Goal: Communication & Community: Answer question/provide support

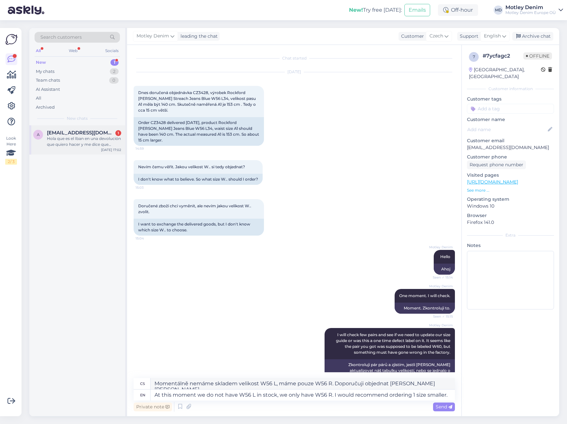
click at [90, 133] on span "[EMAIL_ADDRESS][DOMAIN_NAME]" at bounding box center [81, 133] width 68 height 6
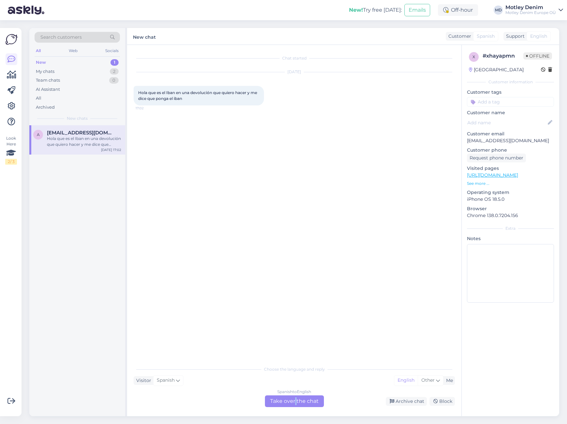
click at [295, 401] on div "Spanish to English Take over the chat" at bounding box center [294, 402] width 59 height 12
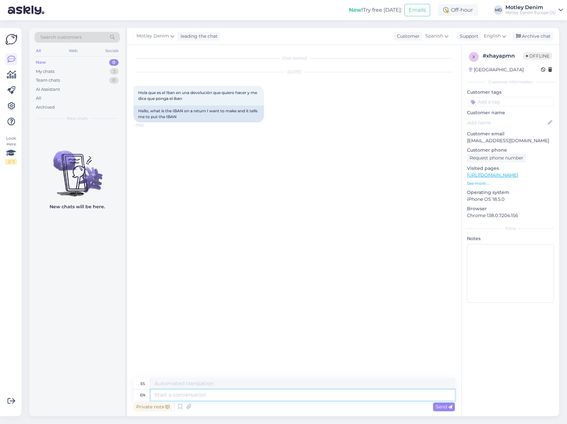
click at [274, 400] on textarea at bounding box center [302, 395] width 304 height 11
type textarea "Hello"
type textarea "Hola"
type textarea "I"
type textarea "IBAN"
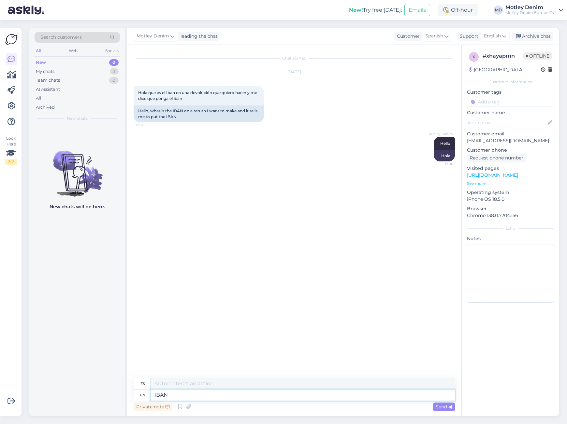
type textarea "IBAN"
type textarea "IBAN is"
type textarea "IBAN es"
type textarea "IBAN is international v"
type textarea "El IBAN es internacional"
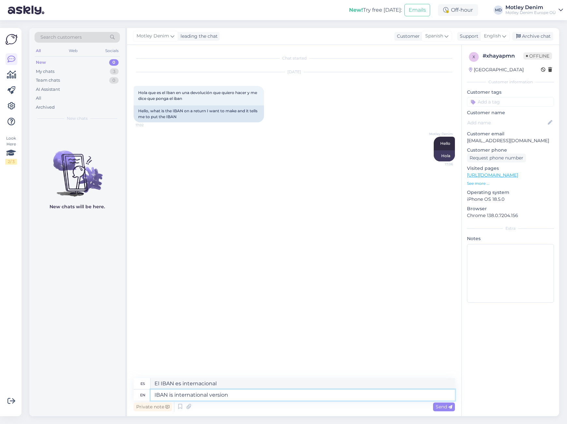
type textarea "IBAN is international version o"
type textarea "IBAN es la versión internacional"
type textarea "IBAN is international version of"
type textarea "IBAN es la versión internacional de"
type textarea "IBAN is international version of your"
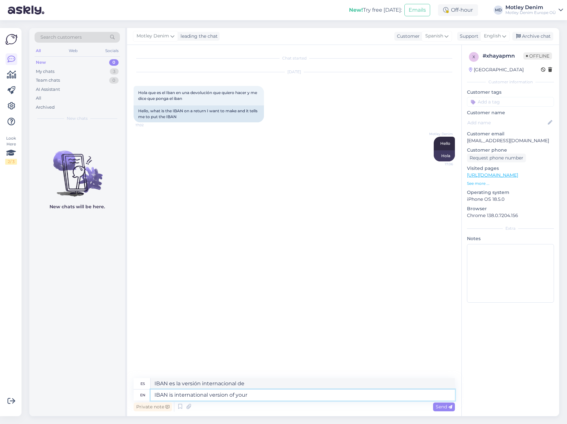
type textarea "IBAN es la versión internacional de su"
type textarea "IBAN is international version of your bank a"
type textarea "IBAN es la versión internacional de su banco"
type textarea "IBAN is international version of your bank account"
type textarea "IBAN es la versión internacional de su cuenta bancaria"
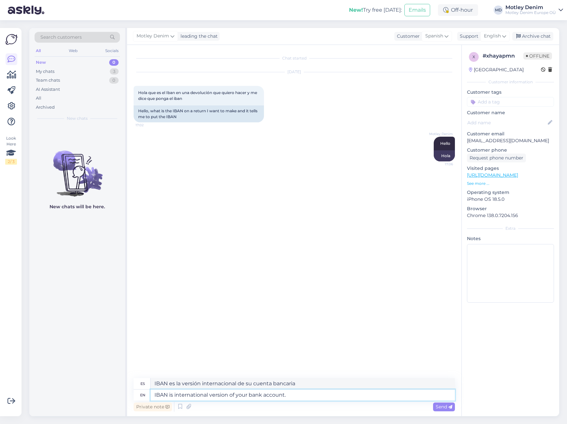
type textarea "IBAN is international version of your bank account."
type textarea "IBAN es la versión internacional de su cuenta bancaria."
type textarea "IBAN is international version of your bank account. This h"
type textarea "El IBAN es la versión internacional de su cuenta bancaria. Este"
type textarea "IBAN is international version of your bank account. This helps"
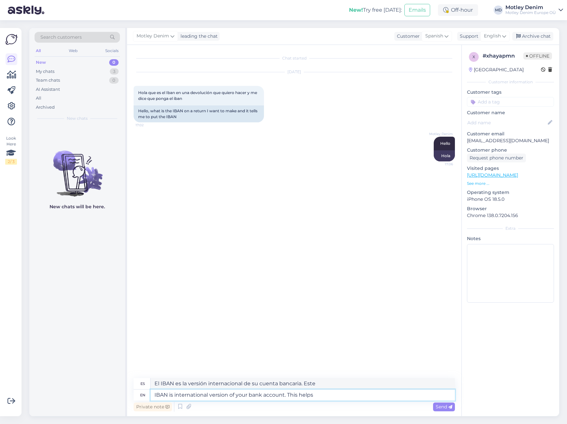
type textarea "El IBAN es la versión internacional de su cuenta bancaria. Esto ayuda..."
type textarea "IBAN is international version of your bank account. This helps us"
type textarea "El IBAN es la versión internacional de su cuenta bancaria. Esto nos ayuda."
type textarea "IBAN is international version of your bank account. This helps us wire"
type textarea "El IBAN es la versión internacional de su cuenta bancaria. Esto nos permite tra…"
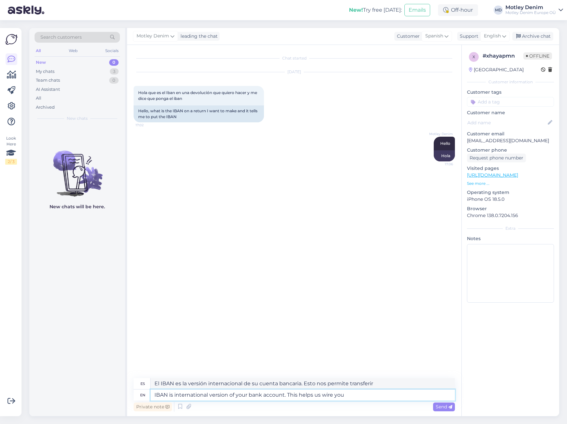
type textarea "IBAN is international version of your bank account. This helps us wire you"
type textarea "El IBAN es la versión internacional de su cuenta bancaria. Esto nos permite tra…"
type textarea "IBAN is international version of your bank account. This helps us wire you money"
type textarea "El IBAN es la versión internacional de su cuenta bancaria. Esto nos permite tra…"
type textarea "IBAN is international version of your bank account. This helps us wire you mone…"
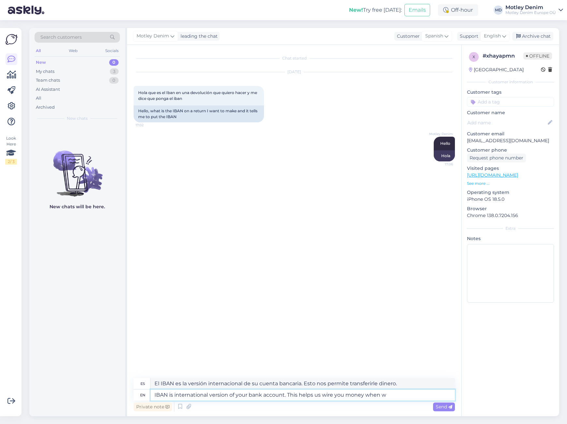
type textarea "El IBAN es la versión internacional de su cuenta bancaria. Esto nos permite tra…"
type textarea "IBAN is international version of your bank account. This helps us wire you mone…"
type textarea "El IBAN es la versión internacional de su cuenta bancaria. Esto nos permite tra…"
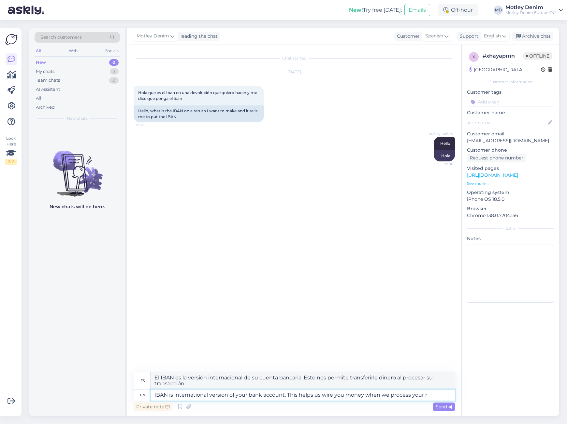
type textarea "IBAN is international version of your bank account. This helps us wire you mone…"
type textarea "El IBAN es la versión internacional de su cuenta bancaria. Esto nos permite tra…"
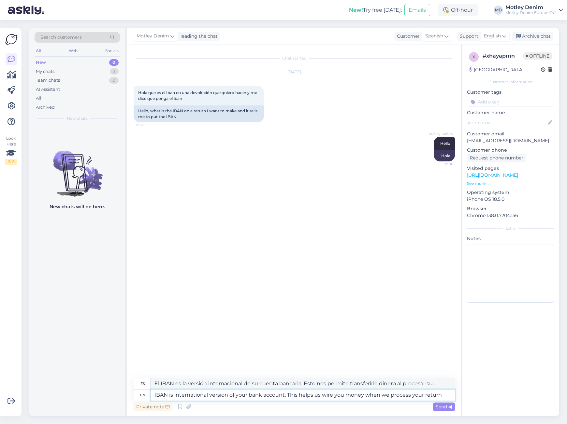
type textarea "IBAN is international version of your bank account. This helps us wire you mone…"
type textarea "El IBAN es la versión internacional de su cuenta bancaria. Esto nos permite tra…"
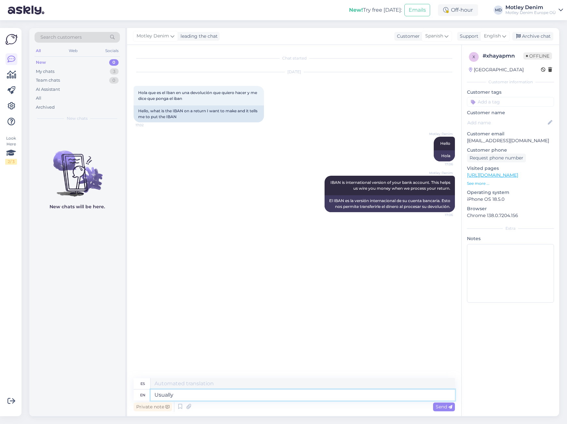
type textarea "Usually"
type textarea "Generalmente"
type textarea "Usually banks"
type textarea "Generalmente los bancos"
type textarea "Usually banks have a"
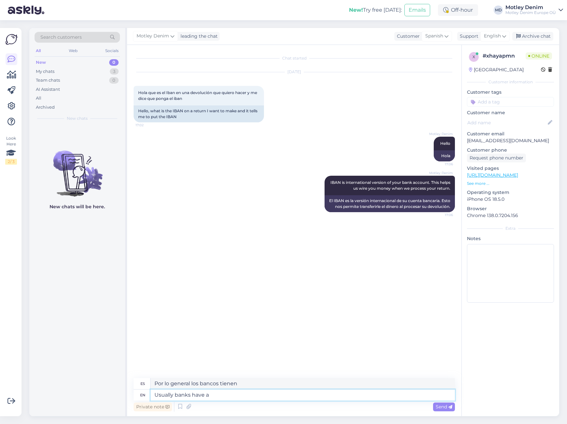
type textarea "Por lo general, los bancos tienen una"
type textarea "Usually banks have a IBAN"
type textarea "Generalmente los bancos tienen un IBAN"
type textarea "Usually banks have a IBAN converter o"
type textarea "Generalmente los bancos tienen un conversor de IBAN"
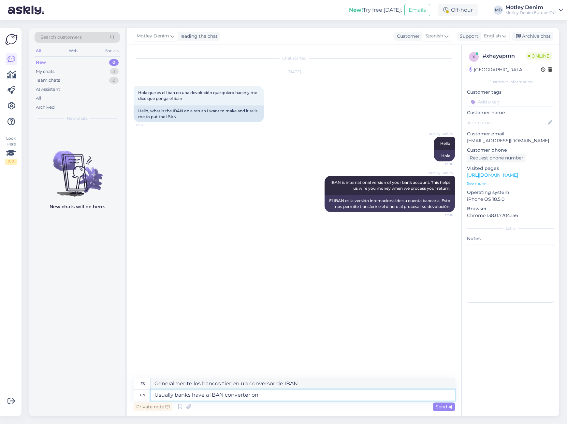
type textarea "Usually banks have a IBAN converter on t"
type textarea "Por lo general, los bancos tienen un convertidor de IBAN en"
type textarea "Usually banks have a IBAN converter on their"
type textarea "Por lo general, los bancos tienen un convertidor de IBAN en su"
type textarea "Usually banks have a IBAN converter on their websites"
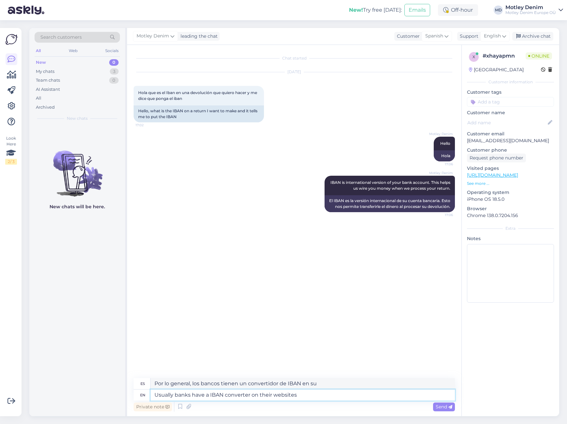
type textarea "Generalmente los bancos tienen un convertidor de IBAN en sus sitios web."
type textarea "Usually banks have a IBAN converter on their websites."
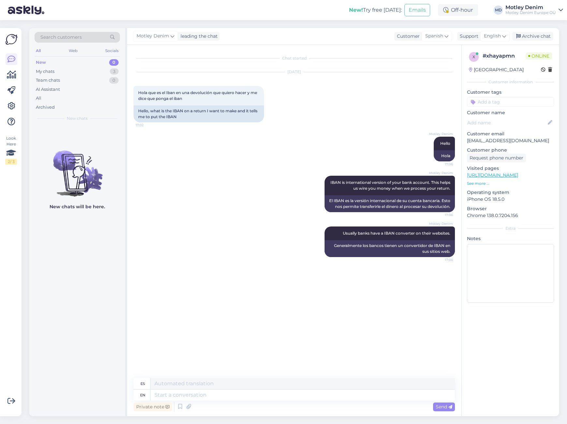
click at [234, 338] on div "Chat started Aug 13 2025 Hola que es el Iban en una devolución que quiero hacer…" at bounding box center [297, 211] width 327 height 321
click at [251, 263] on div "Motley Denim Usually banks have a IBAN converter on their websites. 17:06 Gener…" at bounding box center [294, 242] width 321 height 45
click at [350, 157] on div "Motley Denim Hello 17:06 Hola" at bounding box center [294, 149] width 321 height 39
click at [238, 133] on div "Motley Denim Hello Seen ✓ 17:06 Hola" at bounding box center [294, 149] width 321 height 39
click at [519, 101] on input at bounding box center [510, 102] width 87 height 10
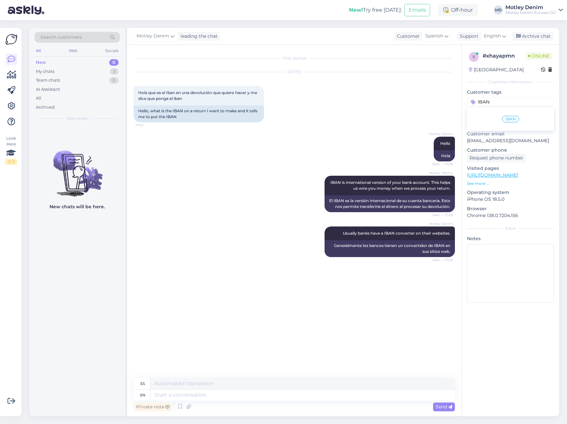
type input "IBAN"
click at [514, 119] on span "IBAN" at bounding box center [510, 119] width 10 height 4
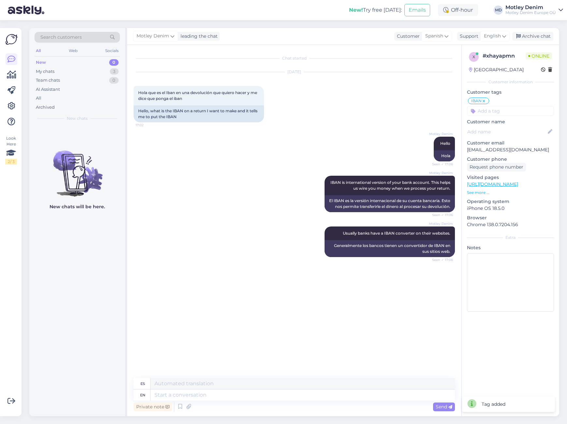
click at [511, 111] on input at bounding box center [510, 111] width 87 height 10
type input "Returns"
click at [509, 126] on div "Returns" at bounding box center [510, 128] width 22 height 7
click at [539, 33] on div "Archive chat" at bounding box center [532, 36] width 41 height 9
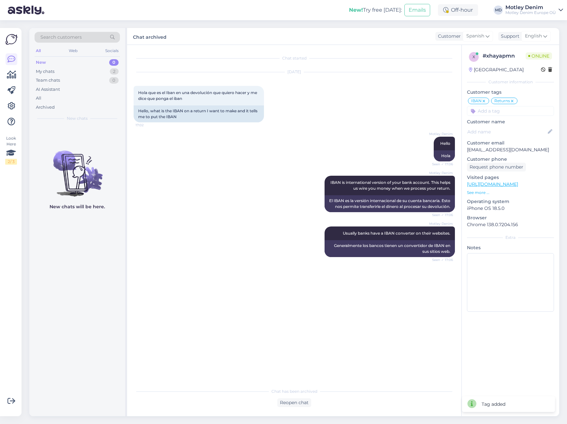
click at [53, 62] on div "New 0" at bounding box center [77, 62] width 85 height 9
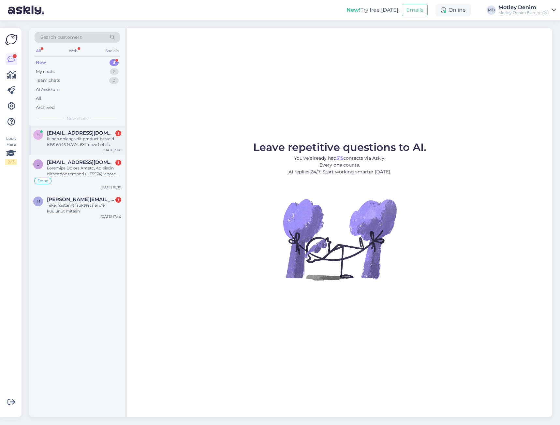
click at [91, 132] on span "[EMAIL_ADDRESS][DOMAIN_NAME]" at bounding box center [81, 133] width 68 height 6
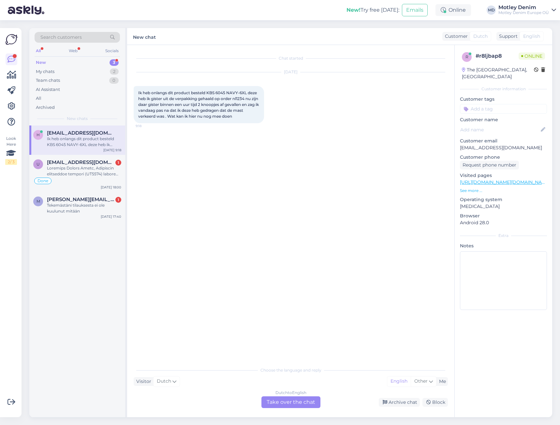
click at [292, 401] on div "Dutch to English Take over the chat" at bounding box center [290, 402] width 59 height 12
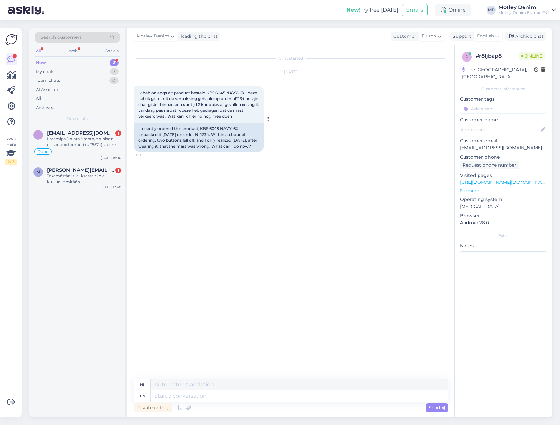
drag, startPoint x: 138, startPoint y: 127, endPoint x: 255, endPoint y: 149, distance: 119.3
click at [255, 149] on div "I recently ordered this product, KBS 6045 NAVY-6XL. I unpacked it [DATE] on ord…" at bounding box center [199, 137] width 130 height 29
click at [255, 145] on div "I recently ordered this product, KBS 6045 NAVY-6XL. I unpacked it [DATE] on ord…" at bounding box center [199, 137] width 130 height 29
drag, startPoint x: 320, startPoint y: 116, endPoint x: 314, endPoint y: 117, distance: 5.6
click at [320, 116] on div "[DATE] Ik heb onlangs dit product besteld KBS 6045 NAVY-6XL deze heb ik gister …" at bounding box center [291, 112] width 314 height 94
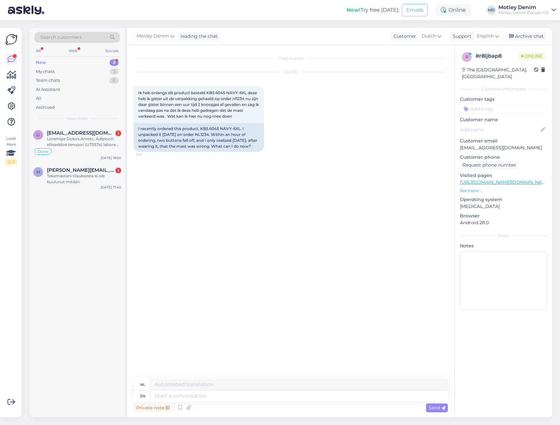
click at [308, 115] on div "[DATE] Ik heb onlangs dit product besteld KBS 6045 NAVY-6XL deze heb ik gister …" at bounding box center [291, 112] width 314 height 94
click at [334, 107] on div "[DATE] Ik heb onlangs dit product besteld KBS 6045 NAVY-6XL deze heb ik gister …" at bounding box center [291, 112] width 314 height 94
click at [194, 163] on div "Chat started [DATE] Ik heb onlangs dit product besteld KBS 6045 NAVY-6XL deze h…" at bounding box center [294, 211] width 320 height 321
click at [178, 179] on div "Chat started [DATE] Ik heb onlangs dit product besteld KBS 6045 NAVY-6XL deze h…" at bounding box center [294, 211] width 320 height 321
click at [230, 189] on div "Chat started [DATE] Ik heb onlangs dit product besteld KBS 6045 NAVY-6XL deze h…" at bounding box center [294, 211] width 320 height 321
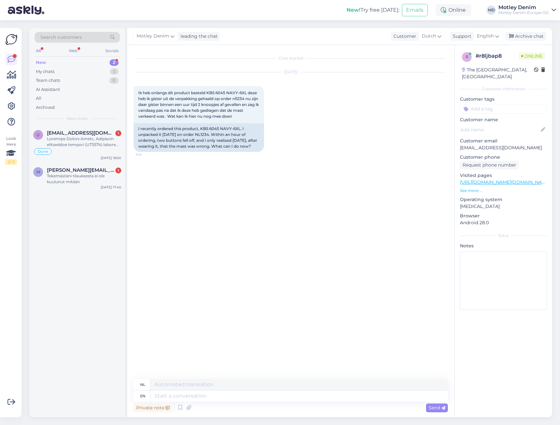
click at [185, 166] on div "Chat started [DATE] Ik heb onlangs dit product besteld KBS 6045 NAVY-6XL deze h…" at bounding box center [294, 211] width 320 height 321
click at [283, 134] on div "[DATE] Ik heb onlangs dit product besteld KBS 6045 NAVY-6XL deze heb ik gister …" at bounding box center [291, 112] width 314 height 94
click at [189, 180] on div "Chat started [DATE] Ik heb onlangs dit product besteld KBS 6045 NAVY-6XL deze h…" at bounding box center [294, 211] width 320 height 321
click at [220, 222] on div "Chat started [DATE] Ik heb onlangs dit product besteld KBS 6045 NAVY-6XL deze h…" at bounding box center [294, 211] width 320 height 321
drag, startPoint x: 185, startPoint y: 153, endPoint x: 195, endPoint y: 148, distance: 11.9
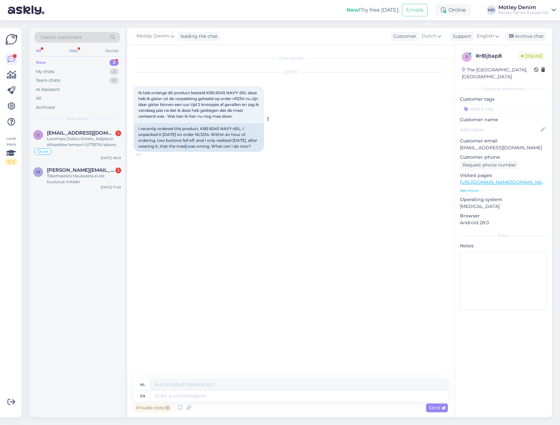
click at [189, 151] on div "[DATE] Ik heb onlangs dit product besteld KBS 6045 NAVY-6XL deze heb ik gister …" at bounding box center [291, 112] width 314 height 94
click at [179, 124] on div "I recently ordered this product, KBS 6045 NAVY-6XL. I unpacked it [DATE] on ord…" at bounding box center [199, 137] width 130 height 29
click at [181, 132] on div "I recently ordered this product, KBS 6045 NAVY-6XL. I unpacked it [DATE] on ord…" at bounding box center [199, 137] width 130 height 29
click at [228, 138] on div "I recently ordered this product, KBS 6045 NAVY-6XL. I unpacked it [DATE] on ord…" at bounding box center [199, 137] width 130 height 29
click at [214, 138] on div "I recently ordered this product, KBS 6045 NAVY-6XL. I unpacked it [DATE] on ord…" at bounding box center [199, 137] width 130 height 29
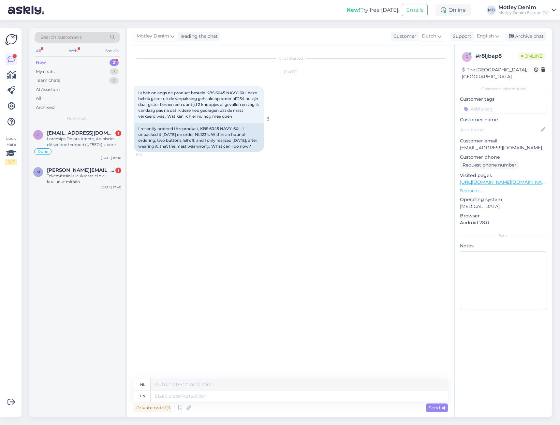
click at [139, 93] on span "Ik heb onlangs dit product besteld KBS 6045 NAVY-6XL deze heb ik gister uit de …" at bounding box center [198, 104] width 121 height 28
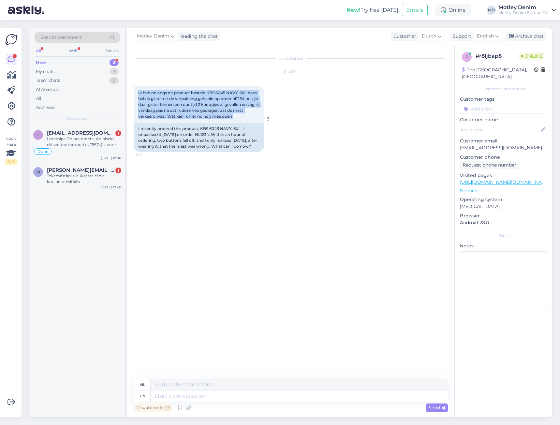
drag, startPoint x: 139, startPoint y: 93, endPoint x: 235, endPoint y: 116, distance: 98.7
click at [235, 116] on div "Ik heb onlangs dit product besteld KBS 6045 NAVY-6XL deze heb ik gister uit de …" at bounding box center [199, 104] width 130 height 37
copy div "Ik heb onlangs dit product besteld KBS 6045 NAVY-6XL deze heb ik gister uit de …"
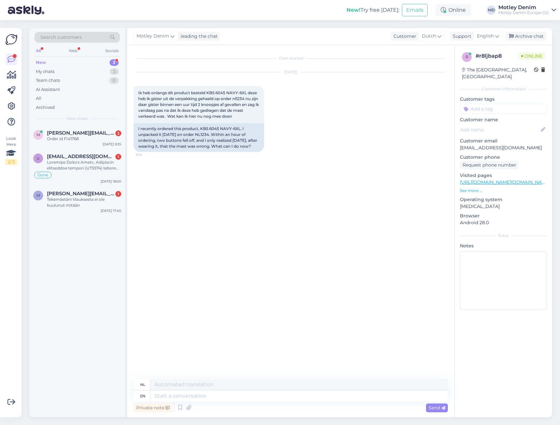
click at [182, 187] on div "Chat started [DATE] Ik heb onlangs dit product besteld KBS 6045 NAVY-6XL deze h…" at bounding box center [294, 211] width 320 height 321
click at [85, 139] on div "Order id FI41768" at bounding box center [84, 139] width 74 height 6
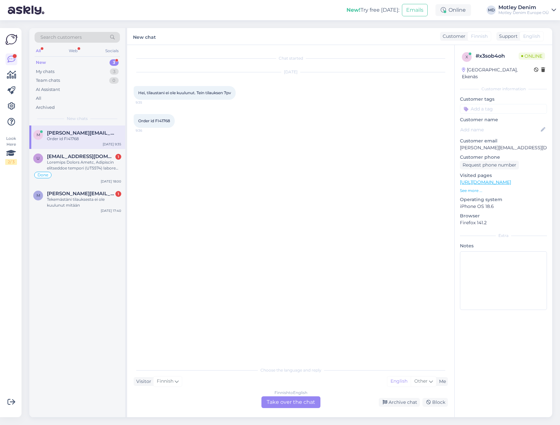
click at [300, 402] on div "Finnish to English Take over the chat" at bounding box center [290, 402] width 59 height 12
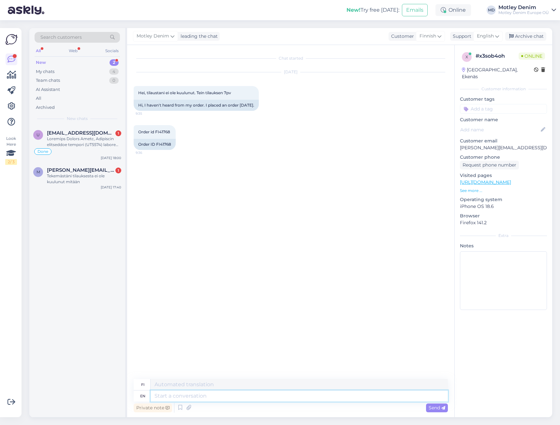
click at [275, 396] on textarea at bounding box center [298, 395] width 297 height 11
type textarea "Hello"
type textarea "Hei"
type textarea "Hello!"
type textarea "Hei!"
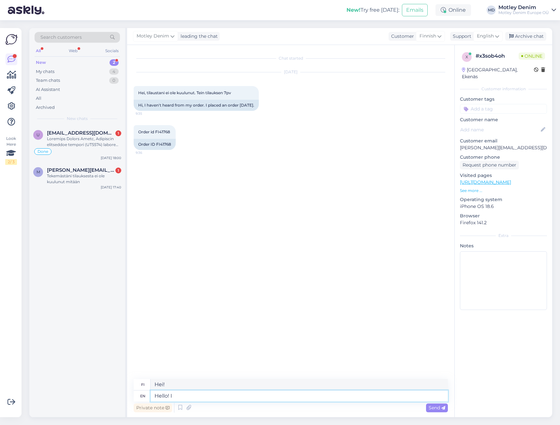
type textarea "Hello! I w"
type textarea "Hei! Minä"
type textarea "Hello! I will c"
type textarea "Hei! Minä teen niin."
type textarea "Hello! I will check!"
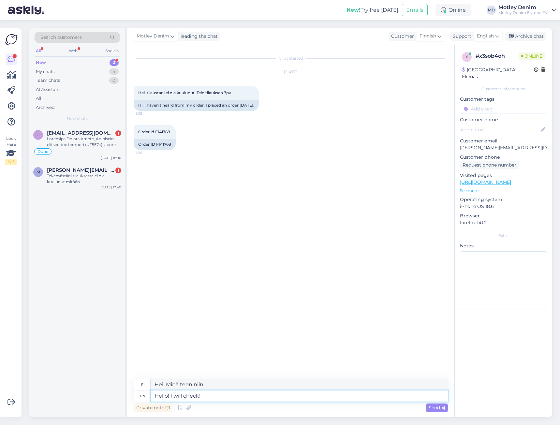
type textarea "Hei! [GEOGRAPHIC_DATA]!"
click at [162, 150] on div "Order ID FI41768" at bounding box center [155, 144] width 42 height 11
click at [163, 150] on div "Order ID FI41768" at bounding box center [155, 144] width 42 height 11
copy div "FI41768"
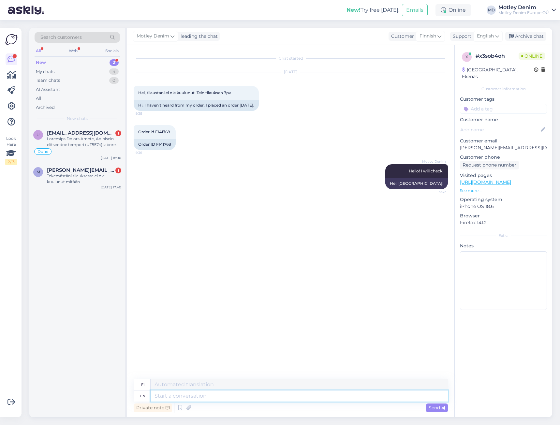
click at [230, 397] on textarea at bounding box center [298, 395] width 297 height 11
type textarea "Your"
type textarea "Sinun"
type textarea "Your order"
type textarea "Tilauksesi"
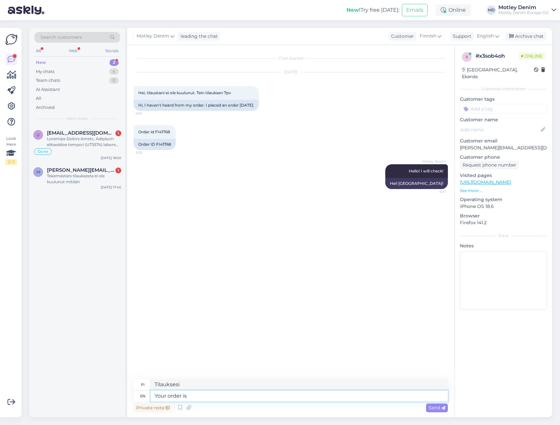
type textarea "Your order is w"
type textarea "Tilauksesi on"
type textarea "Your order is waiting f"
type textarea "Tilauksesi odottaa"
type textarea "Your order is waiting for one"
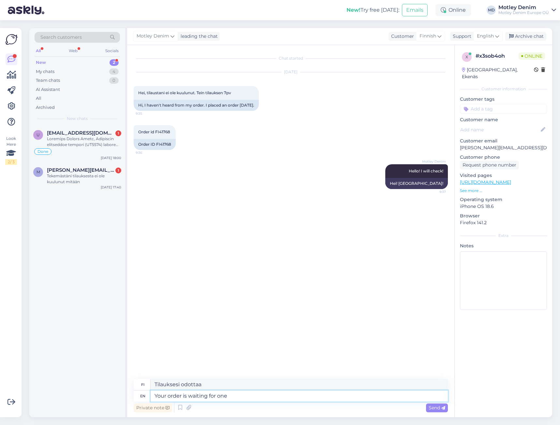
type textarea "Tilauksesi odottaa yhtä"
type textarea "Your order is waiting for one item"
type textarea "Tilauksesi odottaa yhtä tuotetta"
type textarea "Your order is waiting for one item from"
type textarea "Tilauksesi odottaa yhtä tuotetta yritykseltä"
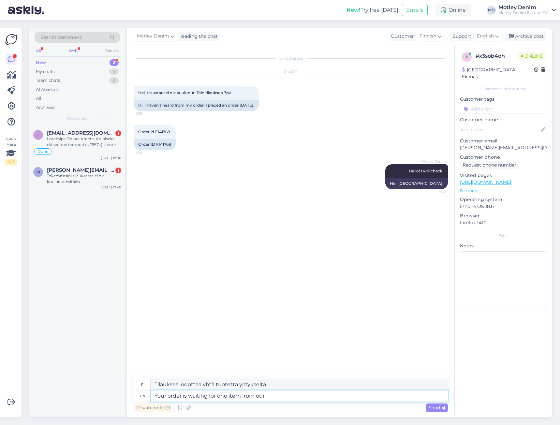
type textarea "Your order is waiting for one item from our s"
type textarea "Tilauksesi odottaa yhtä tuotetta meiltä"
type textarea "Your order is waiting for one item from our supplier"
type textarea "Tilauksesi odottaa yhtä tuotetta toimittajaltamme"
type textarea "Your order is waiting for one item from our supplier."
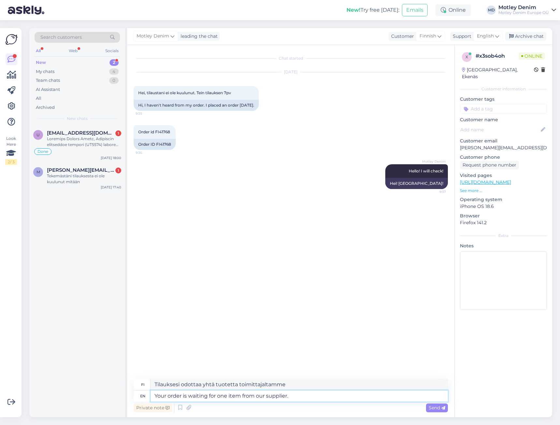
type textarea "Tilauksesi odottaa yhtä tuotetta toimittajaltamme."
type textarea "Your order is waiting for one item from our supplier. One o"
type textarea "Tilauksesi odottaa yhtä tuotetta toimittajaltamme. Yksi"
type textarea "Your order is waiting for one item from our supplier. One of the it"
type textarea "Tilauksesi odottaa yhtä tuotetta toimittajaltamme. Yksi niistä"
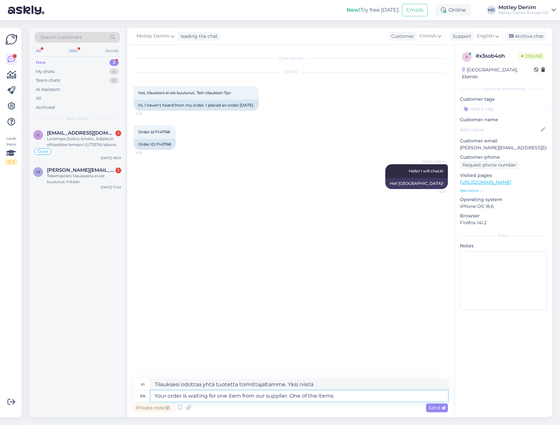
type textarea "Your order is waiting for one item from our supplier. One of the items"
type textarea "Tilauksesi odottaa yhtä tuotetta toimittajaltamme. Yksi tuotteista"
type textarea "Your order is waiting for one item from our supplier. One of the items you o"
type textarea "Tilauksesi odottaa yhtä tuotetta toimittajaltamme. Yksi tuotteista, jotka tilas…"
type textarea "Your order is waiting for one item from our supplier. One of the items you order"
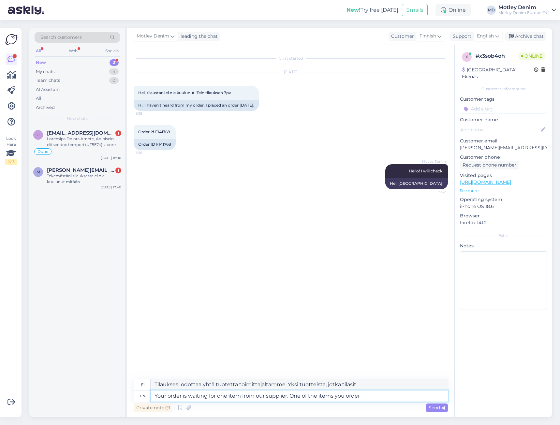
type textarea "Tilauksesi odottaa yhtä tuotetta toimittajaltamme. Yksi tilaamistasi tuotteista"
type textarea "Your order is waiting for one item from our supplier. One of the items you orde…"
type textarea "Tilauksesi odottaa yhtä tuotetta toimittajaltamme. Yksi tilaamistasi tuotteista…"
type textarea "Your order is waiting for one item from our supplier. One of the items you orde…"
type textarea "Tilauksesi odottaa yhtä tuotetta toimittajaltamme. Yksi tilaamistasi tuotteista…"
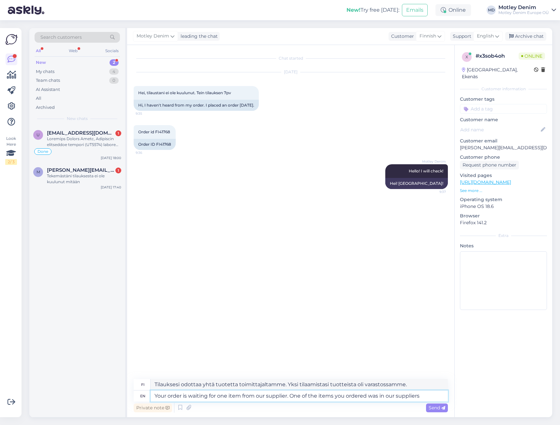
type textarea "Your order is waiting for one item from our supplier. One of the items you orde…"
type textarea "Tilauksesi odottaa yhtä tuotetta toimittajaltamme. Yksi tilaamistasi tuotteista…"
type textarea "Your order is waiting for one item from our supplier. One of the items you orde…"
type textarea "Tilauksesi odottaa yhtä tuotetta toimittajaltamme. Yksi tilaamistasi tuotteista…"
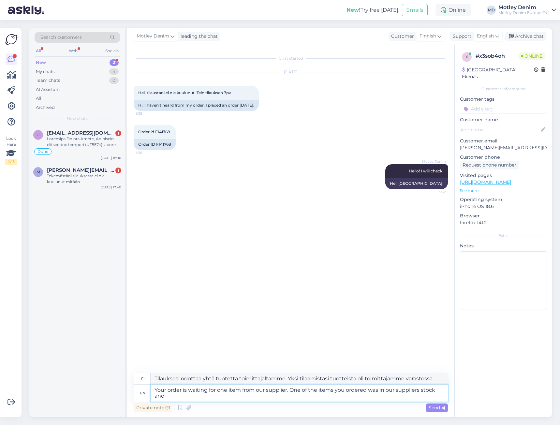
type textarea "Your order is waiting for one item from our supplier. One of the items you orde…"
type textarea "Tilauksesi odottaa yhtä tuotetta toimittajaltamme. Yksi tilaamistasi tuotteista…"
type textarea "Your order is waiting for one item from our supplier. One of the items you orde…"
type textarea "Tilauksesi odottaa yhtä tuotetta toimittajaltamme. Yksi tilaamistasi tuotteista…"
type textarea "Your order is waiting for one item from our supplier. One of the items you orde…"
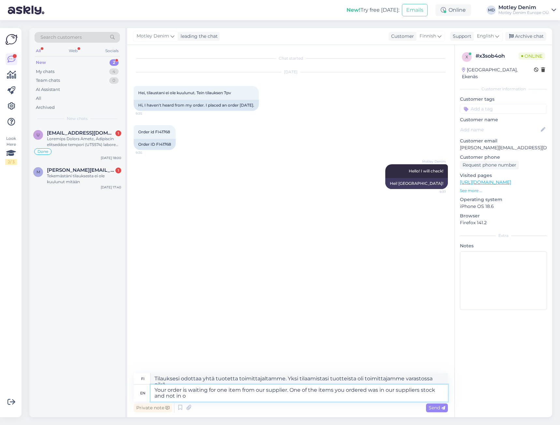
type textarea "Tilauksesi odottaa yhtä tuotetta toimittajaltamme. Yksi tilaamistasi tuotteista…"
type textarea "Your order is waiting for one item from our supplier. One of the items you orde…"
type textarea "Tilauksesi odottaa yhtä tuotetta toimittajaltamme. Yksi tilaamistasi tuotteista…"
type textarea "Your order is waiting for one item from our supplier. One of the items you orde…"
type textarea "Tilauksesi odottaa yhtä tuotetta toimittajaltamme. Yksi tilaamistasi tuotteista…"
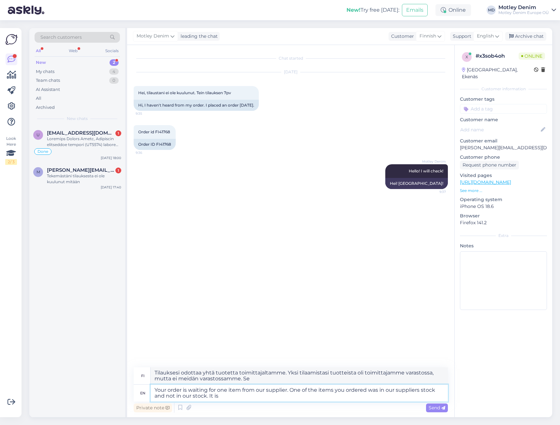
type textarea "Your order is waiting for one item from our supplier. One of the items you orde…"
type textarea "Tilauksesi odottaa yhtä tuotetta toimittajaltamme. Yksi tilaamistasi tuotteista…"
type textarea "Your order is waiting for one item from our supplier. One of the items you orde…"
type textarea "Tilauksesi odottaa yhtä tuotetta toimittajaltamme. Yksi tilaamistasi tuotteista…"
type textarea "Your order is waiting for one item from our supplier. One of the items you orde…"
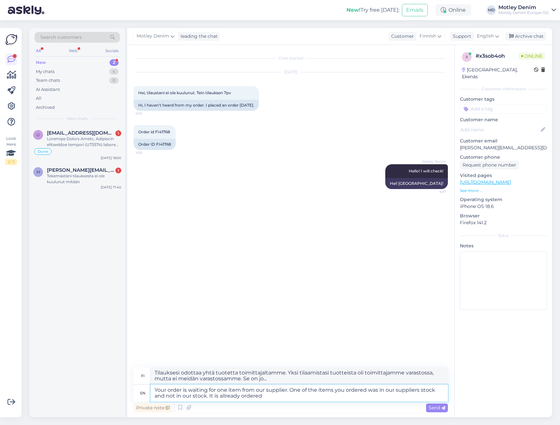
type textarea "Tilauksesi odottaa yhtä tuotetta toimittajaltamme. Yksi tilaamistasi tuotteista…"
type textarea "Your order is waiting for one item from our supplier. One of the items you orde…"
type textarea "Tilauksesi odottaa yhtä tuotetta toimittajaltamme. Yksi tilaamistasi tuotteista…"
type textarea "Your order is waiting for one item from our supplier. One of the items you orde…"
type textarea "Tilauksesi odottaa yhtä tuotetta toimittajaltamme. Yksi tilaamistasi tuotteista…"
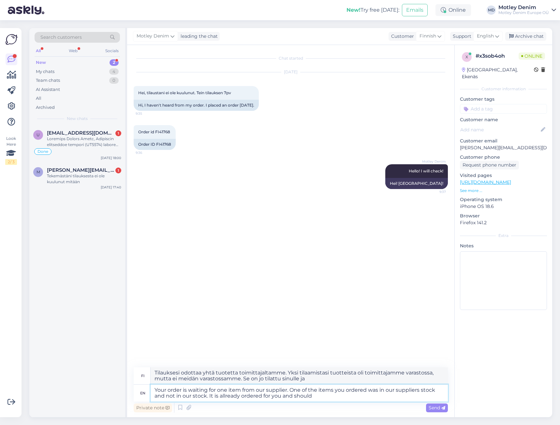
type textarea "Your order is waiting for one item from our supplier. One of the items you orde…"
type textarea "Tilauksesi odottaa yhtä tuotetta toimittajaltamme. Yksi tilaamistasi tuotteista…"
type textarea "Your order is waiting for one item from our supplier. One of the items you orde…"
type textarea "Tilauksesi odottaa yhtä tuotetta toimittajaltamme. Yksi tilaamistasi tuotteista…"
type textarea "Your order is waiting for one item from our supplier. One of the items you orde…"
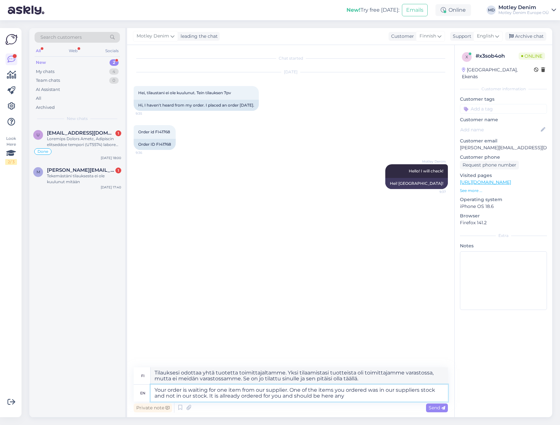
type textarea "Tilauksesi odottaa yhtä tuotetta toimittajaltamme. Yksi tilaamistasi tuotteista…"
type textarea "Your order is waiting for one item from our supplier. One of the items you orde…"
type textarea "Tilauksesi odottaa yhtä tuotetta toimittajaltamme. Yksi tilaamistasi tuotteista…"
type textarea "Your order is waiting for one item from our supplier. One of the items you orde…"
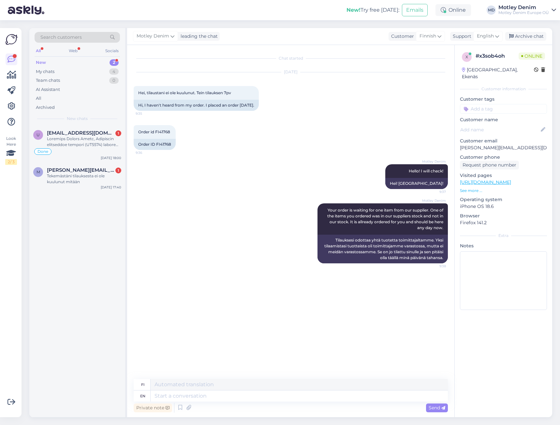
click at [493, 104] on input at bounding box center [503, 109] width 87 height 10
type input "Waiting for NOS"
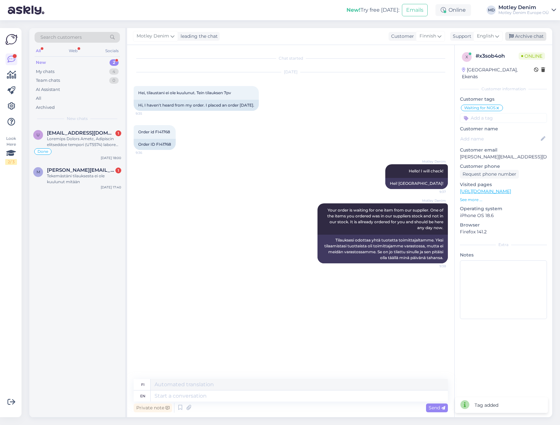
click at [523, 36] on div "Archive chat" at bounding box center [525, 36] width 41 height 9
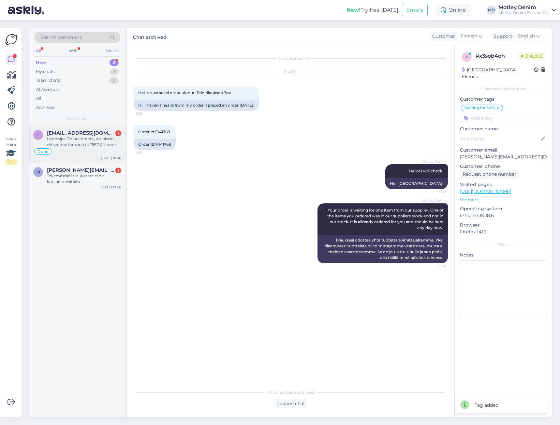
click at [82, 139] on div at bounding box center [84, 142] width 74 height 12
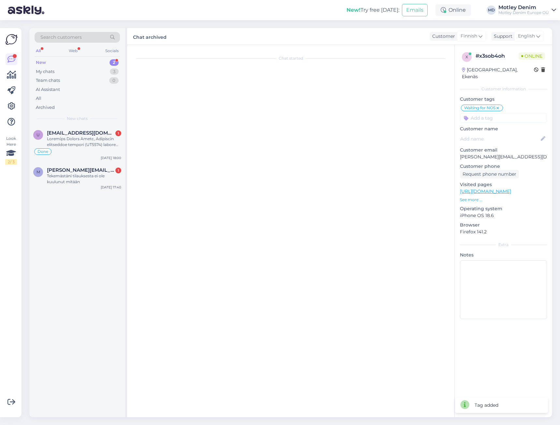
scroll to position [1800, 0]
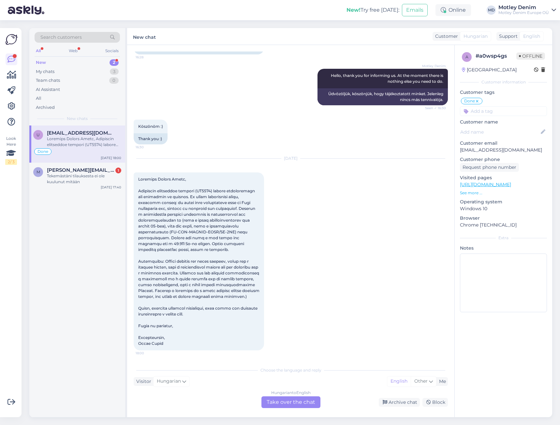
drag, startPoint x: 285, startPoint y: 401, endPoint x: 289, endPoint y: 398, distance: 4.6
click at [286, 401] on div "Hungarian to English Take over the chat" at bounding box center [290, 402] width 59 height 12
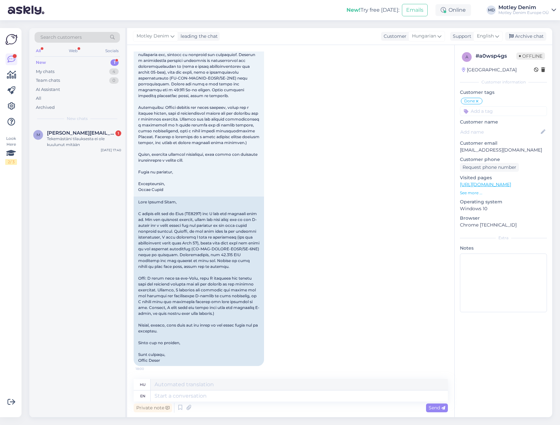
scroll to position [1960, 0]
click at [87, 136] on div "Selvä kiitos avusta." at bounding box center [84, 139] width 74 height 6
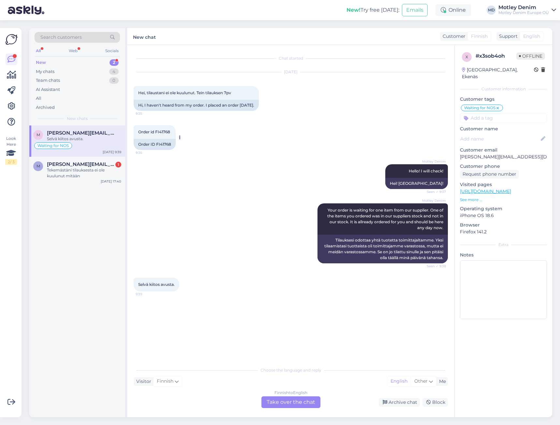
scroll to position [0, 0]
click at [308, 401] on div "Finnish to English Take over the chat" at bounding box center [290, 402] width 59 height 12
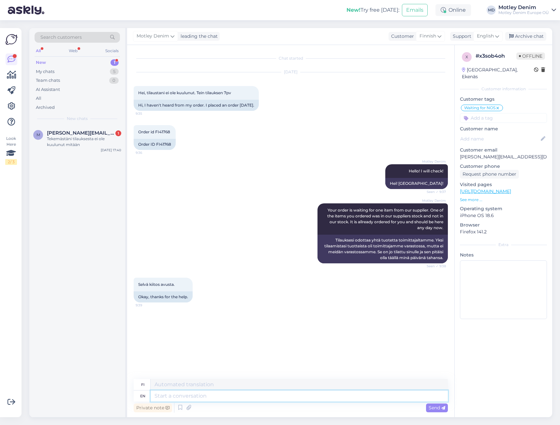
click at [307, 396] on textarea at bounding box center [298, 395] width 297 height 11
type textarea "You're w"
type textarea "Olet"
type textarea "You're welcome!"
type textarea "Ole hyvä!"
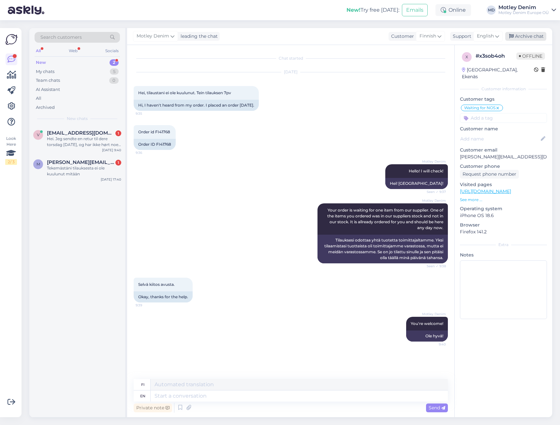
click at [531, 32] on div "Archive chat" at bounding box center [525, 36] width 41 height 9
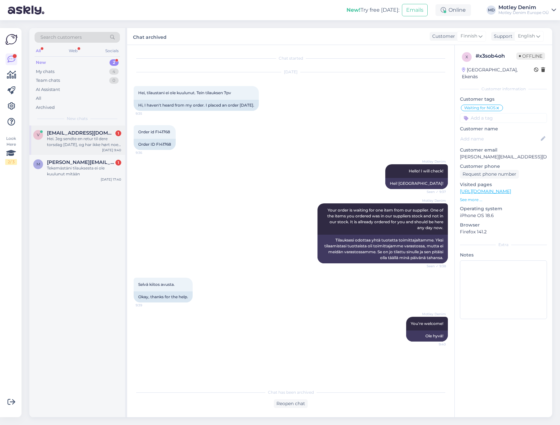
click at [107, 135] on span "[EMAIL_ADDRESS][DOMAIN_NAME]" at bounding box center [81, 133] width 68 height 6
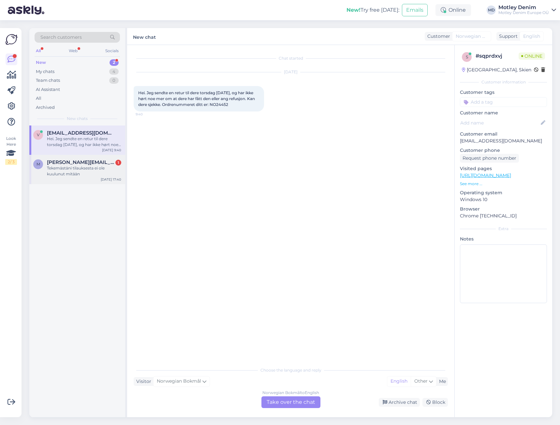
click at [99, 167] on div "Tekemästäni tilauksesta ei ole kuulunut mitään" at bounding box center [84, 171] width 74 height 12
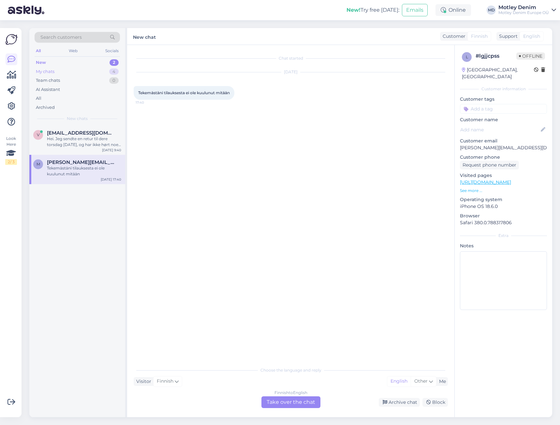
click at [115, 71] on div "4" at bounding box center [113, 71] width 9 height 7
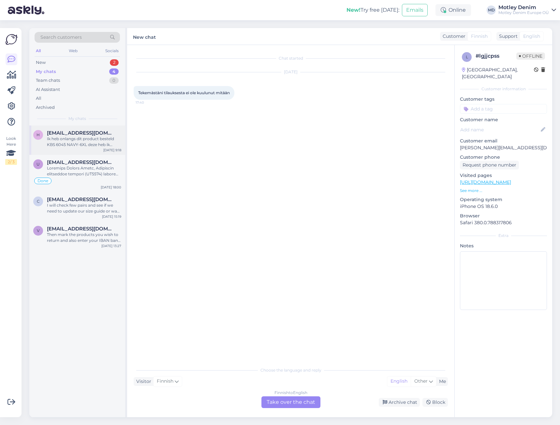
click at [72, 148] on div "h [EMAIL_ADDRESS][DOMAIN_NAME] Ik heb onlangs dit product besteld KBS 6045 NAVY…" at bounding box center [77, 139] width 96 height 29
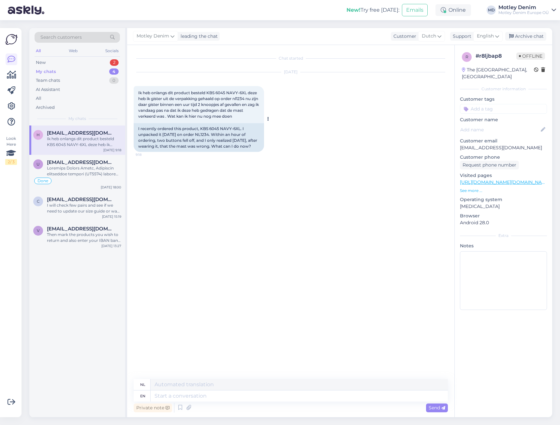
click at [139, 93] on span "Ik heb onlangs dit product besteld KBS 6045 NAVY-6XL deze heb ik gister uit de …" at bounding box center [198, 104] width 121 height 28
click at [228, 115] on span "Ik heb onlangs dit product besteld KBS 6045 NAVY-6XL deze heb ik gister uit de …" at bounding box center [198, 104] width 121 height 28
drag, startPoint x: 138, startPoint y: 94, endPoint x: 235, endPoint y: 117, distance: 100.5
click at [235, 117] on div "Ik heb onlangs dit product besteld KBS 6045 NAVY-6XL deze heb ik gister uit de …" at bounding box center [199, 104] width 130 height 37
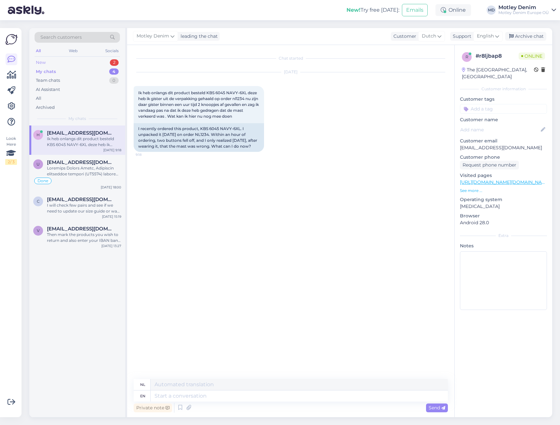
click at [97, 64] on div "New 2" at bounding box center [77, 62] width 85 height 9
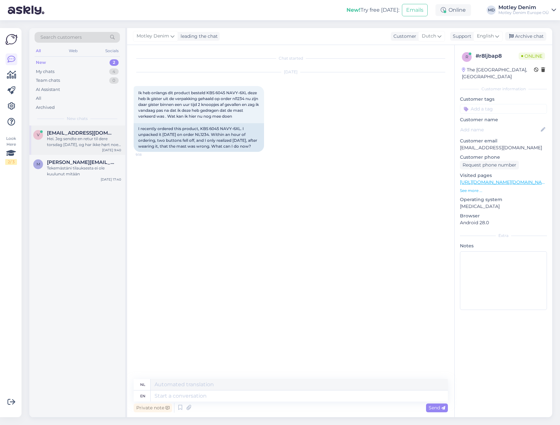
click at [101, 132] on span "[EMAIL_ADDRESS][DOMAIN_NAME]" at bounding box center [81, 133] width 68 height 6
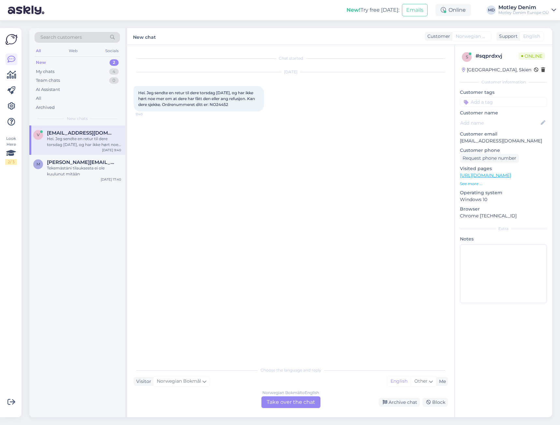
click at [306, 403] on div "Norwegian Bokmål to English Take over the chat" at bounding box center [290, 402] width 59 height 12
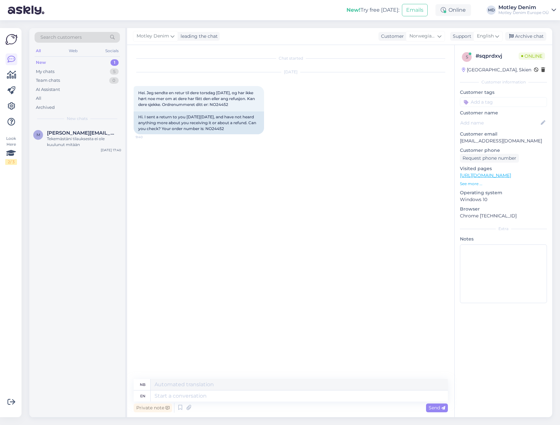
click at [184, 219] on div "Chat started [DATE] Hei. Jeg sendte en retur til dere torsdag [DATE], og har ik…" at bounding box center [294, 211] width 320 height 321
click at [217, 105] on span "Hei. Jeg sendte en retur til dere torsdag [DATE], og har ikke hørt noe mer om a…" at bounding box center [197, 98] width 118 height 17
copy div "NO24452 9:40"
click at [249, 394] on textarea at bounding box center [298, 395] width 297 height 11
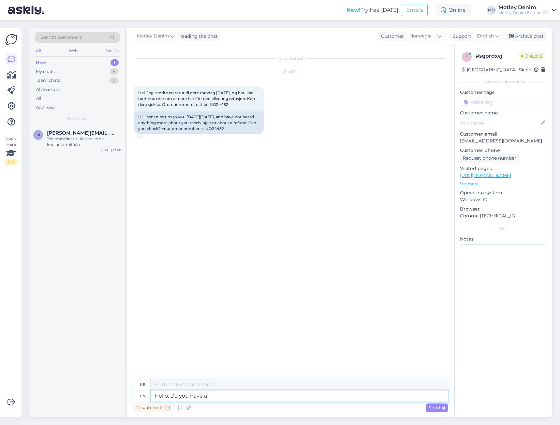
type textarea "Hello, Do you have a"
type textarea "Hallo, Gjør"
type textarea "Hello, Do you have"
type textarea "Hallo, har du"
type textarea "Hello, Do you have some"
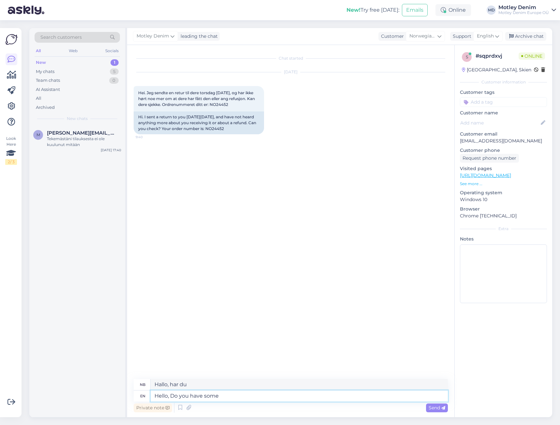
type textarea "Hallo, har du noen"
type textarea "Hello, Do you have some return t"
type textarea "Hallo, har du noe tilbake"
type textarea "Hello, Do you have some return tracking in"
type textarea "[PERSON_NAME], har dere sporing av returer?"
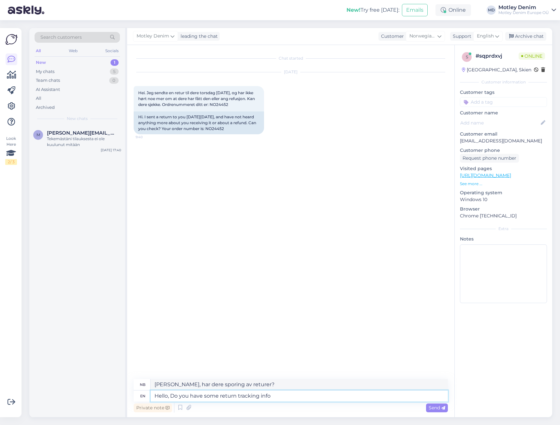
type textarea "Hello, Do you have some return tracking info"
type textarea "Hallo, har du noe sporingsinformasjon for retur"
type textarea "Hello, Do you have some return tracking info ro"
type textarea "Hallo, har du noe sporingsinformasjon for retur?"
type textarea "Hello, Do you have some return tracking info f"
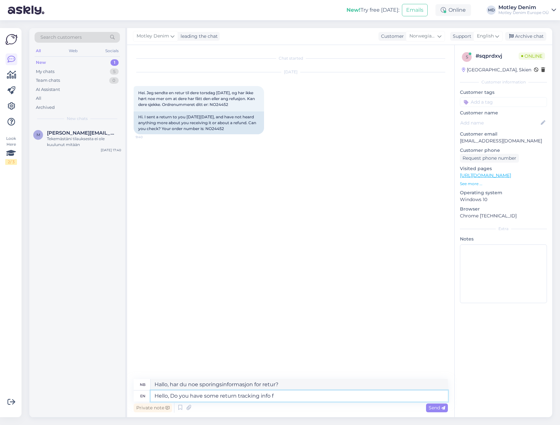
type textarea "Hallo, har du noe sporingsinformasjon for retur"
type textarea "Hello, Do you have some return tracking info for u"
type textarea "Hallo, har du noe sporingsinformasjon for returer?"
type textarea "Hello, Do you have some return tracking info for us?"
type textarea "Hallo, har du noe sporingsinformasjon for retur til oss?"
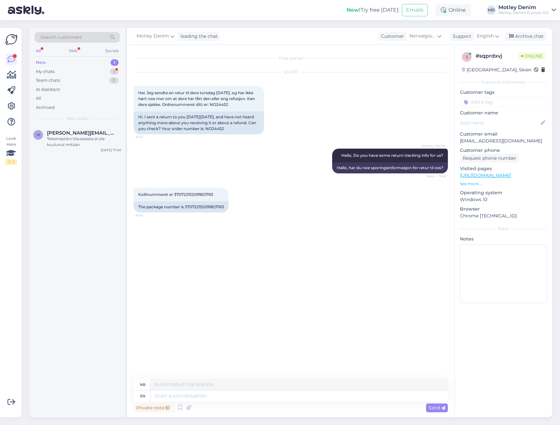
click at [268, 203] on div "Kollinummeret er 370722152091821763 9:48 The package number is 3707221520918217…" at bounding box center [291, 199] width 314 height 39
click at [207, 206] on div "The package number is 370722152091821763" at bounding box center [181, 206] width 95 height 11
copy div "370722152091821763"
click at [244, 395] on textarea at bounding box center [298, 395] width 297 height 11
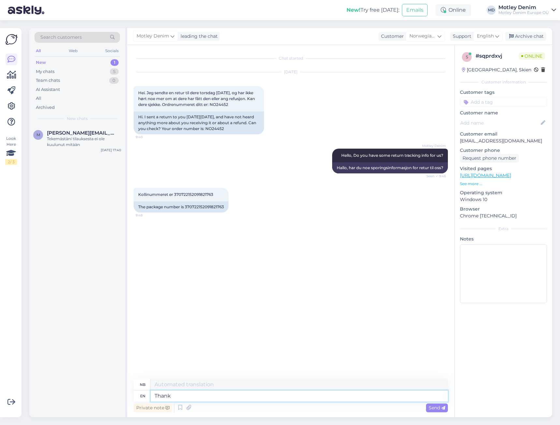
type textarea "Thank"
type textarea "Takke"
type textarea "Thank you!"
type textarea "Takk skal du ha!"
type textarea "Thank you! We hav"
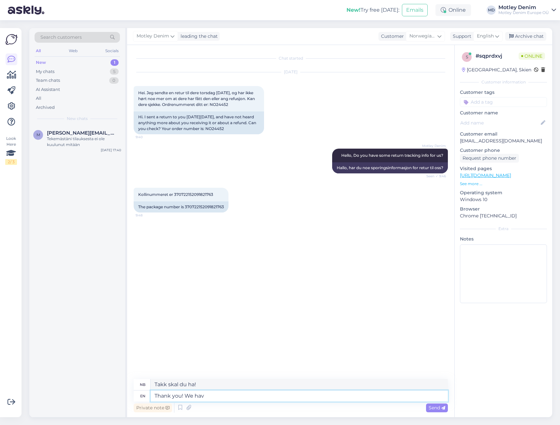
type textarea "Takk! Vi"
type textarea "Thank you! We have"
type textarea "Takk! Vi har"
type textarea "Thank you! We have processed"
type textarea "Takk! Vi har behandlet"
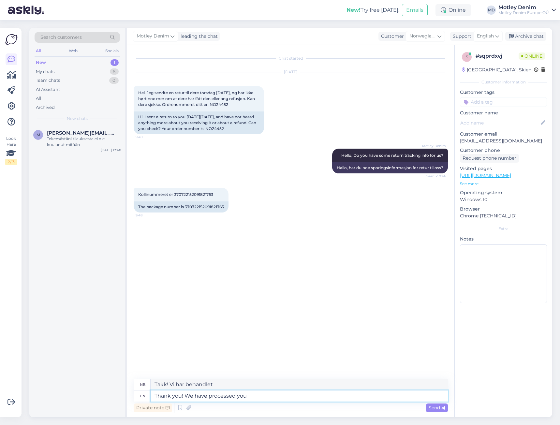
type textarea "Thank you! We have processed you r"
type textarea "Takk! Vi har behandlet din behandling"
type textarea "Thank you! We have processed you return"
type textarea "Takk! Vi har behandlet returen din"
type textarea "Thank you! We have processed you return and"
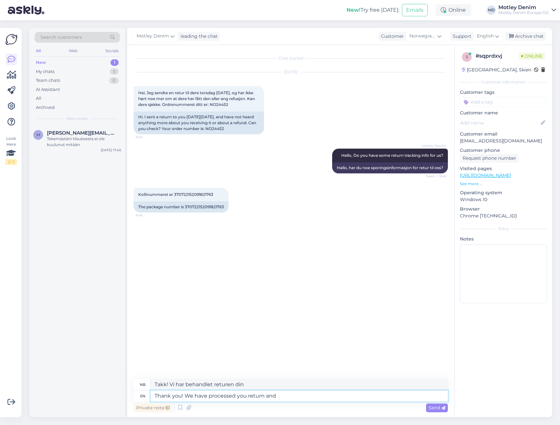
type textarea "Takk! Vi har behandlet returen din og"
type textarea "Thank you! We have processed you return and you wi"
type textarea "Takk! Vi har behandlet returen din, og du"
type textarea "Thank you! We have processed you return and you will b"
type textarea "Takk! Vi har behandlet returen din, og du vil"
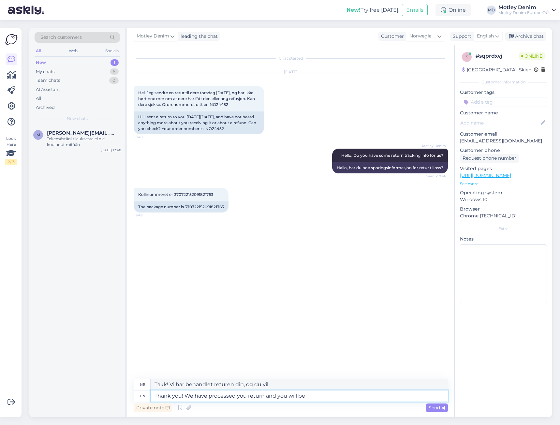
type textarea "Thank you! We have processed you return and you will be r"
type textarea "Takk! Vi har behandlet returen din, og du vil bli"
type textarea "Thank you! We have processed you return and you will be refunded."
type textarea "Takk! Vi har behandlet returen din, og du vil få pengene tilbake."
type textarea "Thank you! We have processed you return and you have b"
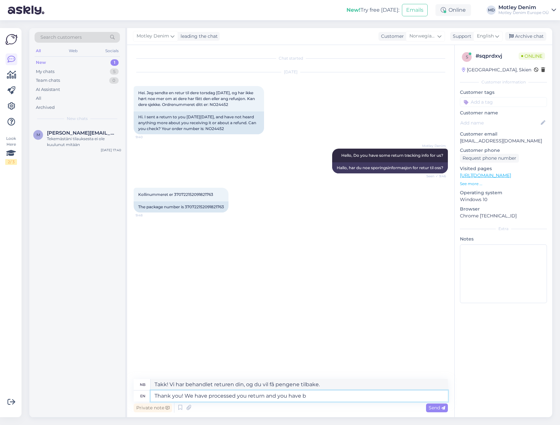
type textarea "Takk! Vi har behandlet returen din, og du har"
type textarea "Thank you! We have processed you return and you have been re"
type textarea "Takk! Vi har behandlet returen din, og du har blitt"
type textarea "Thank you! We have processed you return and you have been refunded."
type textarea "Takk! Vi har behandlet returen din, og du har fått pengene tilbake."
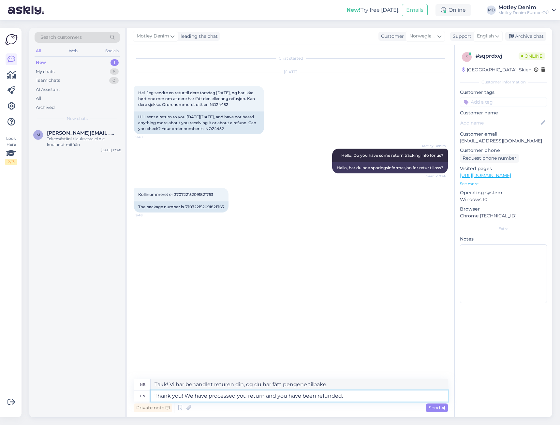
type textarea "Thank you! We have processed you return and you have been refunded."
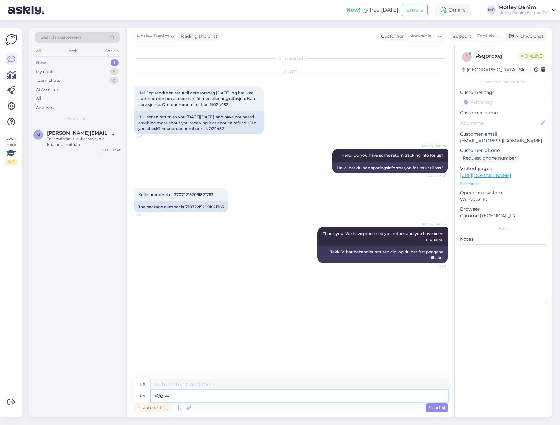
type textarea "We wi"
type textarea "Vi"
type textarea "We will con"
type textarea "Vi vil"
type textarea "We will contaqct"
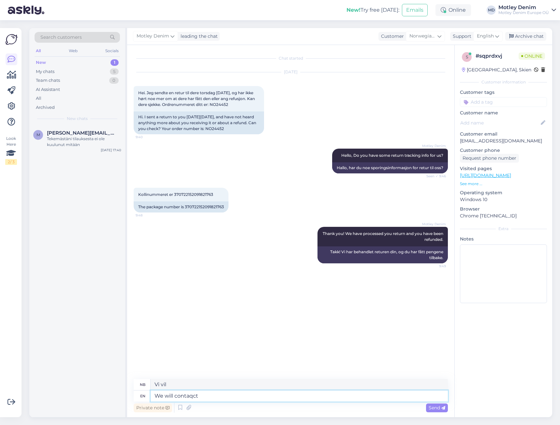
type textarea "Vi vil ta kontakt"
type textarea "We will contact"
type textarea "Vi vil kontakte"
type textarea "We will contact Bring re"
type textarea "Vi vil kontakte Bring"
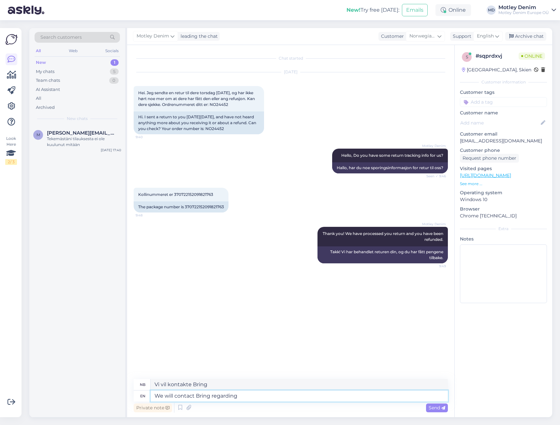
type textarea "We will contact Bring regarding y"
type textarea "Vi vil kontakte Bring angående"
type textarea "We will contact Bring regarding your r"
type textarea "Vi vil kontakte Bring angående din"
type textarea "We will contact Bring regarding your return."
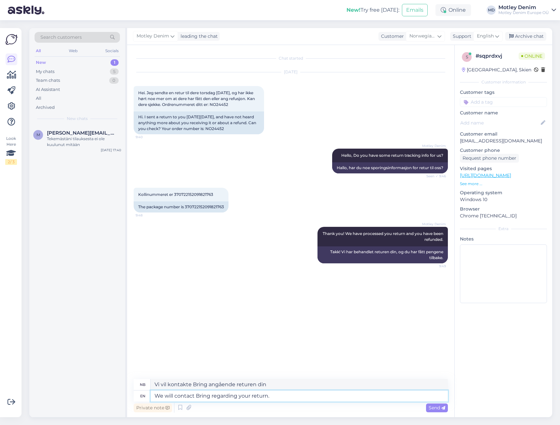
type textarea "Vi vil kontakte Bring angående returen din."
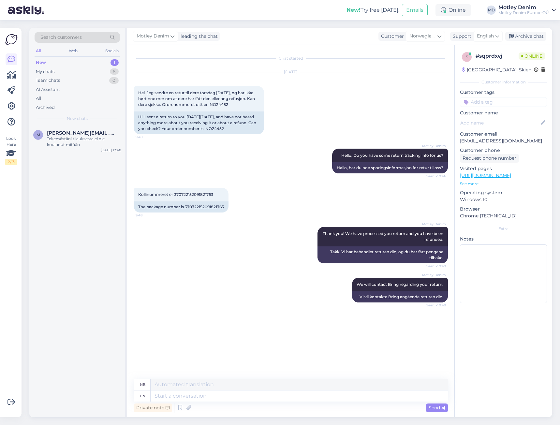
click at [506, 101] on input at bounding box center [503, 102] width 87 height 10
type input "Returns"
click at [497, 119] on span "Returns" at bounding box center [503, 119] width 16 height 4
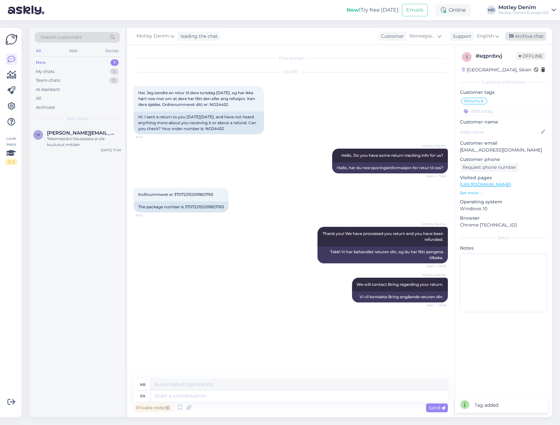
click at [523, 37] on div "Archive chat" at bounding box center [525, 36] width 41 height 9
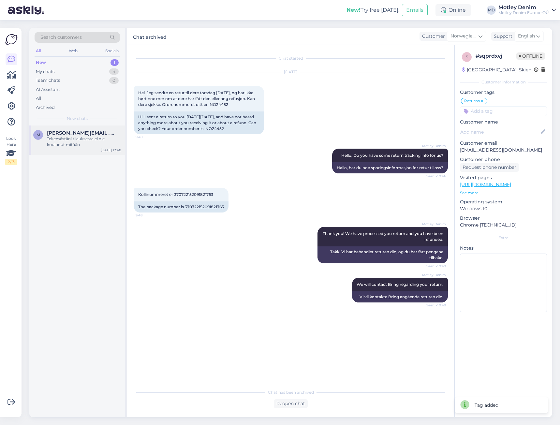
click at [98, 133] on span "[PERSON_NAME][EMAIL_ADDRESS][DOMAIN_NAME]" at bounding box center [81, 133] width 68 height 6
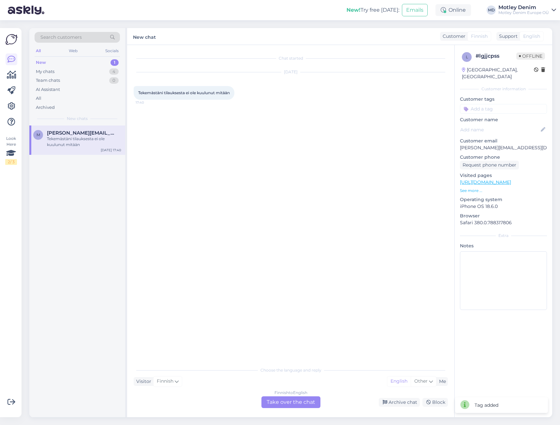
click at [303, 401] on div "Finnish to English Take over the chat" at bounding box center [290, 402] width 59 height 12
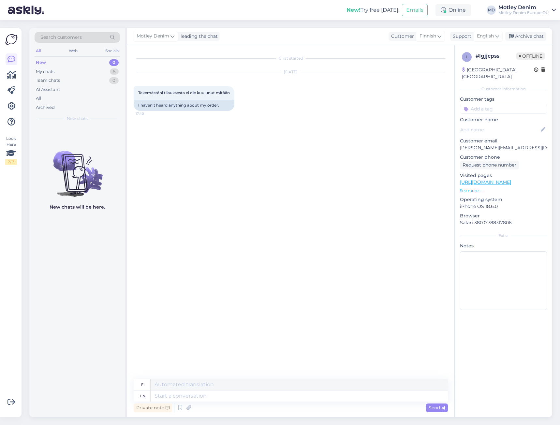
click at [466, 144] on p "[PERSON_NAME][EMAIL_ADDRESS][DOMAIN_NAME]" at bounding box center [503, 147] width 87 height 7
drag, startPoint x: 466, startPoint y: 141, endPoint x: 520, endPoint y: 139, distance: 54.1
click at [522, 144] on p "[PERSON_NAME][EMAIL_ADDRESS][DOMAIN_NAME]" at bounding box center [503, 147] width 87 height 7
copy p "[PERSON_NAME][EMAIL_ADDRESS][DOMAIN_NAME]"
click at [99, 37] on div "Search customers" at bounding box center [77, 37] width 85 height 11
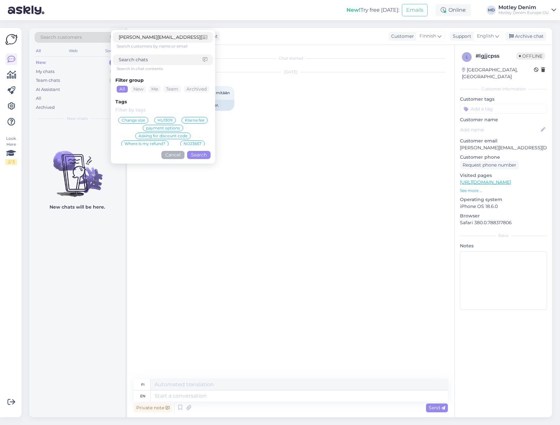
type input "[PERSON_NAME][EMAIL_ADDRESS][DOMAIN_NAME]"
click at [203, 158] on button "Search" at bounding box center [198, 155] width 23 height 8
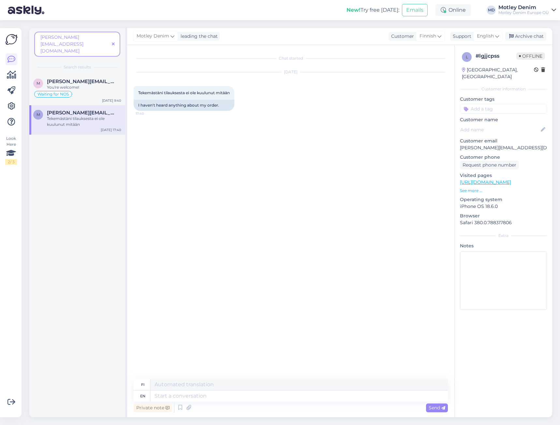
click at [92, 110] on span "[PERSON_NAME][EMAIL_ADDRESS][DOMAIN_NAME]" at bounding box center [81, 113] width 68 height 6
click at [520, 36] on div "Archive chat" at bounding box center [525, 36] width 41 height 9
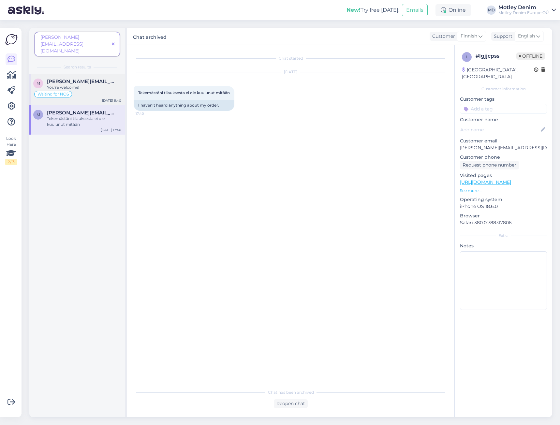
click at [86, 78] on span "[PERSON_NAME][EMAIL_ADDRESS][DOMAIN_NAME]" at bounding box center [81, 81] width 68 height 6
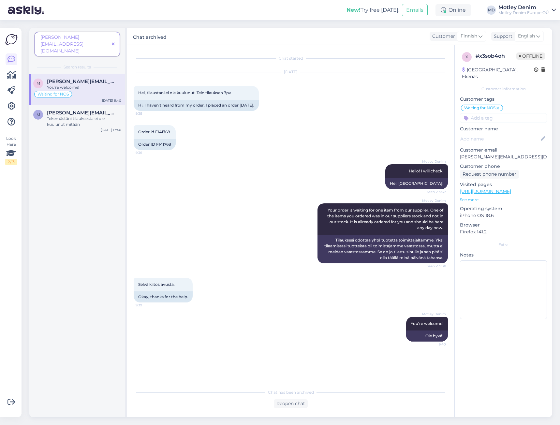
click at [113, 42] on icon at bounding box center [113, 44] width 3 height 5
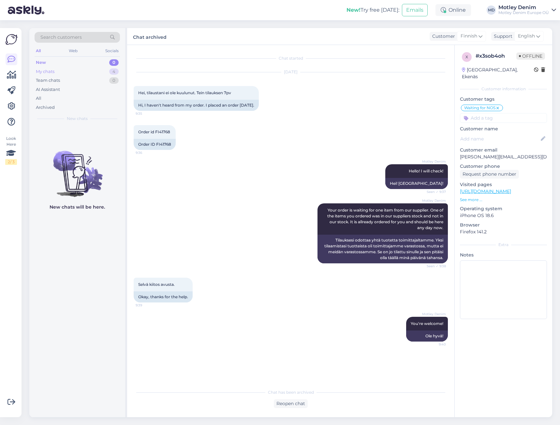
click at [72, 75] on div "My chats 4" at bounding box center [77, 71] width 85 height 9
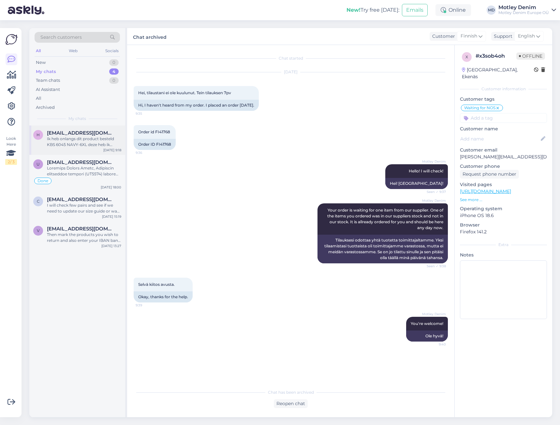
click at [83, 133] on span "[EMAIL_ADDRESS][DOMAIN_NAME]" at bounding box center [81, 133] width 68 height 6
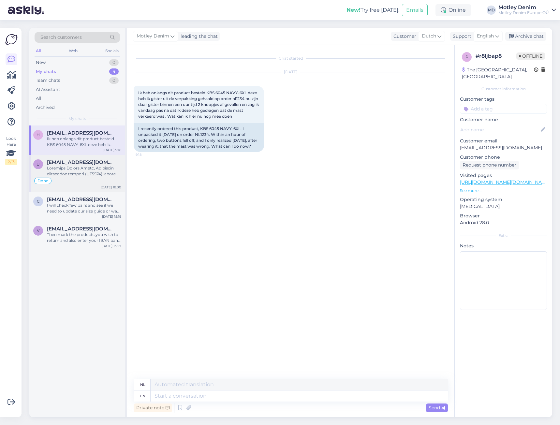
click at [101, 173] on div at bounding box center [84, 171] width 74 height 12
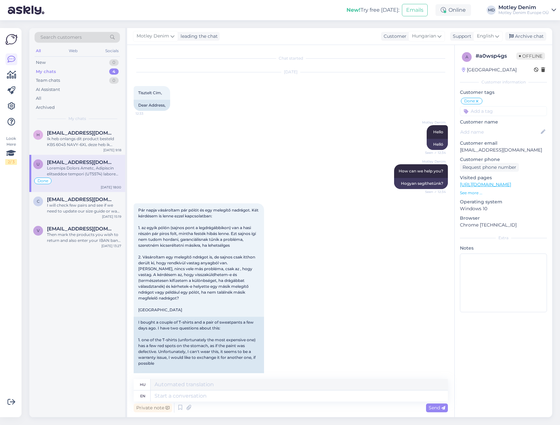
scroll to position [1895, 0]
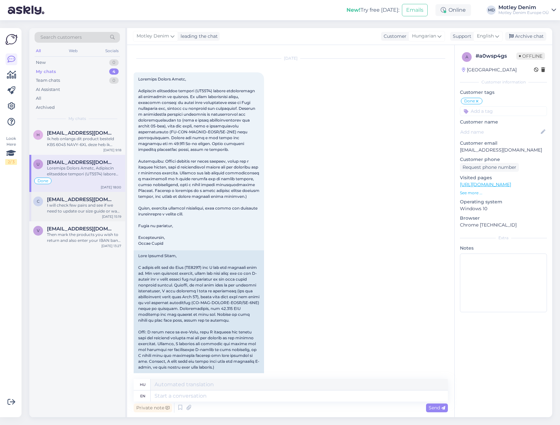
click at [90, 209] on div "I will check few pairs and see if we need to update our size guide or was this …" at bounding box center [84, 208] width 74 height 12
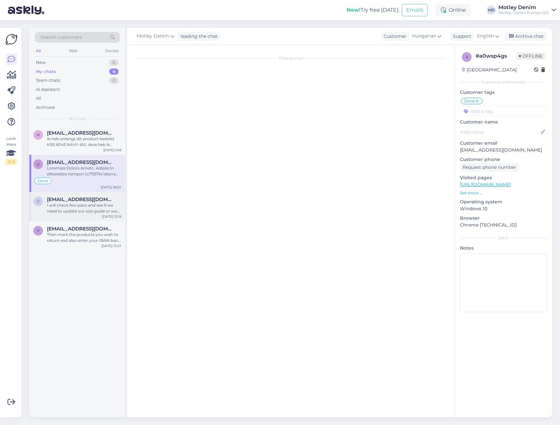
scroll to position [17, 0]
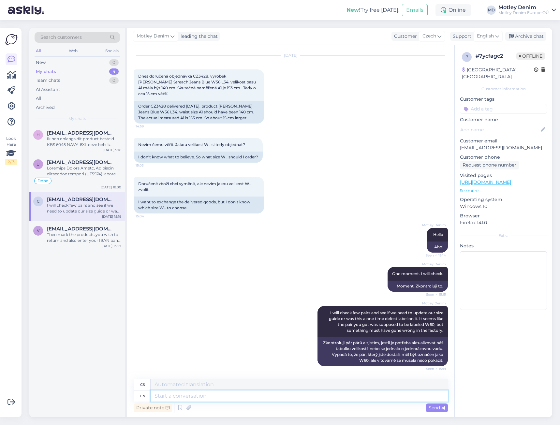
click at [287, 396] on textarea at bounding box center [298, 395] width 297 height 11
click at [69, 229] on span "[EMAIL_ADDRESS][DOMAIN_NAME]" at bounding box center [81, 229] width 68 height 6
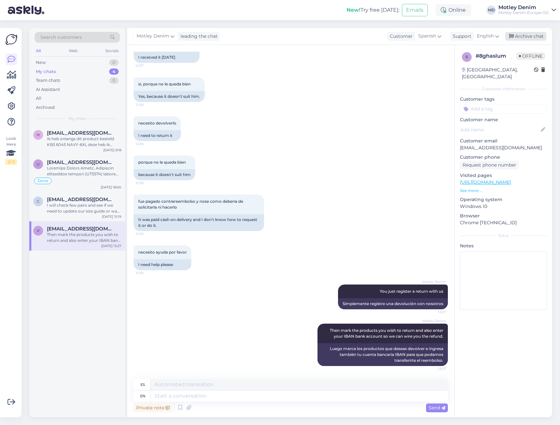
click at [530, 35] on div "Archive chat" at bounding box center [525, 36] width 41 height 9
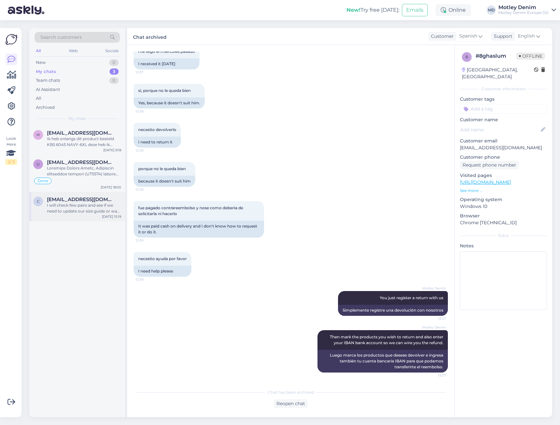
click at [71, 198] on span "[EMAIL_ADDRESS][DOMAIN_NAME]" at bounding box center [81, 199] width 68 height 6
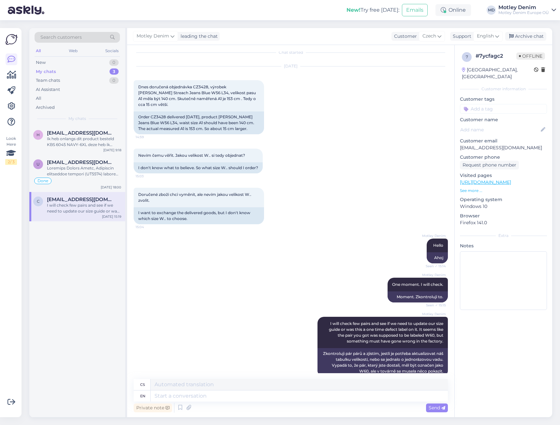
scroll to position [0, 0]
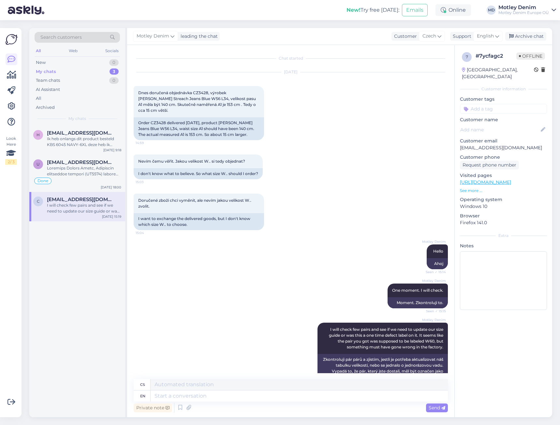
click at [463, 144] on p "[EMAIL_ADDRESS][DOMAIN_NAME]" at bounding box center [503, 147] width 87 height 7
drag, startPoint x: 463, startPoint y: 142, endPoint x: 505, endPoint y: 140, distance: 41.4
click at [505, 144] on p "[EMAIL_ADDRESS][DOMAIN_NAME]" at bounding box center [503, 147] width 87 height 7
copy p "[EMAIL_ADDRESS][DOMAIN_NAME]"
click at [78, 38] on span "Search customers" at bounding box center [60, 37] width 41 height 7
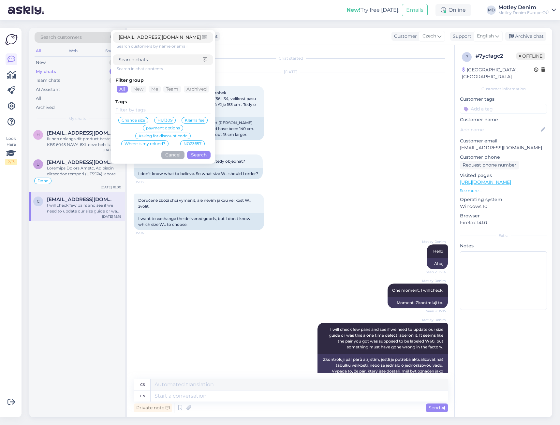
type input "[EMAIL_ADDRESS][DOMAIN_NAME]"
click at [196, 155] on button "Search" at bounding box center [198, 155] width 23 height 8
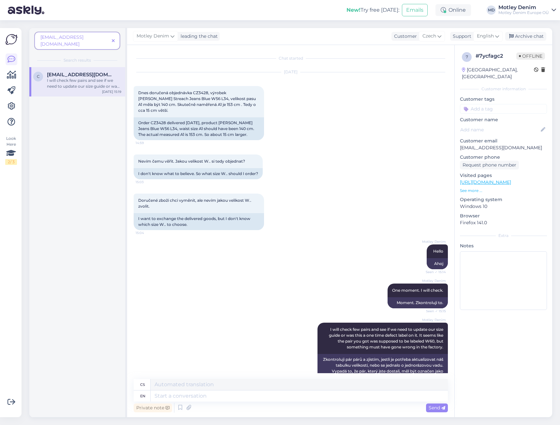
click at [89, 83] on div "c [EMAIL_ADDRESS][DOMAIN_NAME] I will check few pairs and see if we need to upd…" at bounding box center [77, 81] width 96 height 29
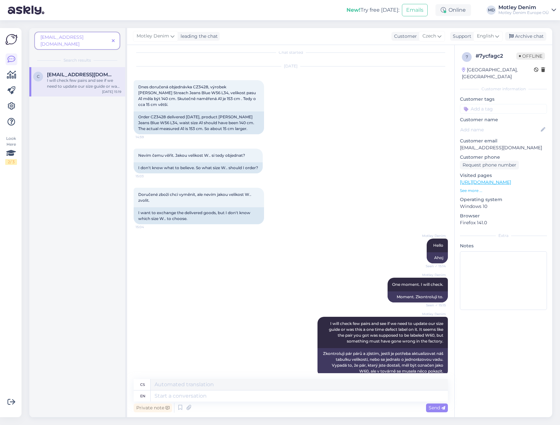
scroll to position [17, 0]
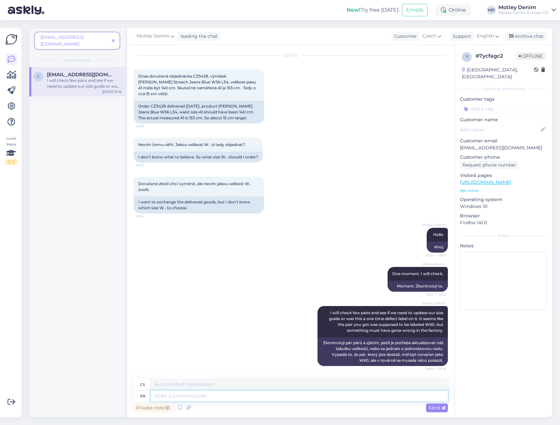
click at [229, 397] on textarea at bounding box center [298, 395] width 297 height 11
type textarea "We"
type textarea "My"
type textarea "We reco"
click at [466, 144] on p "[EMAIL_ADDRESS][DOMAIN_NAME]" at bounding box center [503, 147] width 87 height 7
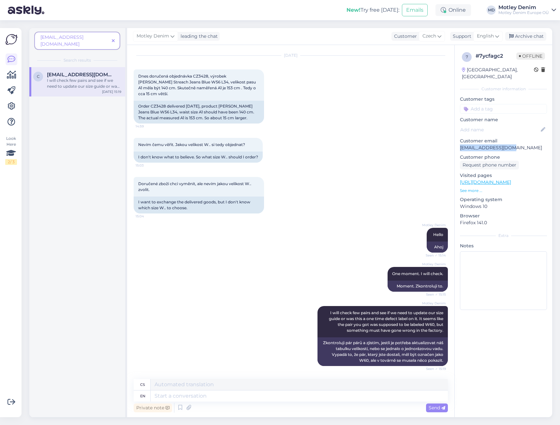
drag, startPoint x: 466, startPoint y: 141, endPoint x: 503, endPoint y: 139, distance: 36.5
click at [503, 144] on p "[EMAIL_ADDRESS][DOMAIN_NAME]" at bounding box center [503, 147] width 87 height 7
copy p "[EMAIL_ADDRESS][DOMAIN_NAME]"
click at [111, 38] on span at bounding box center [113, 40] width 8 height 7
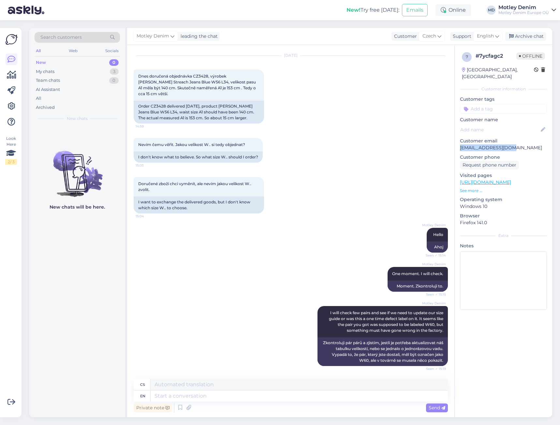
click at [73, 39] on span "Search customers" at bounding box center [60, 37] width 41 height 7
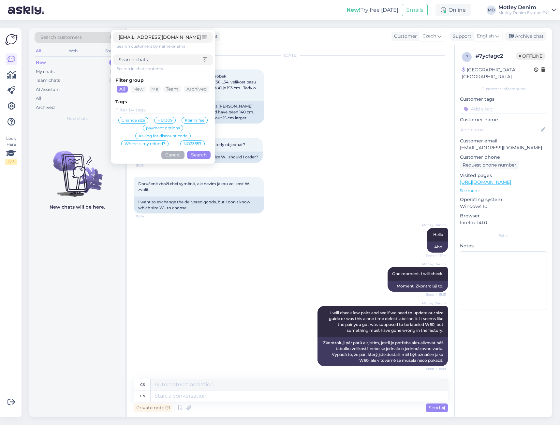
type input "[EMAIL_ADDRESS][DOMAIN_NAME]"
click at [202, 152] on button "Search" at bounding box center [198, 155] width 23 height 8
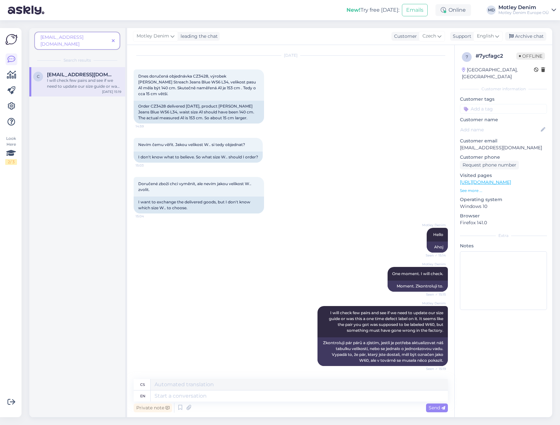
click at [114, 39] on icon at bounding box center [113, 41] width 3 height 5
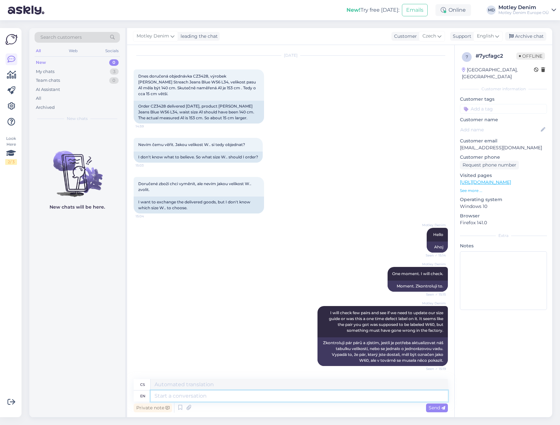
click at [301, 395] on textarea at bounding box center [298, 395] width 297 height 11
type textarea "We"
type textarea "My"
type textarea "We recommend"
type textarea "Doporučujeme"
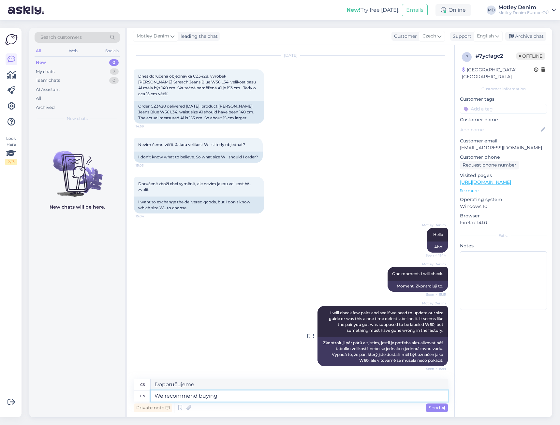
type textarea "We recommend buying"
type textarea "Doporučujeme koupit"
type textarea "We recommend buying 1"
type textarea "Doporučujeme koupit 1"
type textarea "We recommend buying 1 si"
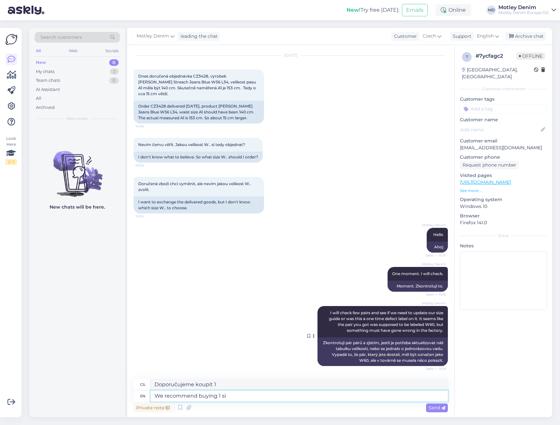
type textarea "Doporučujeme koupit 1 si"
type textarea "We recommend buying 1 size s"
type textarea "Doporučujeme koupit 1 velikost"
type textarea "We recommend buying 1 size smaller."
type textarea "Doporučujeme koupit o 1 číslo menší."
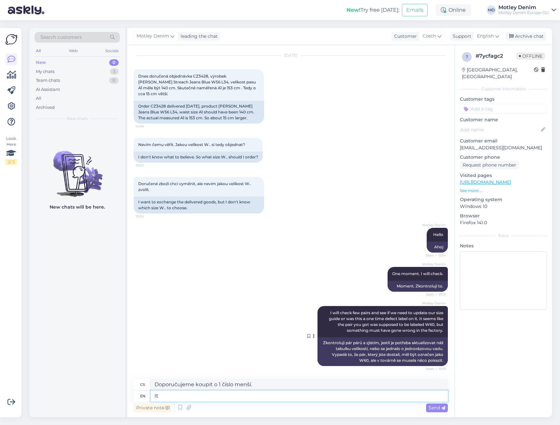
type textarea "It s"
type textarea "To"
type textarea "It seems"
type textarea "Zdá se,"
type textarea "It seems that"
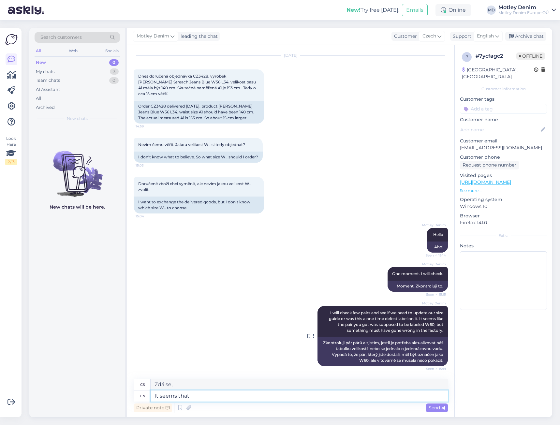
type textarea "Zdá se, že"
type textarea "It seems that our"
type textarea "Zdá se, že naše"
type textarea "It seems that our last m"
type textarea "Zdá se, že naše poslední"
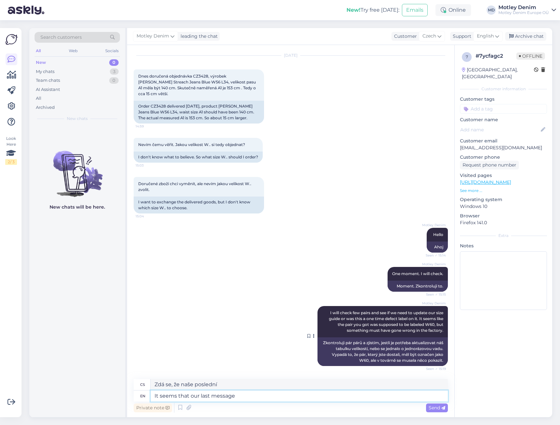
type textarea "It seems that our last message"
type textarea "Zdá se, že naše poslední zpráva"
type textarea "It seems that our last message did n"
type textarea "Zdá se, že naše poslední zpráva ano"
type textarea "It seems that our last message did not"
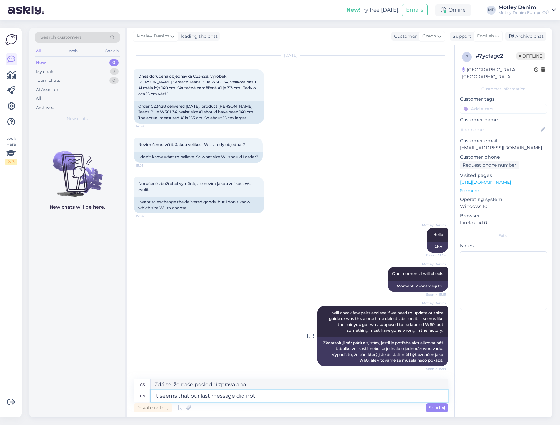
type textarea "Zdá se, že naše poslední zpráva ne"
type textarea "It seems that our last message did not load."
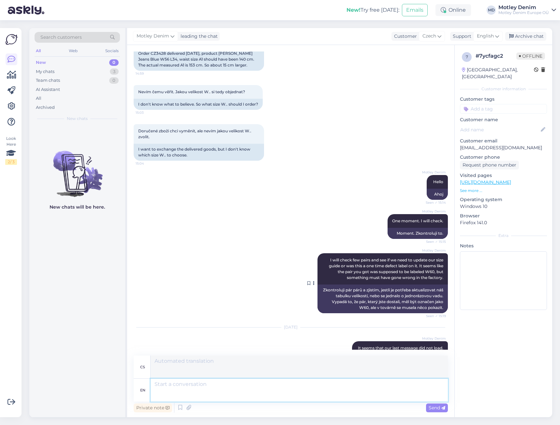
scroll to position [144, 0]
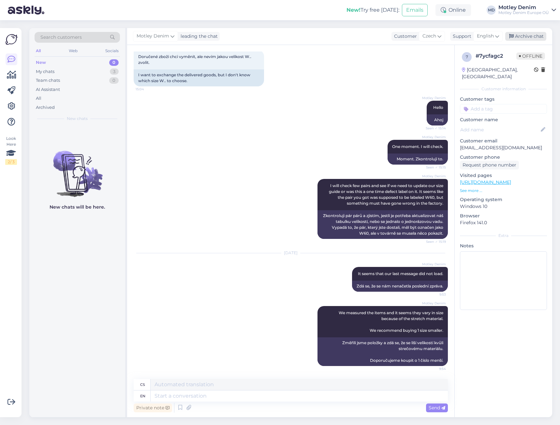
click at [523, 39] on div "Archive chat" at bounding box center [525, 36] width 41 height 9
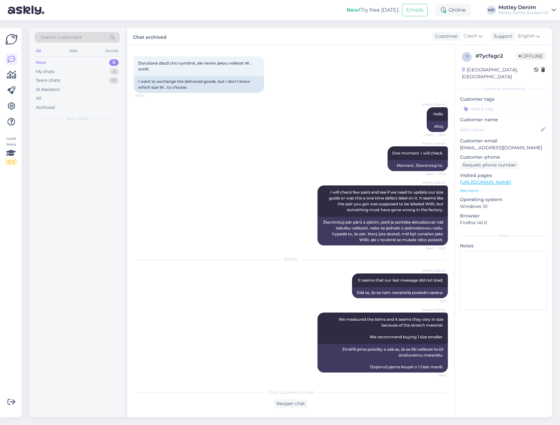
scroll to position [137, 0]
click at [95, 75] on div "My chats 2" at bounding box center [77, 71] width 85 height 9
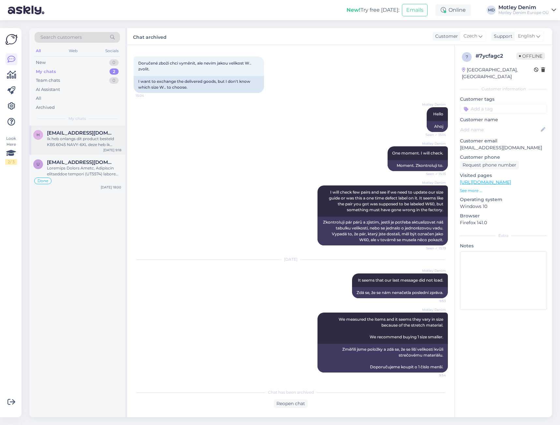
click at [82, 137] on div "Ik heb onlangs dit product besteld KBS 6045 NAVY-6XL deze heb ik gister uit de …" at bounding box center [84, 142] width 74 height 12
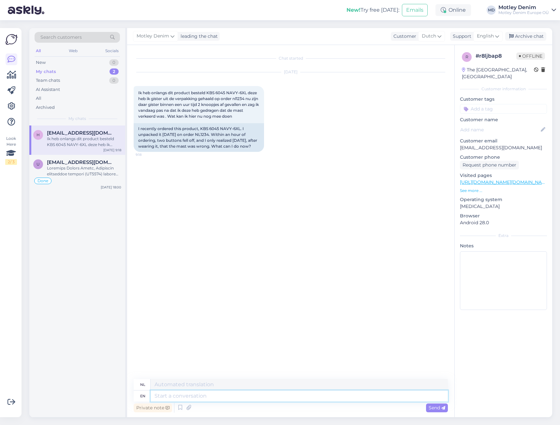
click at [296, 398] on textarea at bounding box center [298, 395] width 297 height 11
click at [326, 398] on textarea at bounding box center [298, 395] width 297 height 11
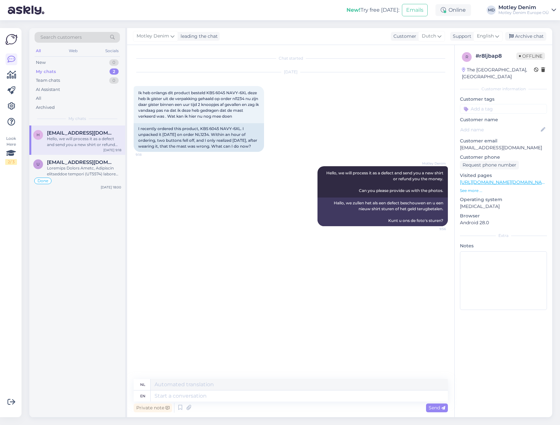
click at [471, 144] on p "[EMAIL_ADDRESS][DOMAIN_NAME]" at bounding box center [503, 147] width 87 height 7
drag, startPoint x: 471, startPoint y: 141, endPoint x: 515, endPoint y: 139, distance: 43.7
click at [515, 144] on p "[EMAIL_ADDRESS][DOMAIN_NAME]" at bounding box center [503, 147] width 87 height 7
copy p "[EMAIL_ADDRESS][DOMAIN_NAME]"
click at [103, 170] on div at bounding box center [84, 171] width 74 height 12
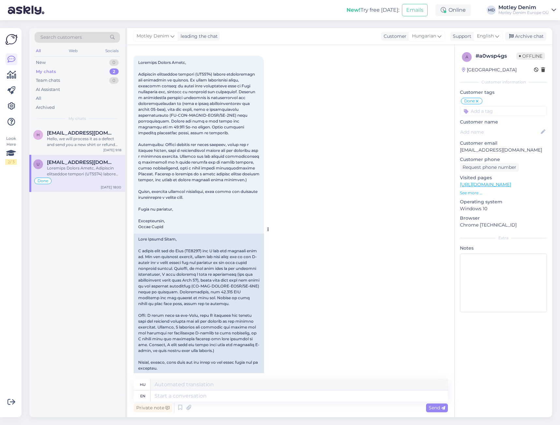
scroll to position [1765, 0]
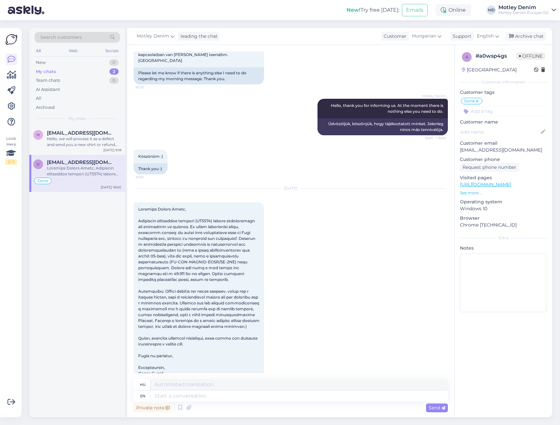
click at [208, 220] on span at bounding box center [199, 290] width 122 height 169
copy span "HU1647"
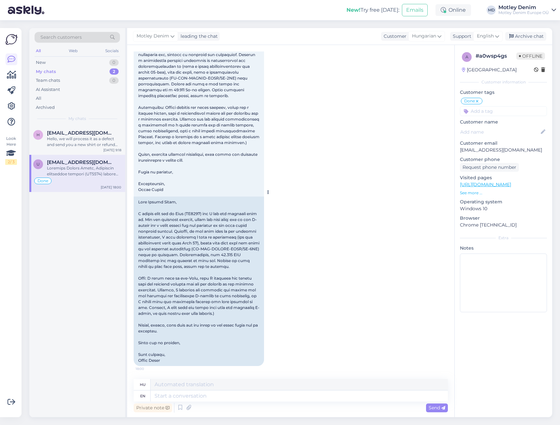
scroll to position [1960, 0]
click at [280, 394] on textarea at bounding box center [298, 395] width 297 height 11
click at [324, 123] on div "[DATE] 18:00" at bounding box center [291, 185] width 314 height 375
click at [285, 144] on div "[DATE] 18:00" at bounding box center [291, 185] width 314 height 375
click at [189, 263] on div at bounding box center [199, 280] width 130 height 169
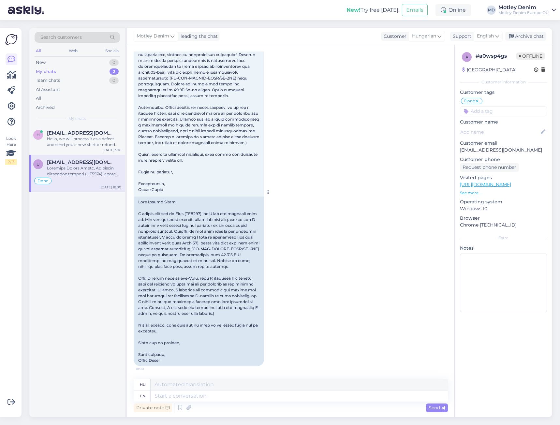
click at [209, 214] on div at bounding box center [199, 280] width 130 height 169
click at [192, 247] on div at bounding box center [199, 280] width 130 height 169
click at [183, 289] on div at bounding box center [199, 280] width 130 height 169
click at [189, 282] on div at bounding box center [199, 280] width 130 height 169
click at [202, 280] on div at bounding box center [199, 280] width 130 height 169
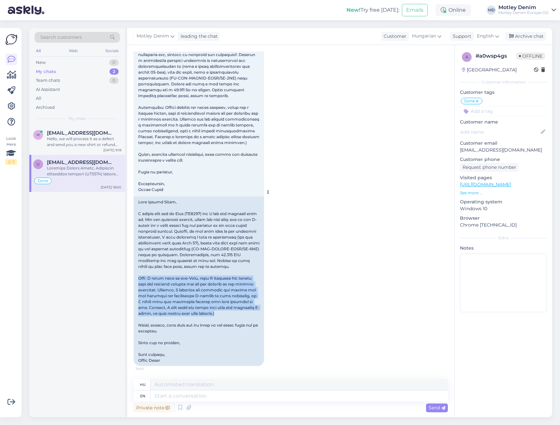
drag, startPoint x: 219, startPoint y: 313, endPoint x: 139, endPoint y: 277, distance: 87.5
click at [139, 277] on div at bounding box center [199, 280] width 130 height 169
click at [157, 286] on div at bounding box center [199, 280] width 130 height 169
drag, startPoint x: 139, startPoint y: 278, endPoint x: 227, endPoint y: 315, distance: 96.1
click at [227, 315] on div at bounding box center [199, 280] width 130 height 169
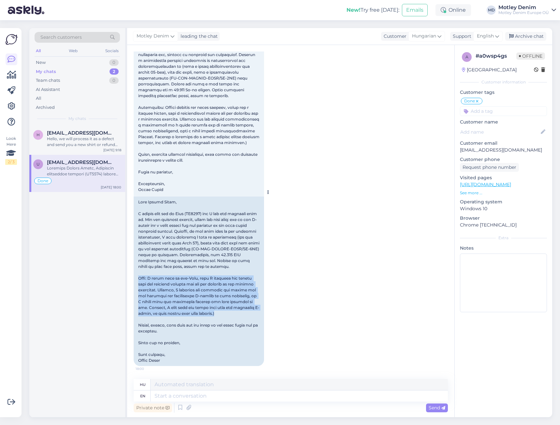
click at [229, 313] on div at bounding box center [199, 280] width 130 height 169
drag, startPoint x: 227, startPoint y: 313, endPoint x: 138, endPoint y: 278, distance: 96.3
click at [138, 278] on div at bounding box center [199, 280] width 130 height 169
click at [152, 287] on div at bounding box center [199, 280] width 130 height 169
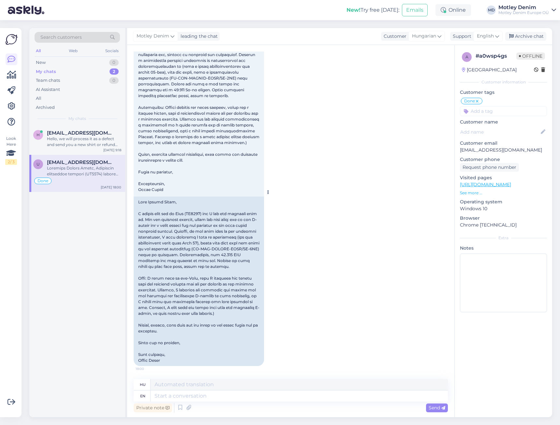
click at [214, 298] on div at bounding box center [199, 280] width 130 height 169
click at [191, 297] on div at bounding box center [199, 280] width 130 height 169
click at [100, 139] on div "Maar natuurlijk" at bounding box center [84, 139] width 74 height 6
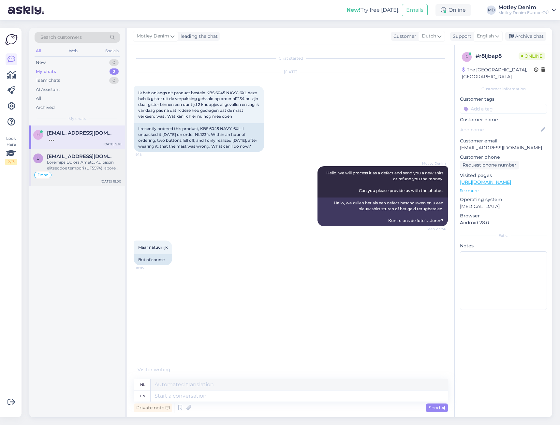
click at [82, 169] on div at bounding box center [84, 165] width 74 height 12
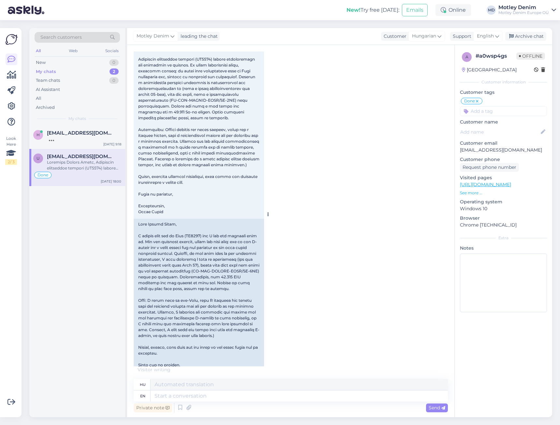
scroll to position [1967, 0]
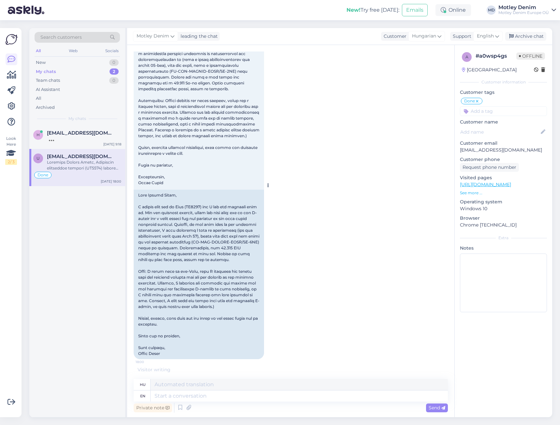
click at [203, 301] on div at bounding box center [199, 274] width 130 height 169
click at [214, 398] on textarea at bounding box center [298, 395] width 297 height 11
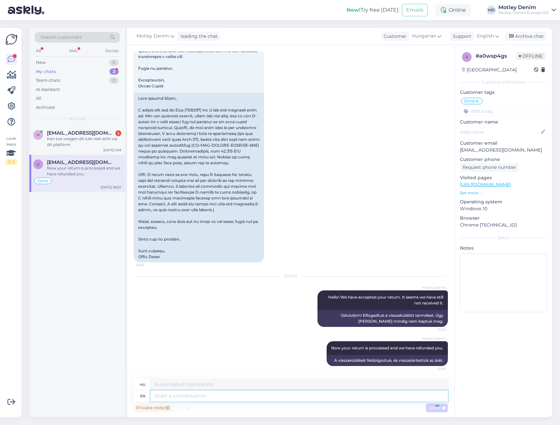
scroll to position [2114, 0]
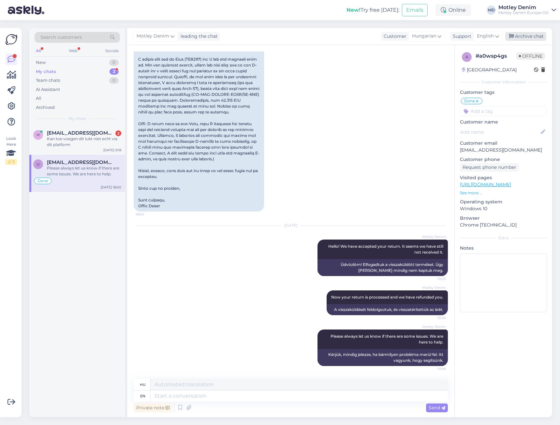
click at [531, 38] on div "Archive chat" at bounding box center [525, 36] width 41 height 9
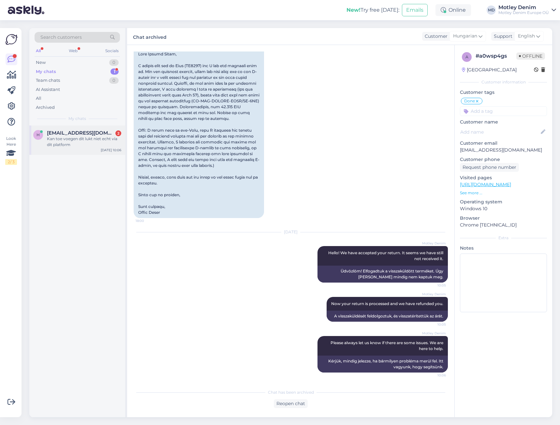
click at [91, 133] on span "[EMAIL_ADDRESS][DOMAIN_NAME]" at bounding box center [81, 133] width 68 height 6
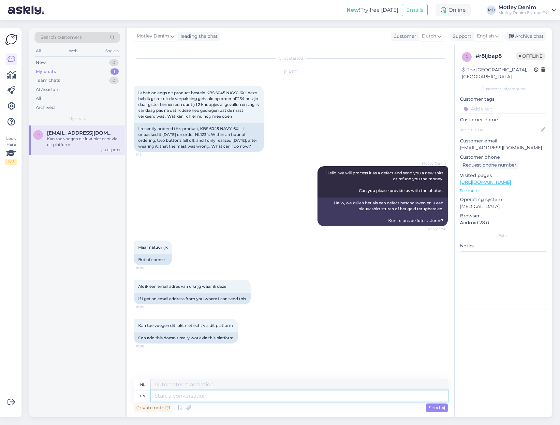
click at [207, 395] on textarea at bounding box center [298, 395] width 297 height 11
click at [269, 323] on div "Kan toe voegen dit lukt niet echt via dit platform 10:06 Can add this doesn't r…" at bounding box center [291, 330] width 314 height 39
click at [240, 351] on div "Chat started [DATE] Ik heb onlangs dit product besteld KBS 6045 NAVY-6XL deze h…" at bounding box center [294, 211] width 320 height 321
click at [268, 396] on textarea at bounding box center [298, 395] width 297 height 11
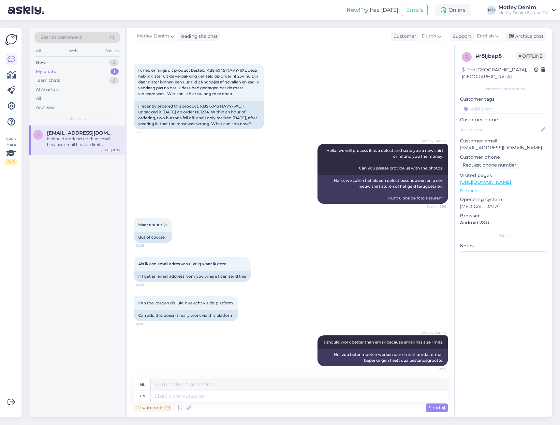
scroll to position [28, 0]
click at [243, 243] on div "Maar natuurlijk 10:05 But of course" at bounding box center [291, 230] width 314 height 39
click at [239, 226] on div "Maar natuurlijk 10:05 But of course" at bounding box center [291, 230] width 314 height 39
click at [522, 35] on div "Archive chat" at bounding box center [525, 36] width 41 height 9
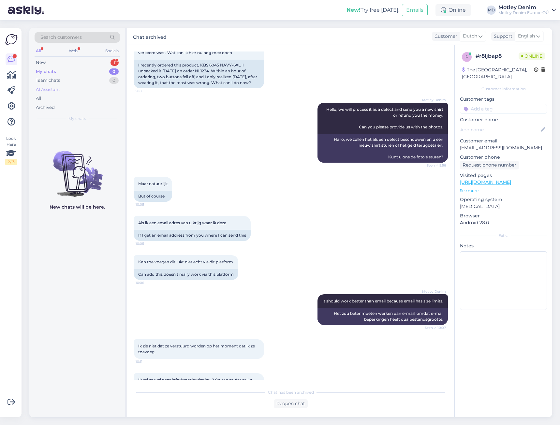
scroll to position [0, 0]
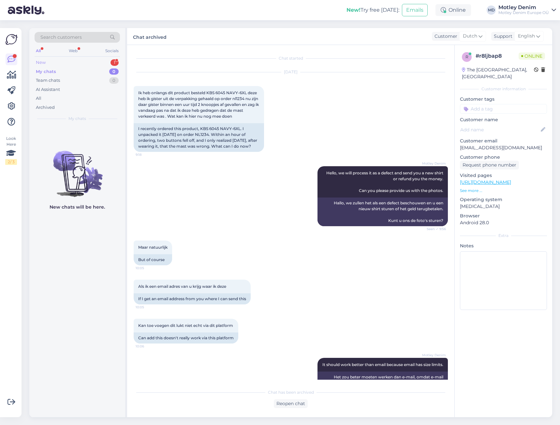
click at [86, 63] on div "New 1" at bounding box center [77, 62] width 85 height 9
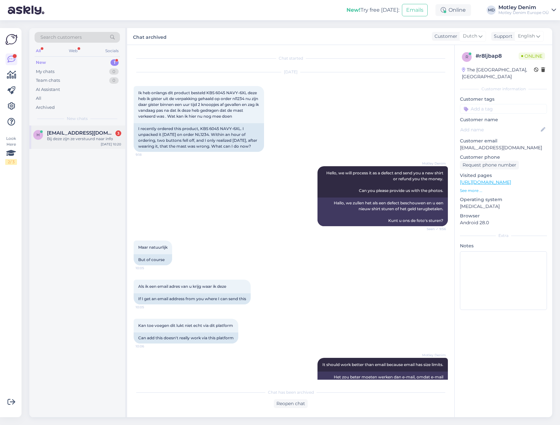
click at [98, 138] on div "Bij deze zijn ze verstuurd naar info" at bounding box center [84, 139] width 74 height 6
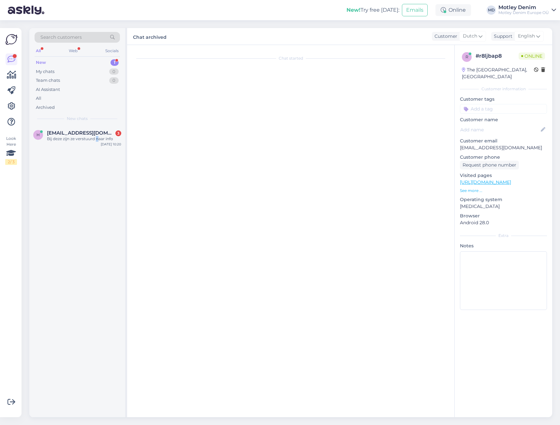
scroll to position [140, 0]
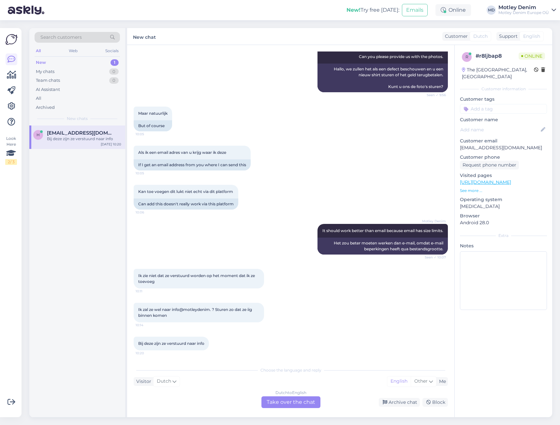
click at [200, 298] on div "Ik zal ze wel naar info@motleydenim. ? Sturen zo dat ze iig binnen komen 10:14" at bounding box center [291, 312] width 314 height 34
click at [183, 291] on div "Ik zie niet dat ze verstuurd worden op het moment dat ik ze toevoeg 10:11" at bounding box center [291, 279] width 314 height 34
click at [182, 294] on div "Ik zie niet dat ze verstuurd worden op het moment dat ik ze toevoeg 10:11" at bounding box center [291, 279] width 314 height 34
click at [144, 291] on span "10:11" at bounding box center [147, 291] width 24 height 5
click at [306, 399] on div "Dutch to English Take over the chat" at bounding box center [290, 402] width 59 height 12
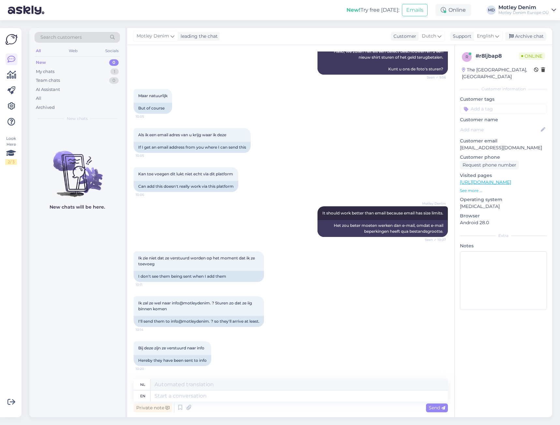
scroll to position [220, 0]
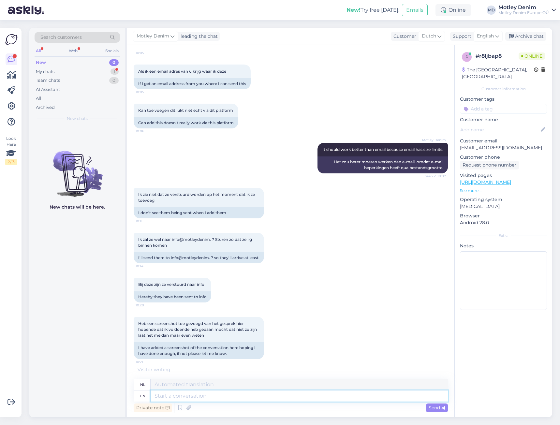
click at [223, 399] on textarea at bounding box center [298, 395] width 297 height 11
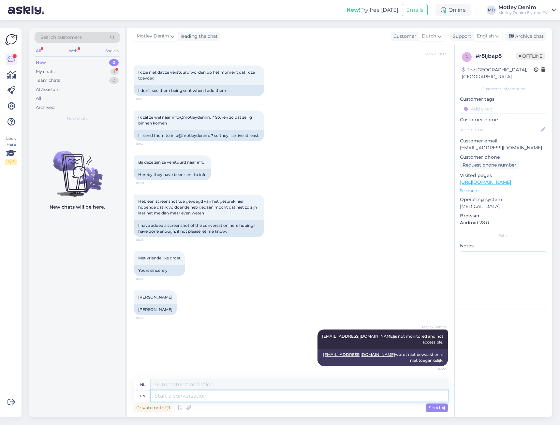
scroll to position [382, 0]
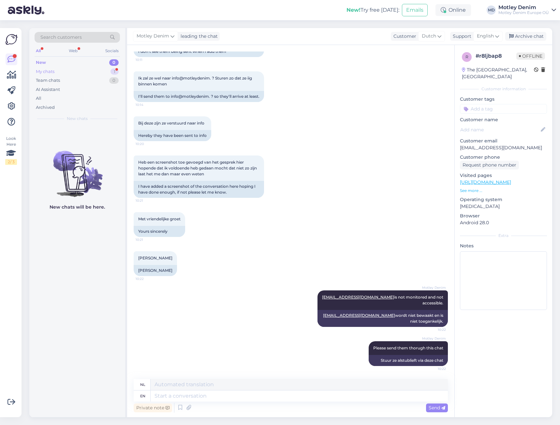
click at [91, 71] on div "My chats 1" at bounding box center [77, 71] width 85 height 9
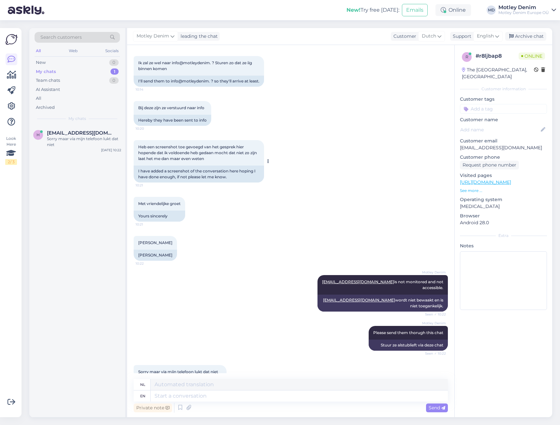
scroll to position [421, 0]
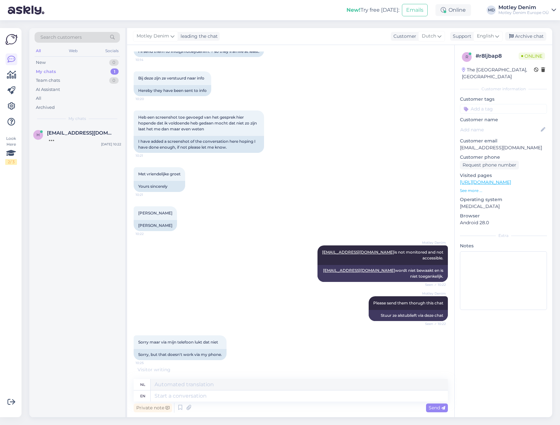
drag, startPoint x: 191, startPoint y: 269, endPoint x: 189, endPoint y: 281, distance: 12.5
click at [191, 269] on div "Motley Denim [EMAIL_ADDRESS][DOMAIN_NAME] is not monitored and not accessible. …" at bounding box center [291, 263] width 314 height 51
click at [165, 360] on div "Sorry, but that doesn't work via my phone." at bounding box center [180, 354] width 93 height 11
click at [194, 360] on div "Sorry, but that doesn't work via my phone." at bounding box center [180, 354] width 93 height 11
click at [213, 360] on div "Sorry, but that doesn't work via my phone." at bounding box center [180, 354] width 93 height 11
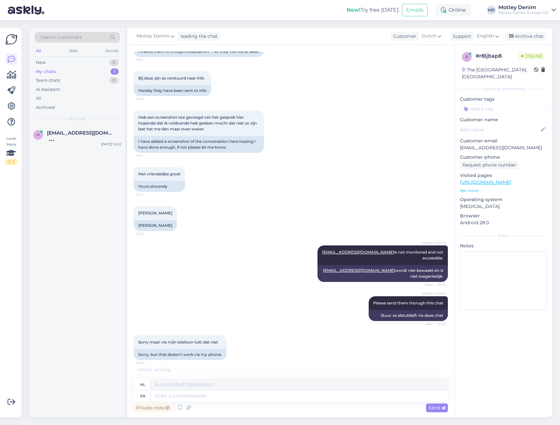
click at [237, 351] on div "Sorry maar via mijn telefoon lukt dat niet 10:25 Sorry, but that doesn't work v…" at bounding box center [291, 347] width 314 height 39
click at [138, 360] on div "Sorry, but that doesn't work via my phone." at bounding box center [180, 354] width 93 height 11
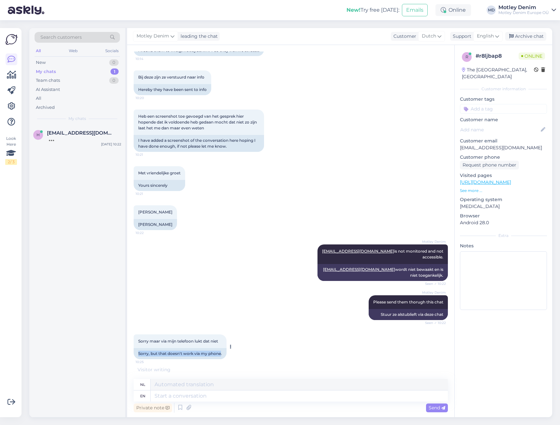
drag, startPoint x: 138, startPoint y: 361, endPoint x: 216, endPoint y: 357, distance: 77.6
click at [216, 357] on div "Sorry, but that doesn't work via my phone." at bounding box center [180, 353] width 93 height 11
click at [242, 355] on div "Sorry maar via mijn telefoon lukt dat niet 10:25 Sorry, but that doesn't work v…" at bounding box center [291, 346] width 314 height 39
click at [139, 353] on div "Sorry, but that doesn't work via my phone." at bounding box center [180, 353] width 93 height 11
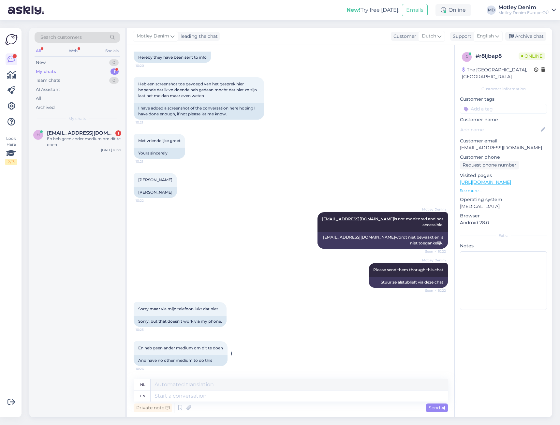
click at [183, 354] on div "En heb geen ander medium om dit te doen 10:26" at bounding box center [181, 348] width 94 height 14
click at [150, 360] on div "And have no other medium to do this" at bounding box center [181, 360] width 94 height 11
click at [215, 325] on div "Sorry, but that doesn't work via my phone." at bounding box center [180, 321] width 93 height 11
click at [207, 296] on div "Sorry maar via mijn telefoon lukt dat niet 10:25 Sorry, but that doesn't work v…" at bounding box center [291, 314] width 314 height 39
click at [233, 397] on textarea at bounding box center [298, 395] width 297 height 11
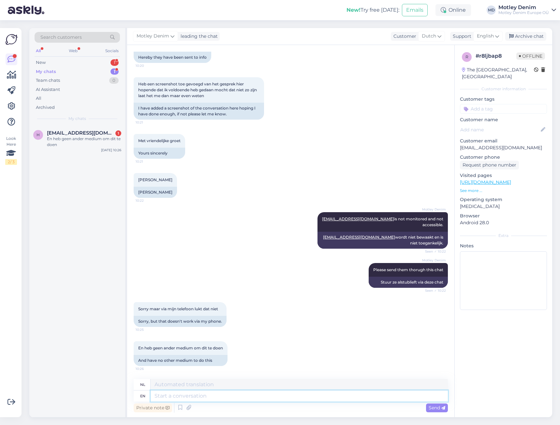
click at [200, 397] on textarea at bounding box center [298, 395] width 297 height 11
paste textarea "?"
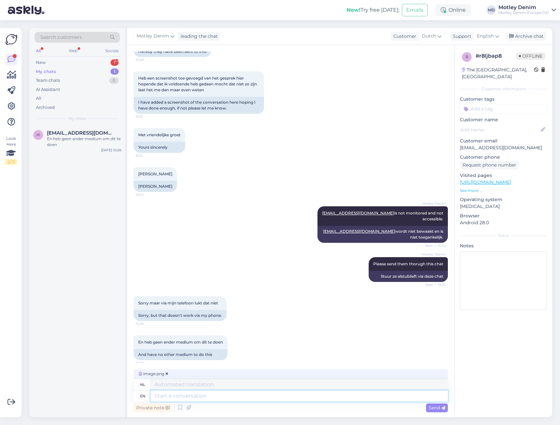
scroll to position [540, 0]
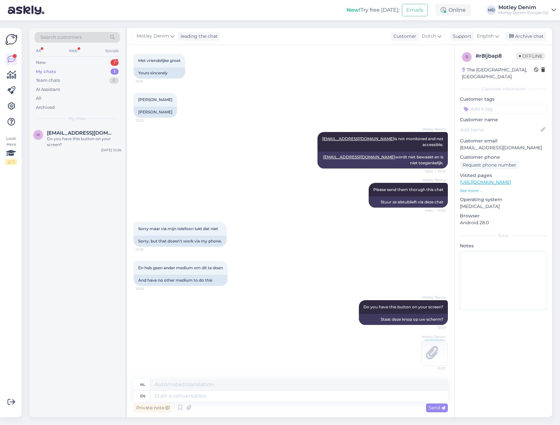
click at [431, 354] on img at bounding box center [434, 352] width 26 height 26
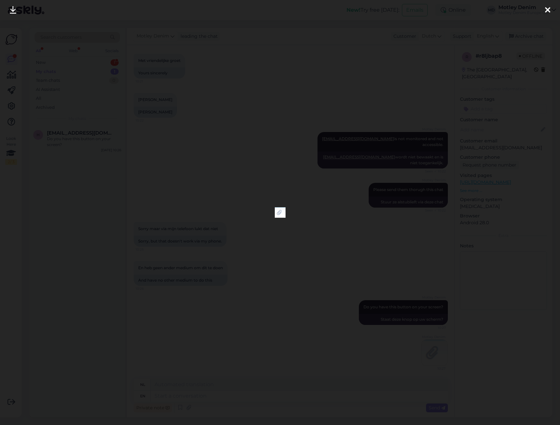
click at [298, 326] on div at bounding box center [280, 212] width 560 height 425
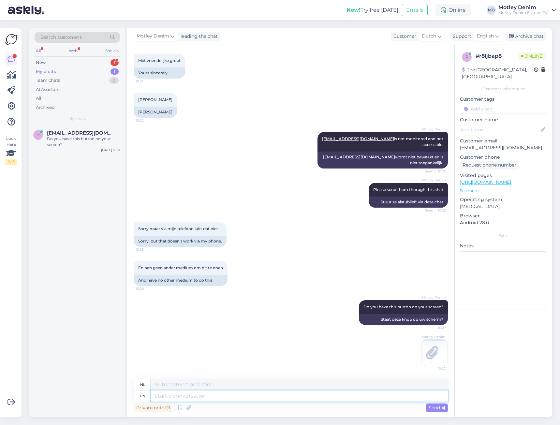
click at [237, 397] on textarea at bounding box center [298, 395] width 297 height 11
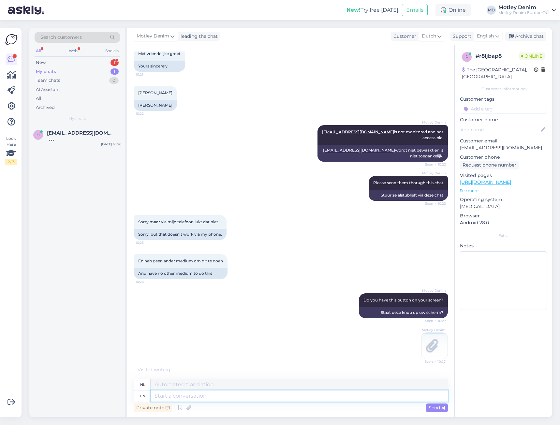
click at [256, 397] on textarea at bounding box center [298, 395] width 297 height 11
click at [198, 399] on textarea at bounding box center [298, 395] width 297 height 11
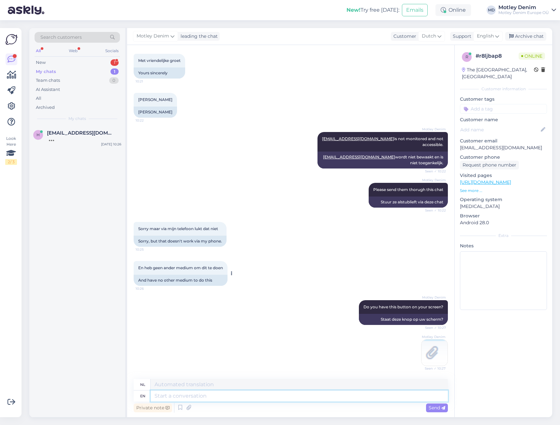
scroll to position [591, 0]
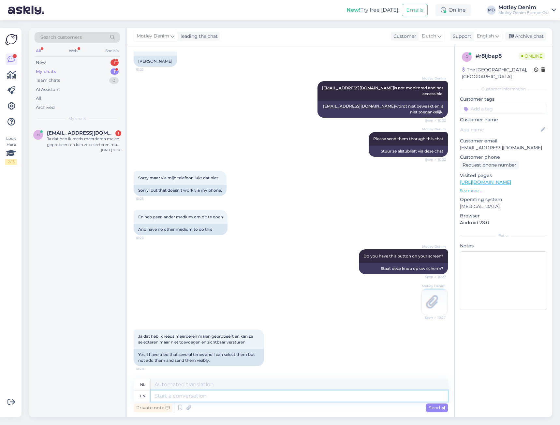
click at [229, 392] on textarea at bounding box center [298, 395] width 297 height 11
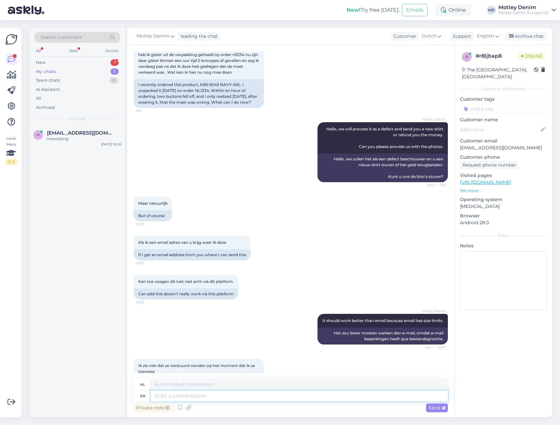
scroll to position [0, 0]
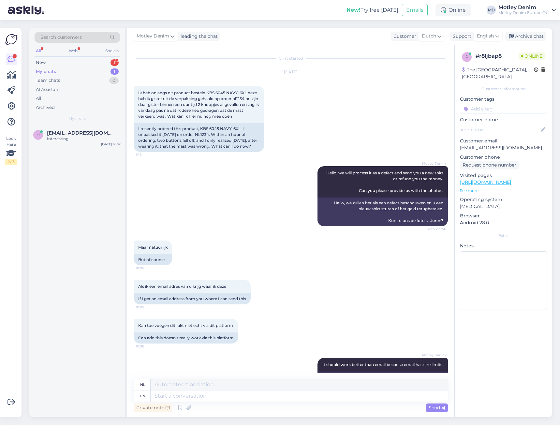
click at [160, 17] on div "New! Try free [DATE]: Emails Online MD [PERSON_NAME] Denim [GEOGRAPHIC_DATA] OÜ" at bounding box center [280, 10] width 560 height 20
click at [472, 144] on p "[EMAIL_ADDRESS][DOMAIN_NAME]" at bounding box center [503, 147] width 87 height 7
drag, startPoint x: 472, startPoint y: 139, endPoint x: 514, endPoint y: 139, distance: 42.0
click at [514, 144] on p "[EMAIL_ADDRESS][DOMAIN_NAME]" at bounding box center [503, 147] width 87 height 7
copy p "[EMAIL_ADDRESS][DOMAIN_NAME]"
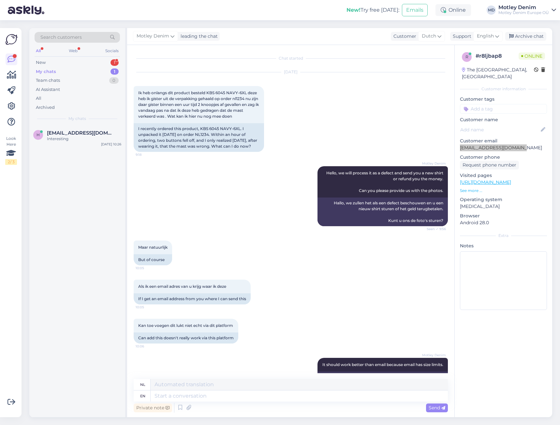
scroll to position [669, 0]
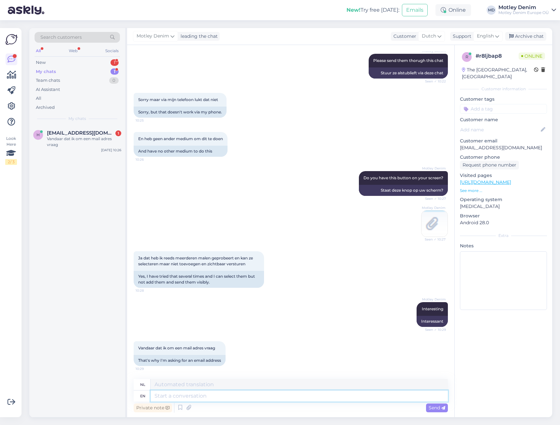
click at [227, 395] on textarea at bounding box center [298, 395] width 297 height 11
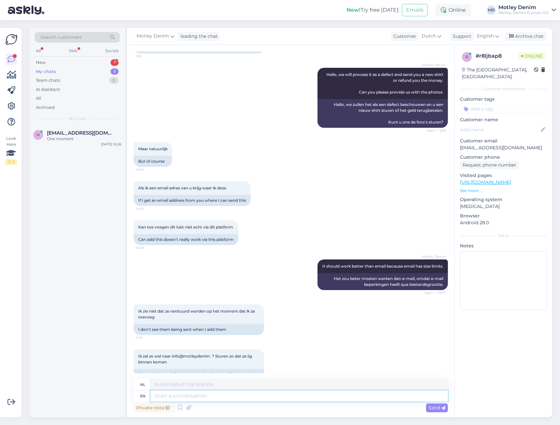
scroll to position [0, 0]
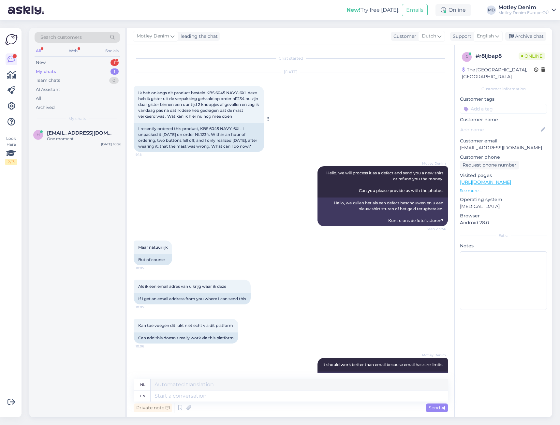
click at [239, 97] on span "Ik heb onlangs dit product besteld KBS 6045 NAVY-6XL deze heb ik gister uit de …" at bounding box center [198, 104] width 121 height 28
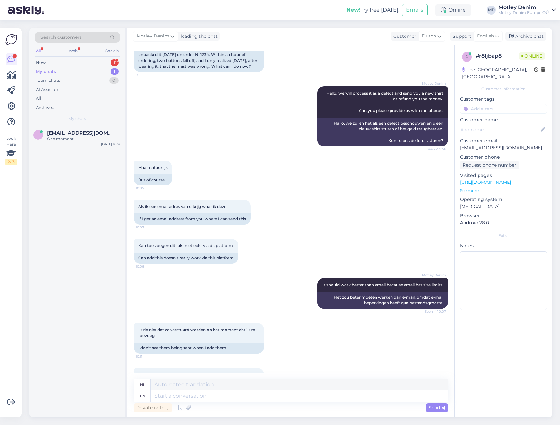
scroll to position [163, 0]
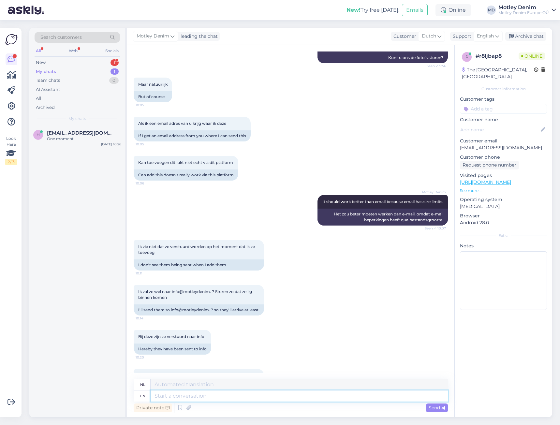
click at [236, 399] on textarea at bounding box center [298, 395] width 297 height 11
click at [231, 391] on textarea at bounding box center [298, 395] width 297 height 11
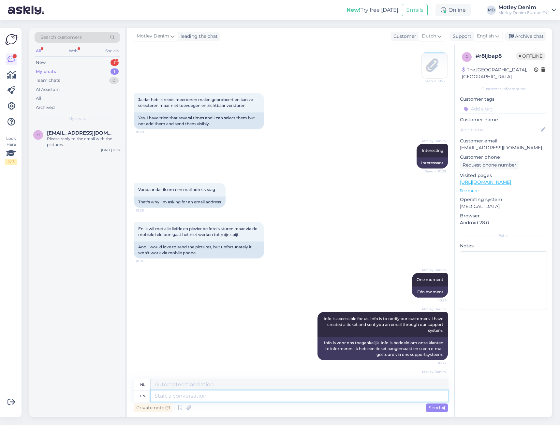
scroll to position [861, 0]
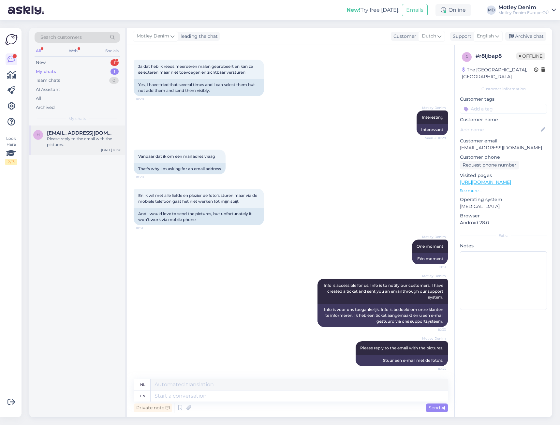
click at [74, 128] on div "h [EMAIL_ADDRESS][DOMAIN_NAME] Please reply to the email with the pictures. [DA…" at bounding box center [77, 139] width 96 height 29
click at [99, 61] on div "New 1" at bounding box center [77, 62] width 85 height 9
click at [99, 138] on div "Hello" at bounding box center [84, 139] width 74 height 6
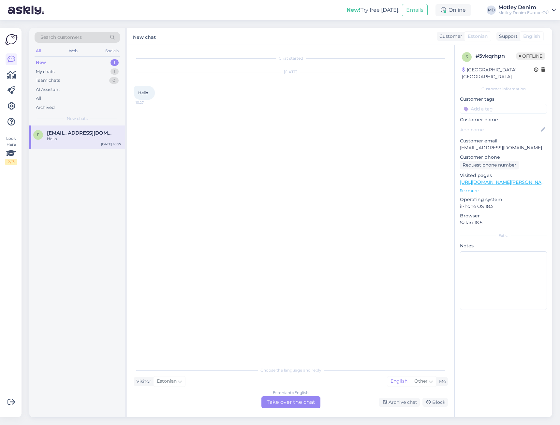
click at [285, 401] on div "Estonian to English Take over the chat" at bounding box center [290, 402] width 59 height 12
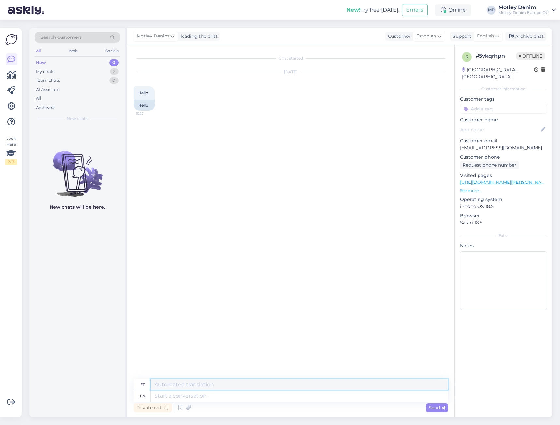
click at [285, 387] on textarea at bounding box center [298, 384] width 297 height 11
click at [287, 396] on textarea at bounding box center [298, 395] width 297 height 11
click at [275, 243] on div "Chat started [DATE] Hello 10:27 Hello [PERSON_NAME] Hello 10:34 Tere" at bounding box center [294, 211] width 320 height 321
click at [88, 70] on div "My chats 2" at bounding box center [77, 71] width 85 height 9
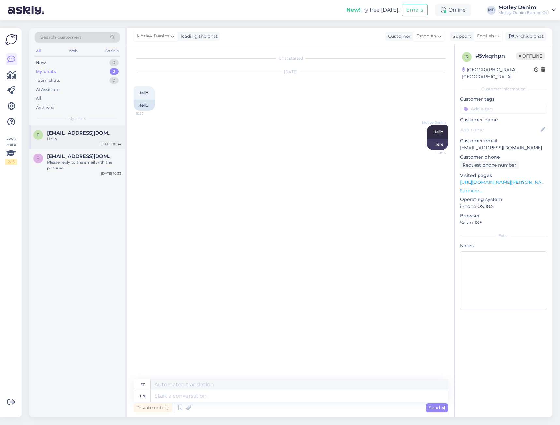
click at [86, 135] on span "[EMAIL_ADDRESS][DOMAIN_NAME]" at bounding box center [81, 133] width 68 height 6
click at [533, 33] on div "Archive chat" at bounding box center [525, 36] width 41 height 9
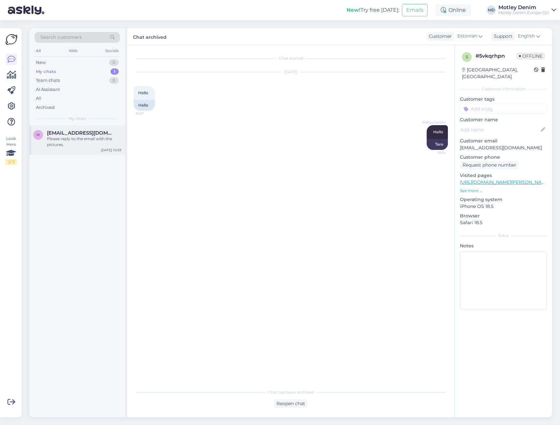
click at [68, 137] on div "Please reply to the email with the pictures." at bounding box center [84, 142] width 74 height 12
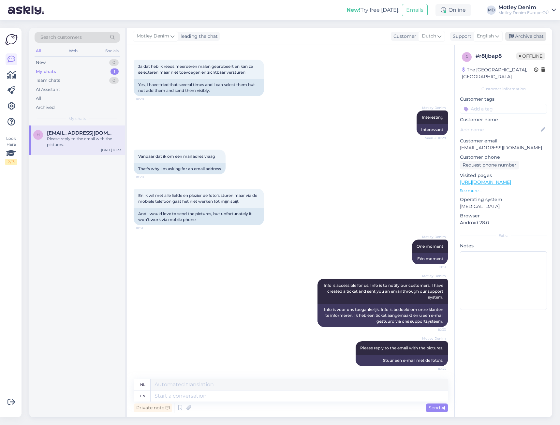
click at [536, 35] on div "Archive chat" at bounding box center [525, 36] width 41 height 9
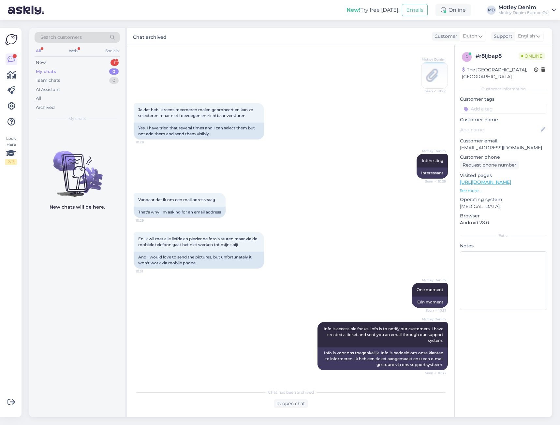
scroll to position [944, 0]
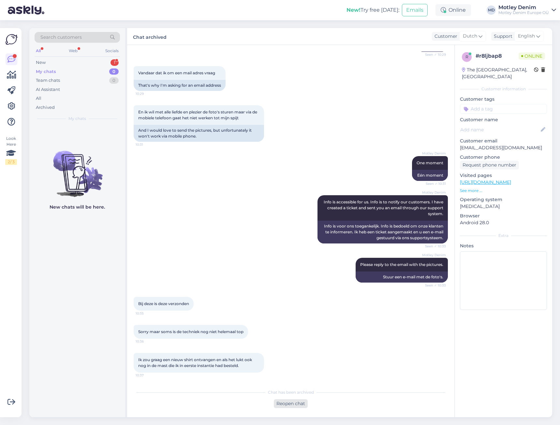
click at [295, 404] on div "Reopen chat" at bounding box center [291, 403] width 34 height 9
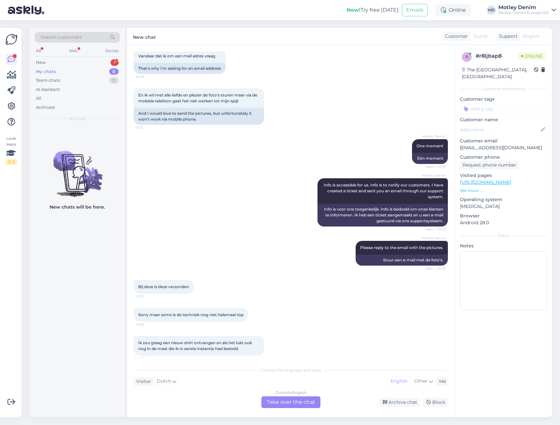
scroll to position [966, 0]
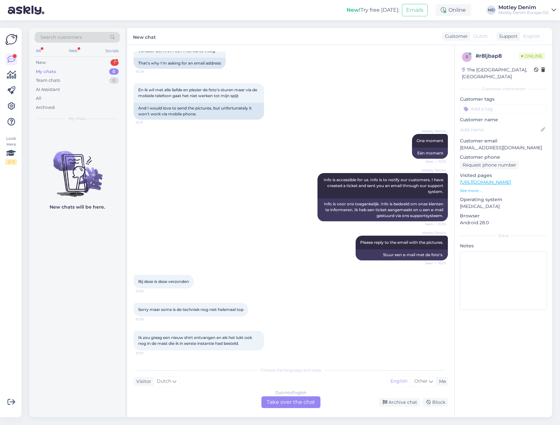
click at [295, 403] on div "Dutch to English Take over the chat" at bounding box center [290, 402] width 59 height 12
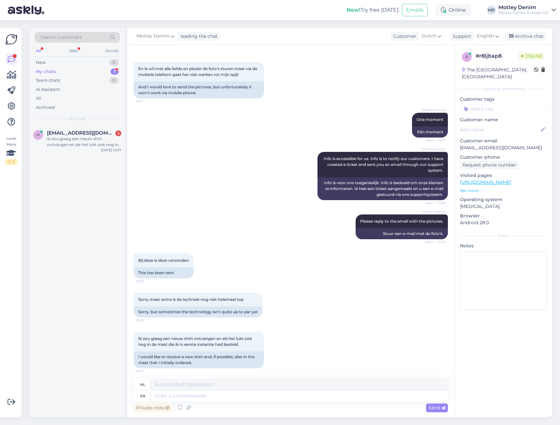
scroll to position [990, 0]
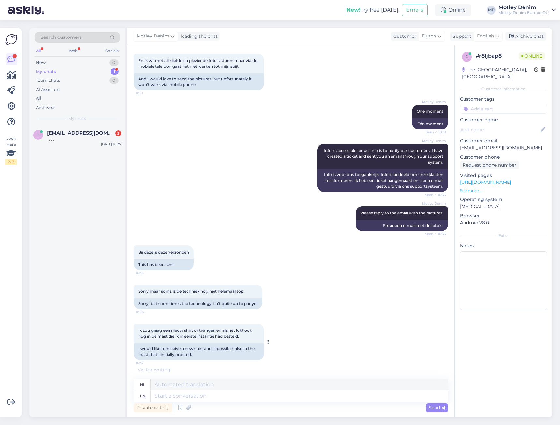
click at [139, 335] on span "Ik zou graag een nieuw shirt ontvangen en als het lukt ook nog in de mast die i…" at bounding box center [195, 333] width 115 height 11
drag, startPoint x: 139, startPoint y: 335, endPoint x: 246, endPoint y: 340, distance: 106.6
click at [246, 341] on div "Ik zou graag een nieuw shirt ontvangen en als het lukt ook nog in de mast die i…" at bounding box center [199, 333] width 130 height 20
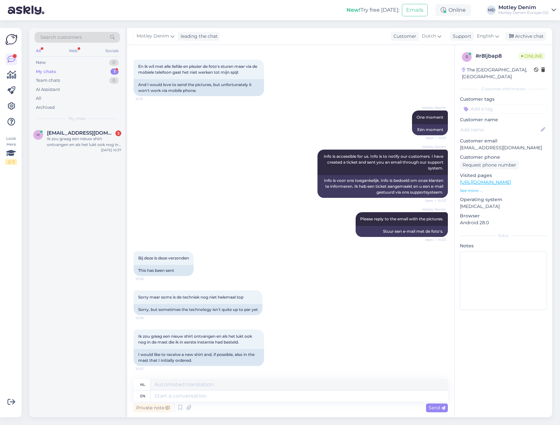
click at [249, 108] on div "Motley Denim One moment Seen ✓ 10:31 Eén moment" at bounding box center [291, 122] width 314 height 39
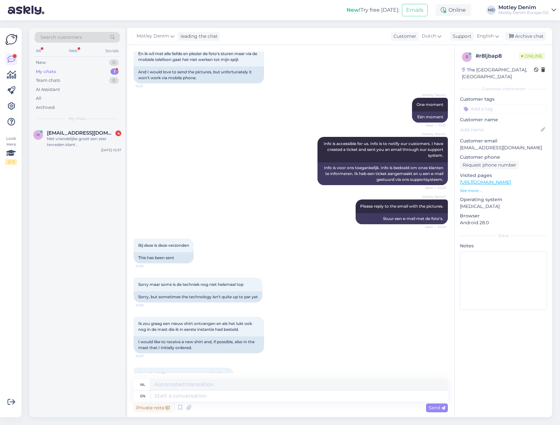
scroll to position [1029, 0]
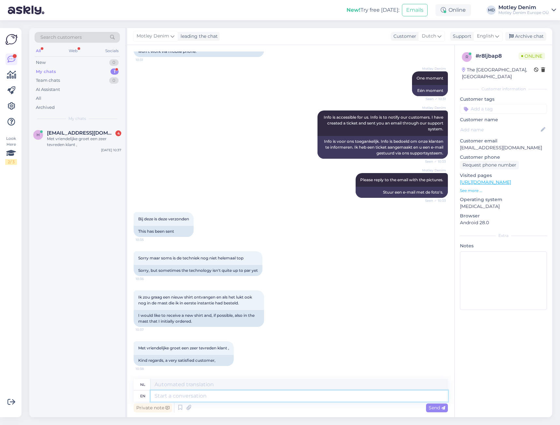
click at [244, 393] on textarea at bounding box center [298, 395] width 297 height 11
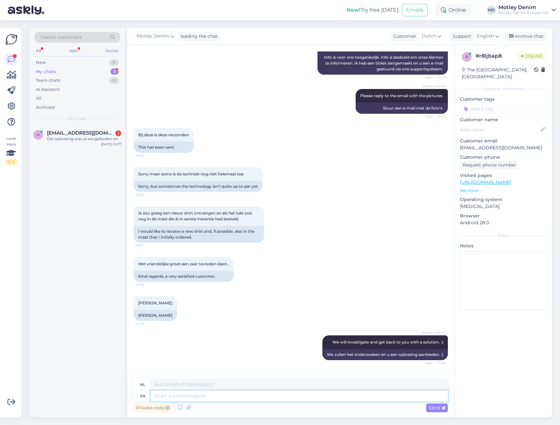
scroll to position [1146, 0]
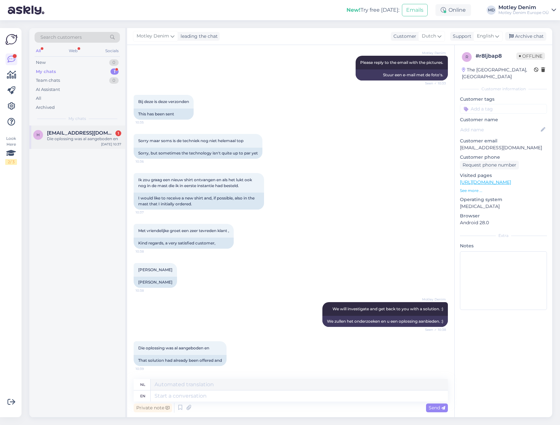
drag, startPoint x: 79, startPoint y: 135, endPoint x: 97, endPoint y: 135, distance: 17.9
click at [78, 135] on span "[EMAIL_ADDRESS][DOMAIN_NAME]" at bounding box center [81, 133] width 68 height 6
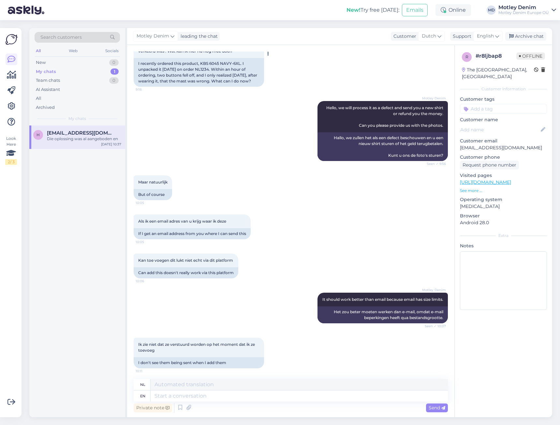
scroll to position [0, 0]
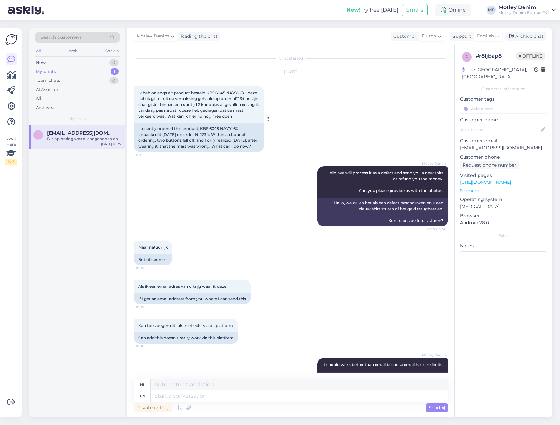
click at [224, 134] on div "I recently ordered this product, KBS 6045 NAVY-6XL. I unpacked it [DATE] on ord…" at bounding box center [199, 137] width 130 height 29
drag, startPoint x: 224, startPoint y: 134, endPoint x: 213, endPoint y: 142, distance: 13.3
click at [222, 137] on div "I recently ordered this product, KBS 6045 NAVY-6XL. I unpacked it [DATE] on ord…" at bounding box center [199, 137] width 130 height 29
click at [189, 143] on div "I recently ordered this product, KBS 6045 NAVY-6XL. I unpacked it [DATE] on ord…" at bounding box center [199, 137] width 130 height 29
click at [222, 133] on div "I recently ordered this product, KBS 6045 NAVY-6XL. I unpacked it [DATE] on ord…" at bounding box center [199, 137] width 130 height 29
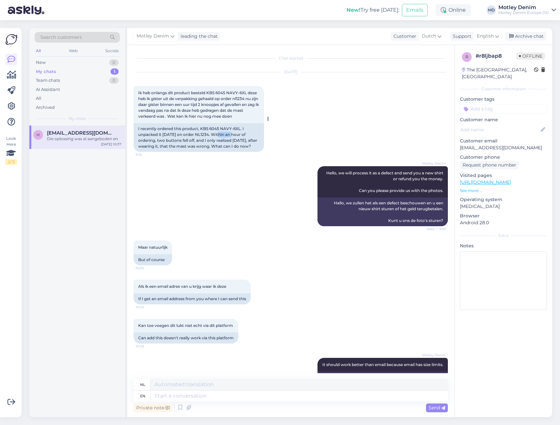
click at [221, 133] on div "I recently ordered this product, KBS 6045 NAVY-6XL. I unpacked it [DATE] on ord…" at bounding box center [199, 137] width 130 height 29
drag, startPoint x: 221, startPoint y: 133, endPoint x: 212, endPoint y: 140, distance: 10.9
click at [214, 140] on div "I recently ordered this product, KBS 6045 NAVY-6XL. I unpacked it [DATE] on ord…" at bounding box center [199, 137] width 130 height 29
click at [192, 147] on div "I recently ordered this product, KBS 6045 NAVY-6XL. I unpacked it [DATE] on ord…" at bounding box center [199, 137] width 130 height 29
click at [220, 134] on div "I recently ordered this product, KBS 6045 NAVY-6XL. I unpacked it [DATE] on ord…" at bounding box center [199, 137] width 130 height 29
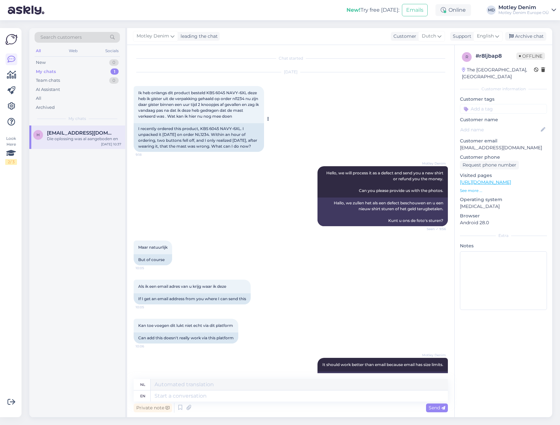
click at [224, 135] on div "I recently ordered this product, KBS 6045 NAVY-6XL. I unpacked it [DATE] on ord…" at bounding box center [199, 137] width 130 height 29
click at [223, 135] on div "I recently ordered this product, KBS 6045 NAVY-6XL. I unpacked it [DATE] on ord…" at bounding box center [199, 137] width 130 height 29
drag, startPoint x: 223, startPoint y: 135, endPoint x: 254, endPoint y: 144, distance: 32.7
click at [254, 144] on div "I recently ordered this product, KBS 6045 NAVY-6XL. I unpacked it [DATE] on ord…" at bounding box center [199, 137] width 130 height 29
click at [177, 158] on div "[DATE] Ik heb onlangs dit product besteld KBS 6045 NAVY-6XL deze heb ik gister …" at bounding box center [291, 112] width 314 height 94
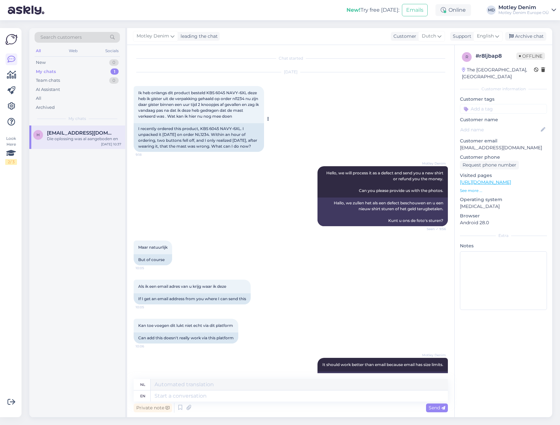
drag, startPoint x: 138, startPoint y: 92, endPoint x: 240, endPoint y: 115, distance: 103.8
click at [239, 116] on div "Ik heb onlangs dit product besteld KBS 6045 NAVY-6XL deze heb ik gister uit de …" at bounding box center [199, 104] width 130 height 37
drag, startPoint x: 180, startPoint y: 197, endPoint x: 182, endPoint y: 193, distance: 4.1
click at [181, 197] on div "Motley Denim Hello, we will process it as a defect and send you a new shirt or …" at bounding box center [291, 196] width 314 height 74
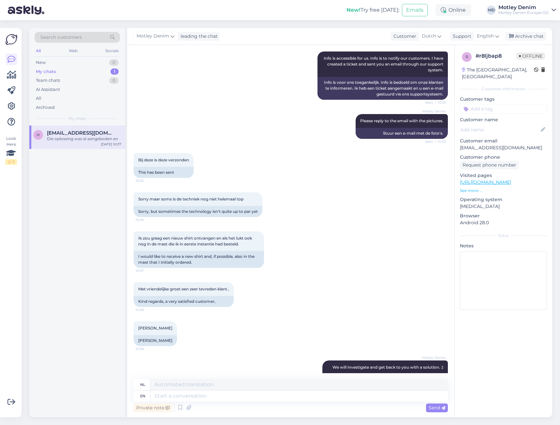
scroll to position [1146, 0]
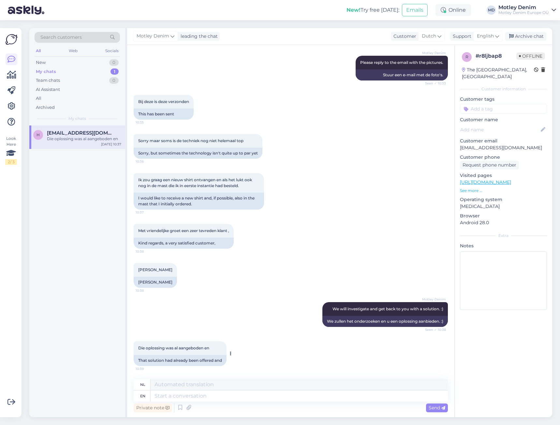
click at [182, 363] on div "That solution had already been offered and" at bounding box center [180, 360] width 93 height 11
click at [173, 362] on div "That solution had already been offered and" at bounding box center [180, 360] width 93 height 11
click at [168, 369] on div "Die oplossing was al aangeboden en 10:39 That solution had already been offered…" at bounding box center [291, 353] width 314 height 39
click at [174, 369] on div "Die oplossing was al aangeboden en 10:39 That solution had already been offered…" at bounding box center [291, 353] width 314 height 39
click at [233, 396] on textarea at bounding box center [298, 395] width 297 height 11
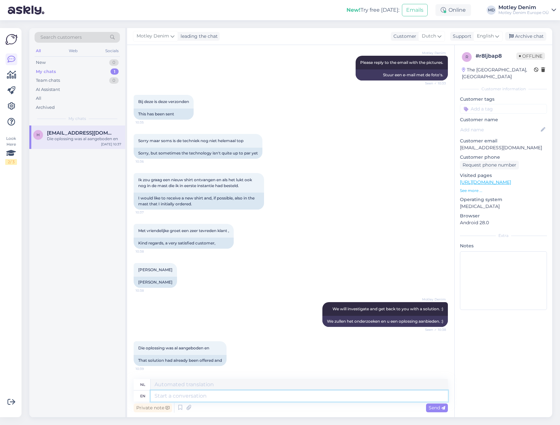
click at [197, 396] on textarea at bounding box center [298, 395] width 297 height 11
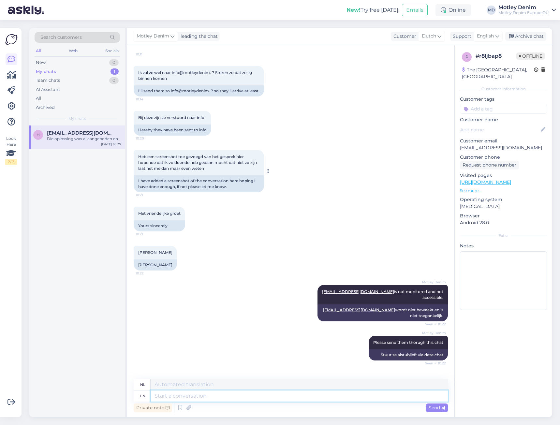
scroll to position [332, 0]
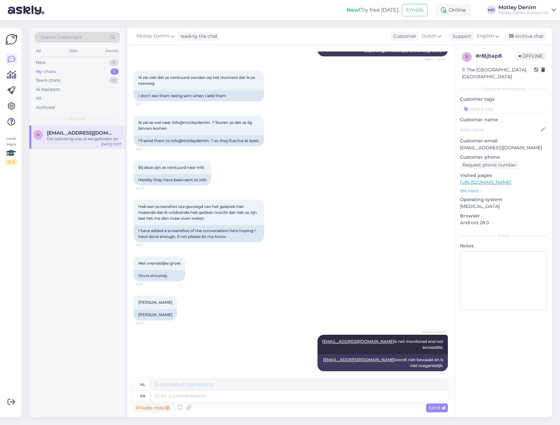
click at [219, 192] on div "Bij deze zijn ze verstuurd naar info 10:20 Hereby they have been sent to info" at bounding box center [291, 172] width 314 height 39
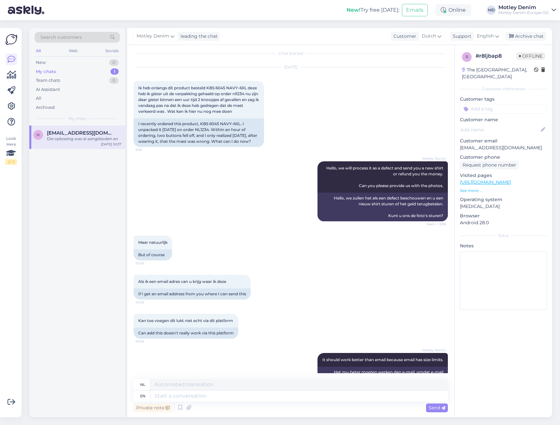
scroll to position [0, 0]
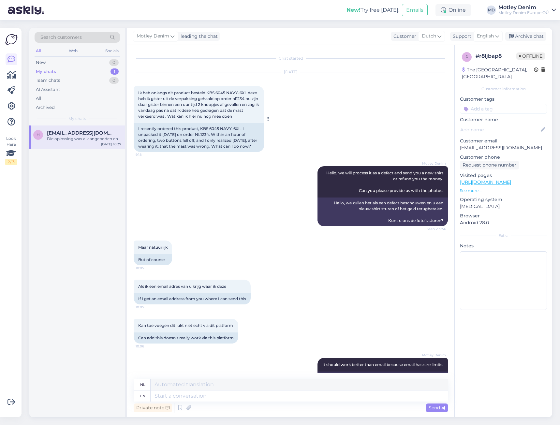
click at [170, 133] on div "I recently ordered this product, KBS 6045 NAVY-6XL. I unpacked it [DATE] on ord…" at bounding box center [199, 137] width 130 height 29
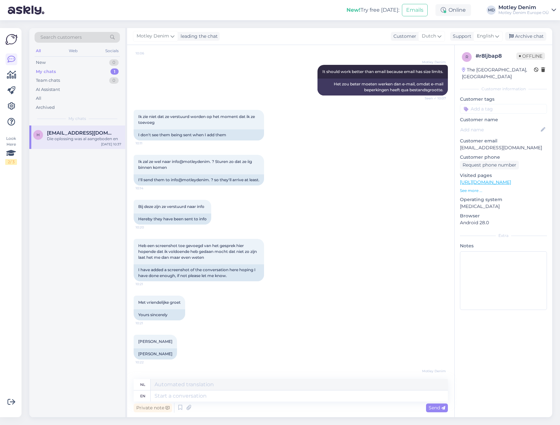
scroll to position [293, 0]
click at [236, 231] on div "Bij deze zijn ze verstuurd naar info 10:20 Hereby they have been sent to info" at bounding box center [291, 211] width 314 height 39
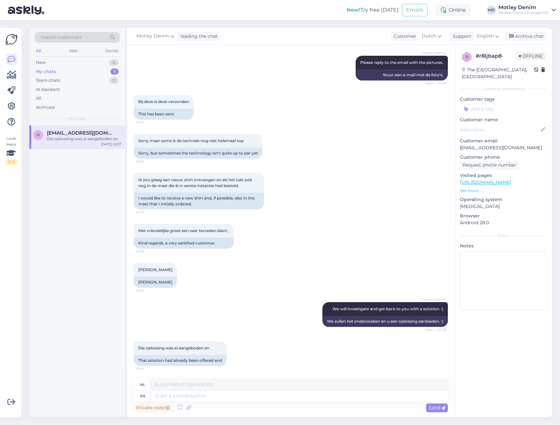
scroll to position [1146, 0]
click at [214, 394] on textarea at bounding box center [298, 395] width 297 height 11
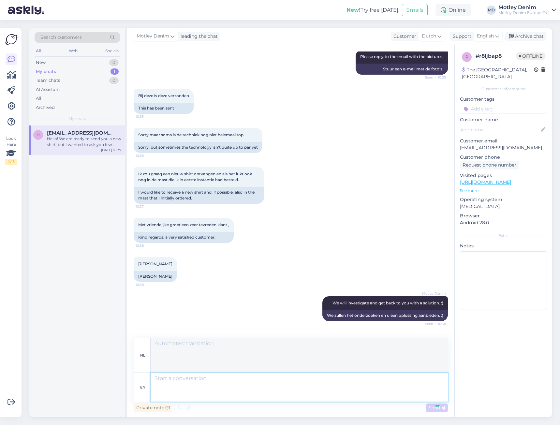
scroll to position [1250, 0]
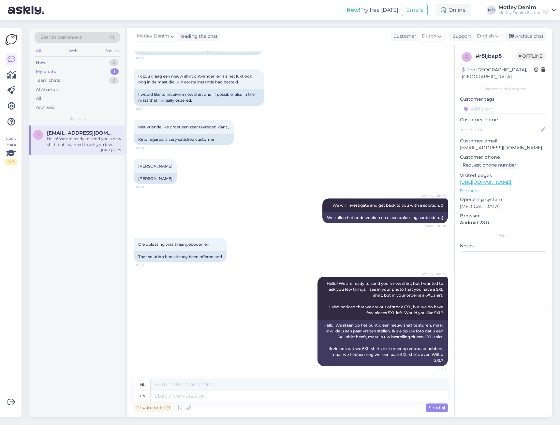
click at [361, 156] on div "[PERSON_NAME] 10:38 [PERSON_NAME]" at bounding box center [291, 171] width 314 height 39
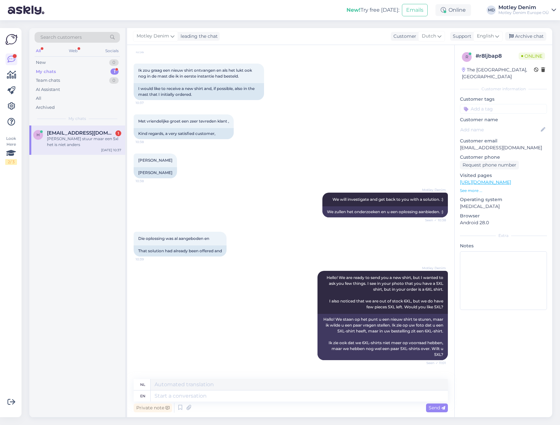
scroll to position [1289, 0]
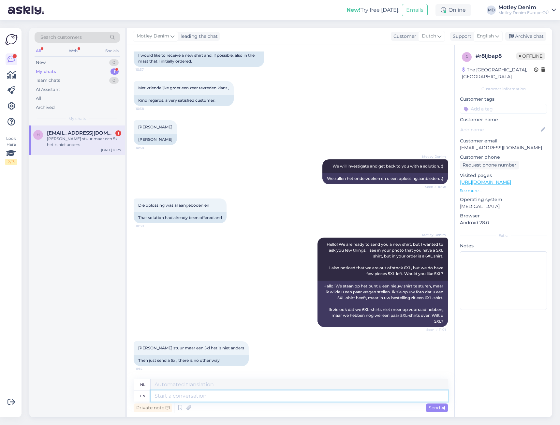
click at [315, 395] on textarea at bounding box center [298, 395] width 297 height 11
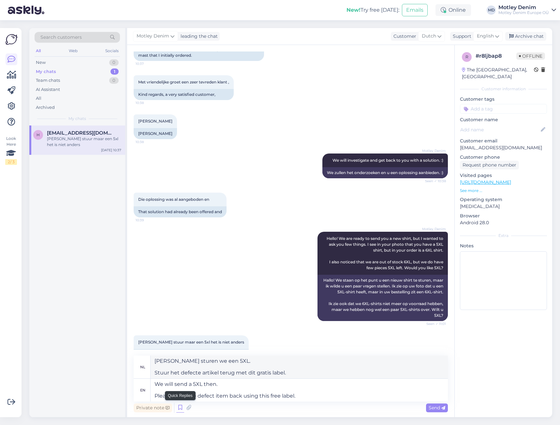
click at [179, 409] on icon at bounding box center [180, 408] width 8 height 10
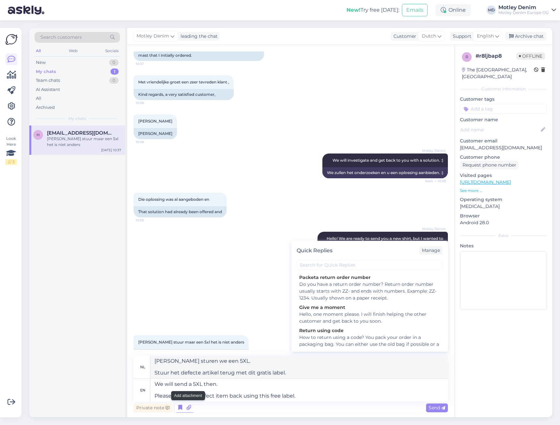
click at [188, 411] on icon at bounding box center [188, 408] width 9 height 10
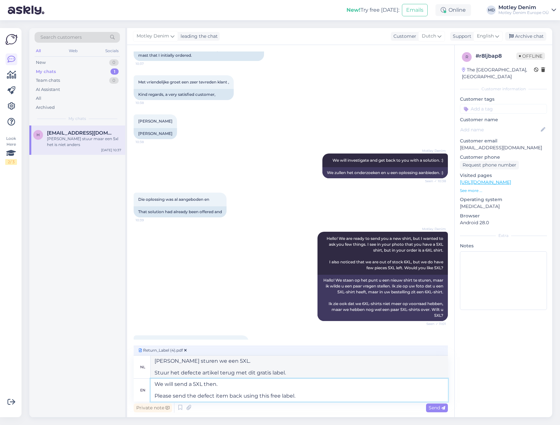
click at [320, 401] on textarea "We will send a 5XL then. Please send the defect item back using this free label." at bounding box center [298, 389] width 297 height 23
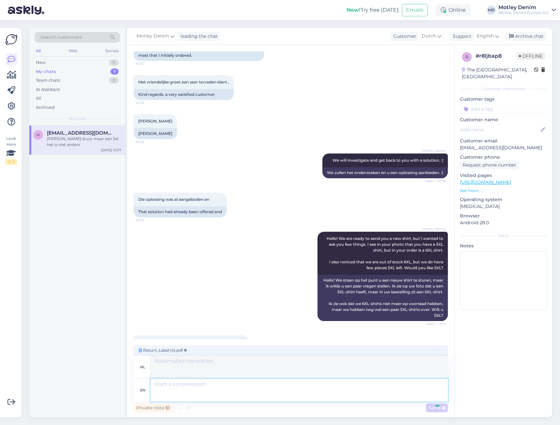
scroll to position [1380, 0]
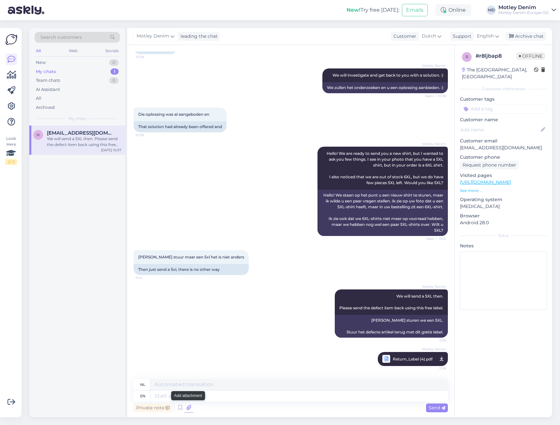
click at [190, 406] on icon at bounding box center [188, 408] width 9 height 10
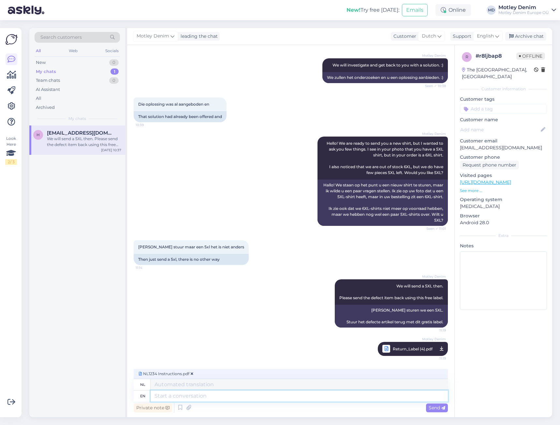
click at [323, 400] on textarea at bounding box center [298, 395] width 297 height 11
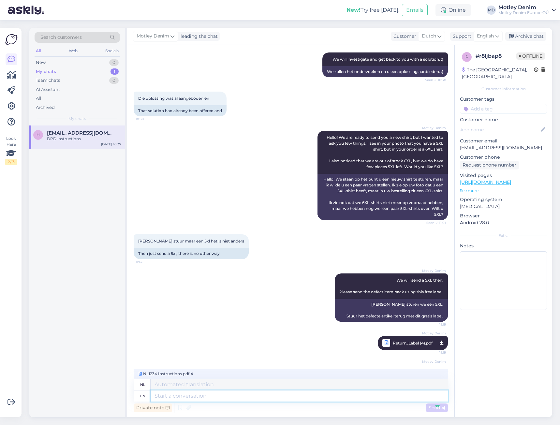
scroll to position [1447, 0]
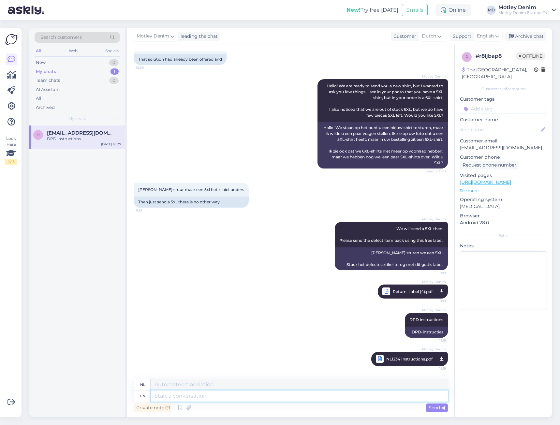
click at [322, 396] on textarea at bounding box center [298, 395] width 297 height 11
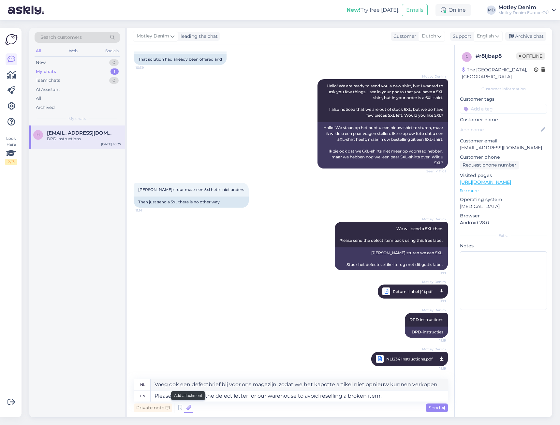
click at [188, 412] on icon at bounding box center [188, 408] width 9 height 10
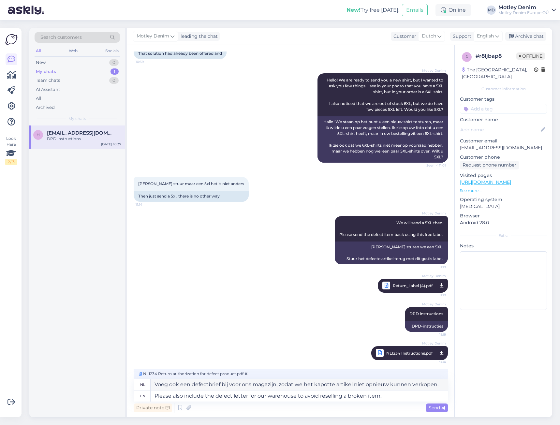
scroll to position [1457, 0]
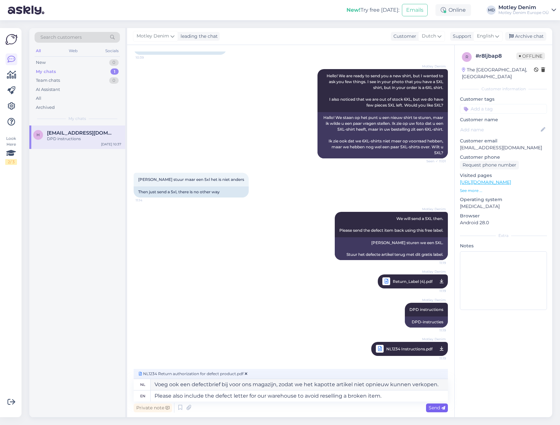
click at [439, 410] on span "Send" at bounding box center [436, 408] width 17 height 6
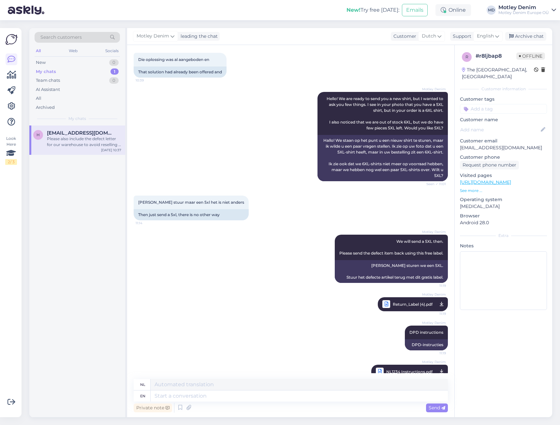
scroll to position [1526, 0]
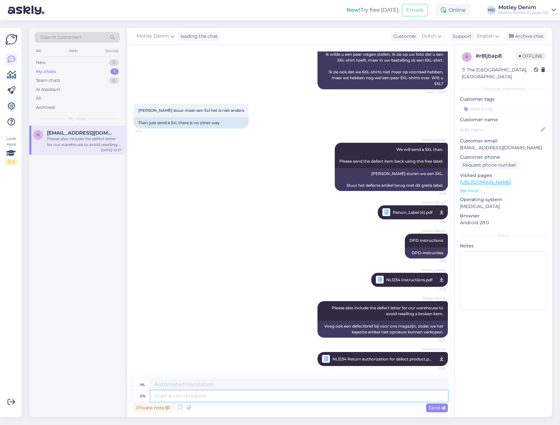
click at [307, 398] on textarea at bounding box center [298, 395] width 297 height 11
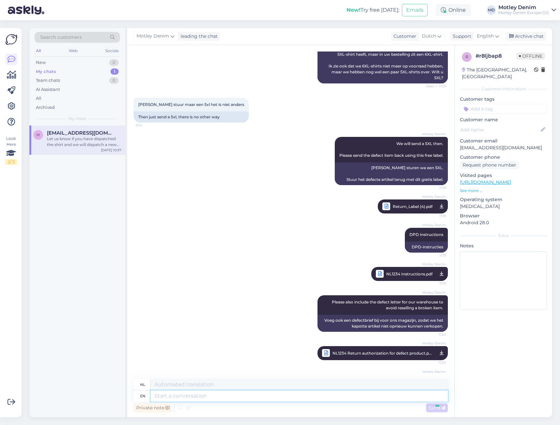
scroll to position [1577, 0]
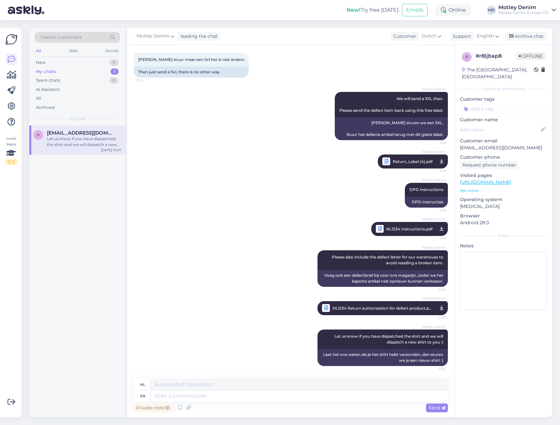
click at [178, 290] on div "[PERSON_NAME] Please also include the defect letter for our warehouse to avoid …" at bounding box center [291, 282] width 314 height 79
click at [243, 301] on div "[PERSON_NAME] Please also include the defect letter for our warehouse to avoid …" at bounding box center [291, 282] width 314 height 79
drag, startPoint x: 255, startPoint y: 394, endPoint x: 257, endPoint y: 382, distance: 11.5
click at [256, 394] on textarea at bounding box center [298, 395] width 297 height 11
click at [258, 339] on div "[PERSON_NAME] Let us know if you have dispatched the shirt and we will dispatch…" at bounding box center [291, 347] width 314 height 51
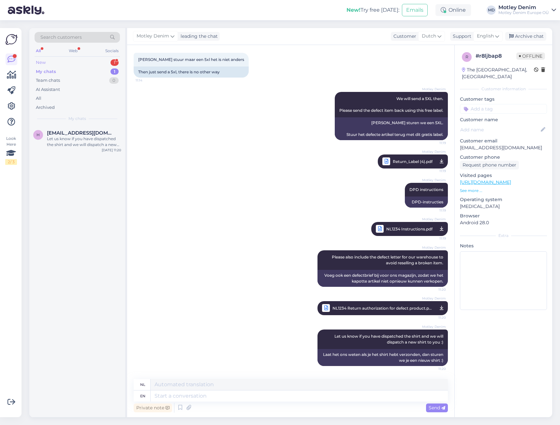
click at [101, 62] on div "New 1" at bounding box center [77, 62] width 85 height 9
click at [87, 143] on div "Jó reggelt! Köszönöm szépen a gyors választ és a segítségét. Nem tudom, hogy ez…" at bounding box center [84, 142] width 74 height 12
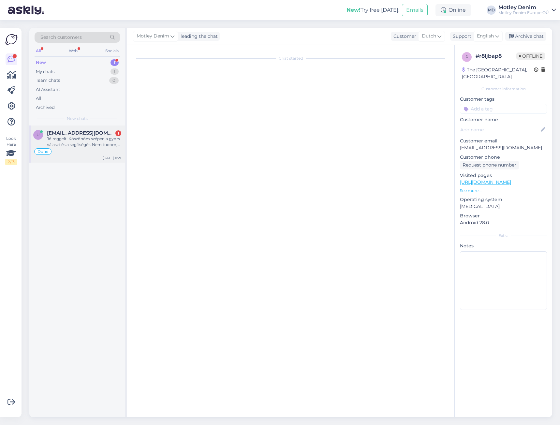
scroll to position [2217, 0]
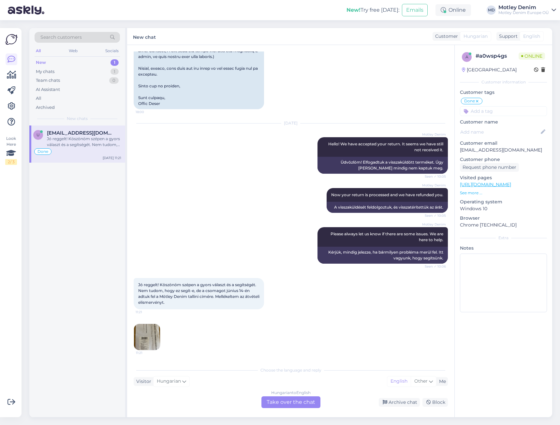
click at [297, 403] on div "Hungarian to English Take over the chat" at bounding box center [290, 402] width 59 height 12
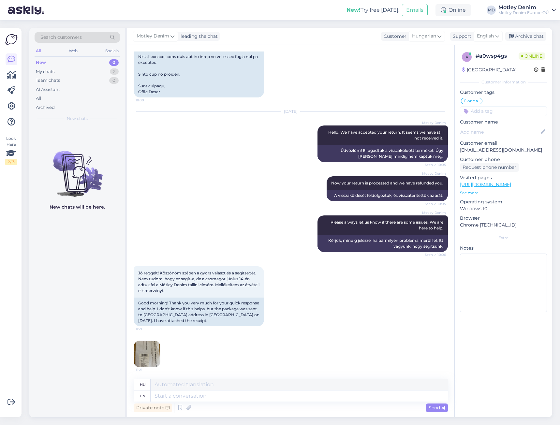
click at [151, 365] on img at bounding box center [147, 354] width 26 height 26
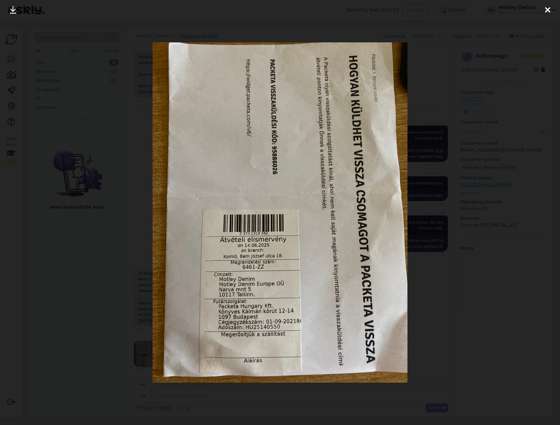
click at [115, 257] on div at bounding box center [280, 212] width 560 height 425
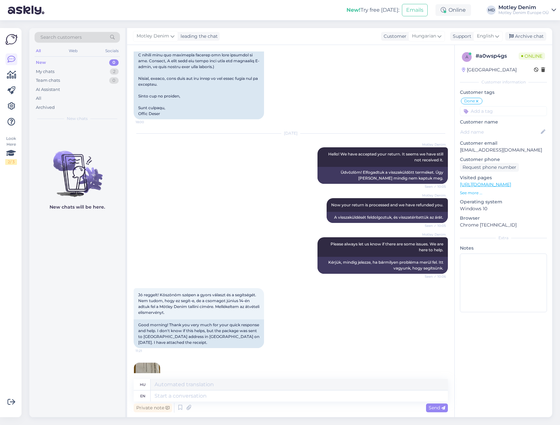
scroll to position [2230, 0]
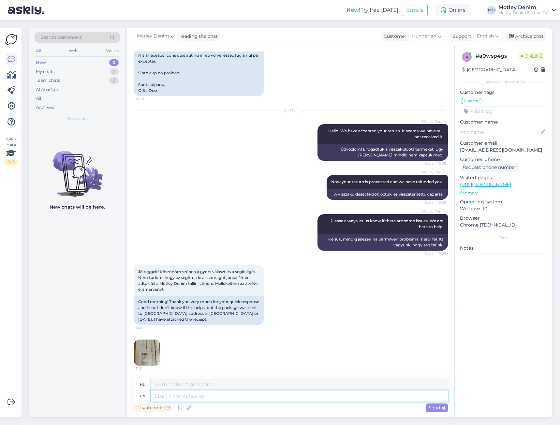
click at [323, 399] on textarea at bounding box center [298, 395] width 297 height 11
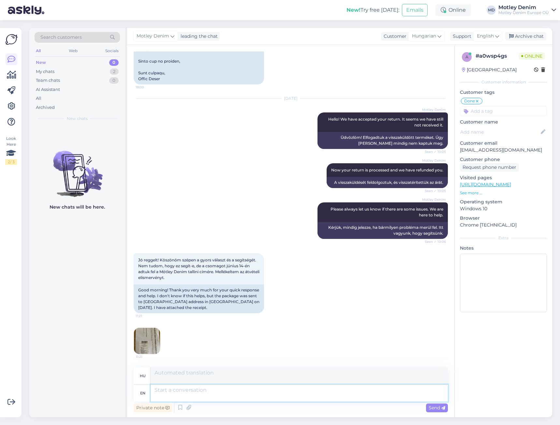
scroll to position [2292, 0]
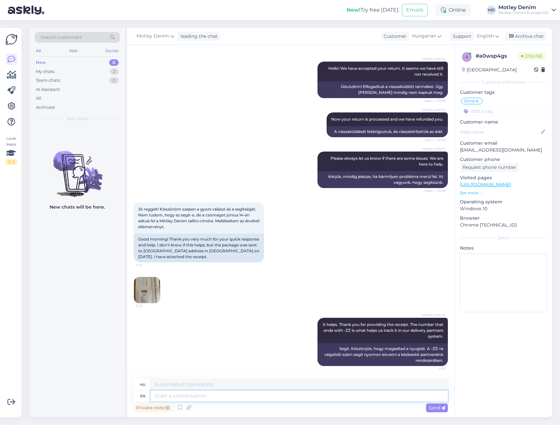
click at [338, 392] on textarea at bounding box center [298, 395] width 297 height 11
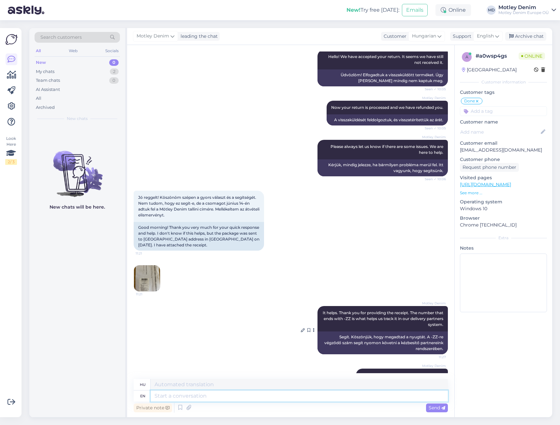
scroll to position [2331, 0]
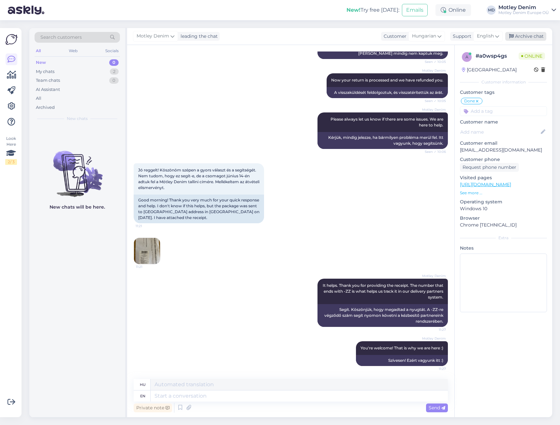
click at [523, 38] on div "Archive chat" at bounding box center [525, 36] width 41 height 9
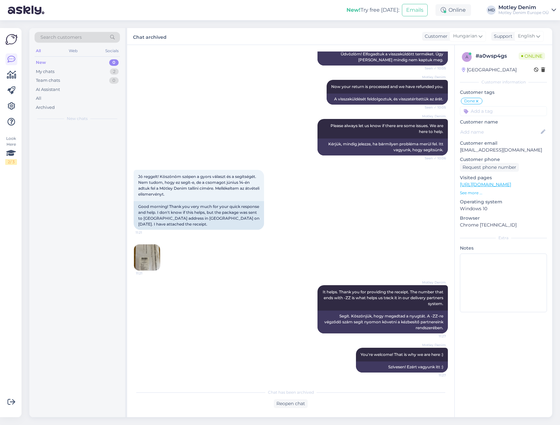
scroll to position [2325, 0]
click at [94, 73] on div "My chats 1" at bounding box center [77, 71] width 85 height 9
click at [74, 132] on span "[EMAIL_ADDRESS][DOMAIN_NAME]" at bounding box center [81, 133] width 68 height 6
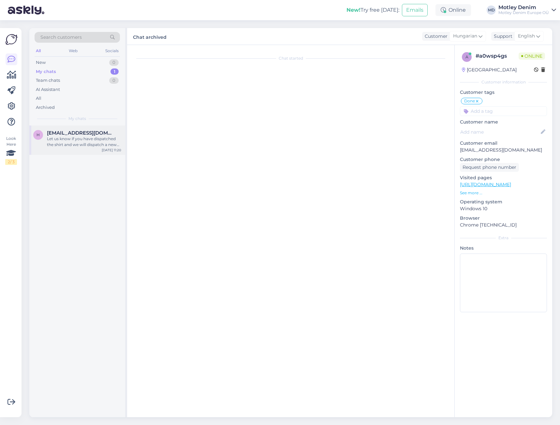
scroll to position [1577, 0]
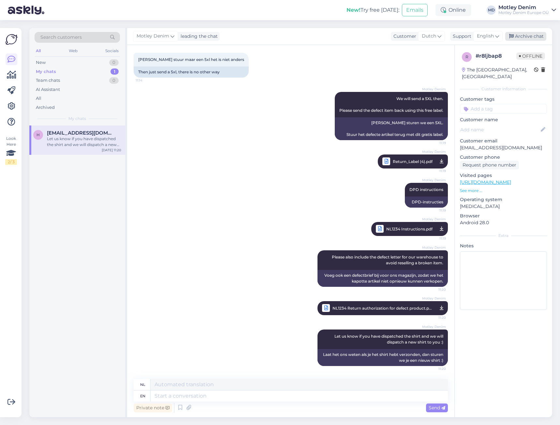
click at [525, 37] on div "Archive chat" at bounding box center [525, 36] width 41 height 9
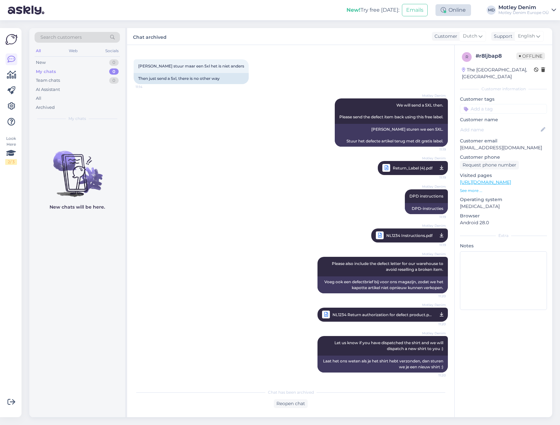
click at [461, 12] on div "Online" at bounding box center [453, 10] width 36 height 12
click at [437, 39] on div "15 mins 30 mins 1 hour 1.5 hours 24 hours" at bounding box center [432, 41] width 68 height 20
click at [436, 36] on button "30 mins" at bounding box center [432, 34] width 23 height 7
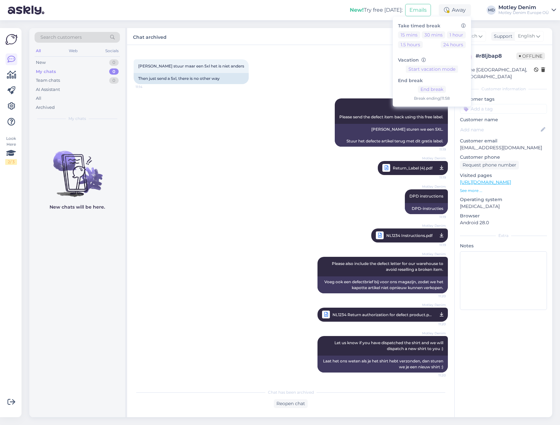
click at [344, 41] on div "Chat archived Customer Dutch Support English" at bounding box center [339, 36] width 425 height 17
